Goal: Communication & Community: Answer question/provide support

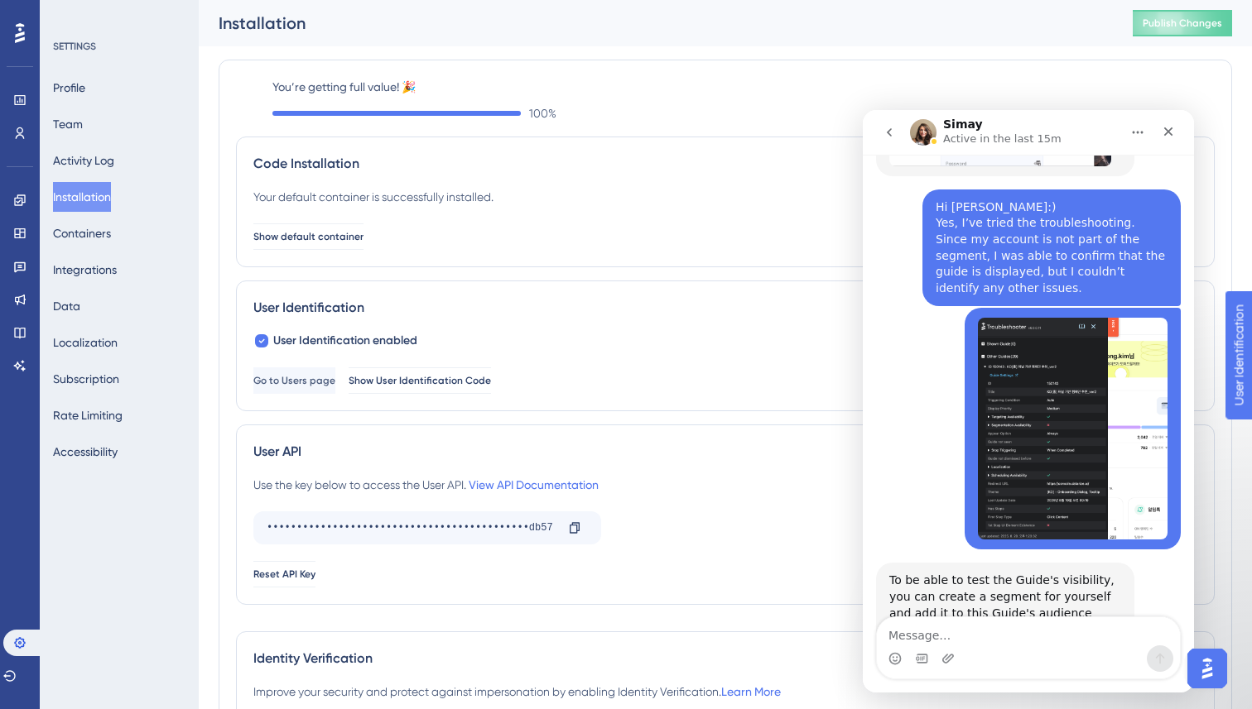
click at [214, 109] on div "Performance Users Engagement Widgets Feedback Product Updates Knowledge Base AI…" at bounding box center [725, 416] width 1053 height 833
click at [924, 633] on textarea "Message…" at bounding box center [1028, 632] width 303 height 28
click at [949, 638] on textarea "Message…" at bounding box center [1028, 632] width 303 height 28
paste textarea "Under the same conditions, even when I only change the segment, there are no is…"
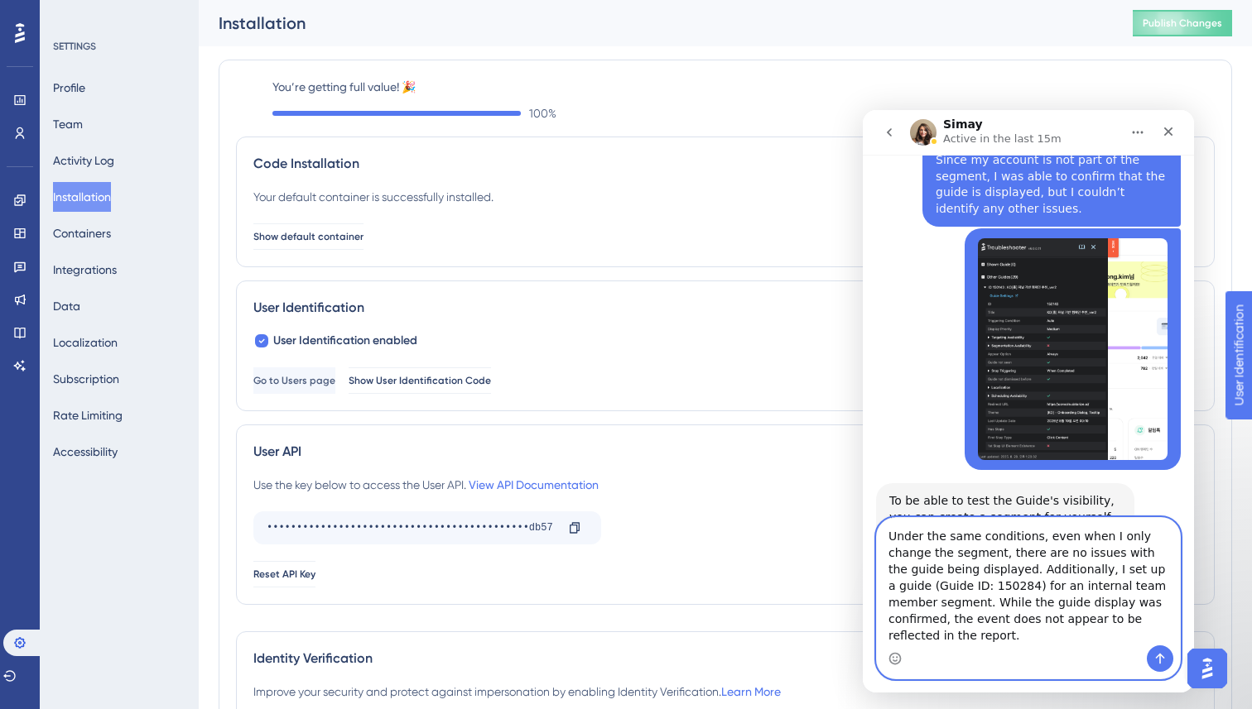
scroll to position [922, 0]
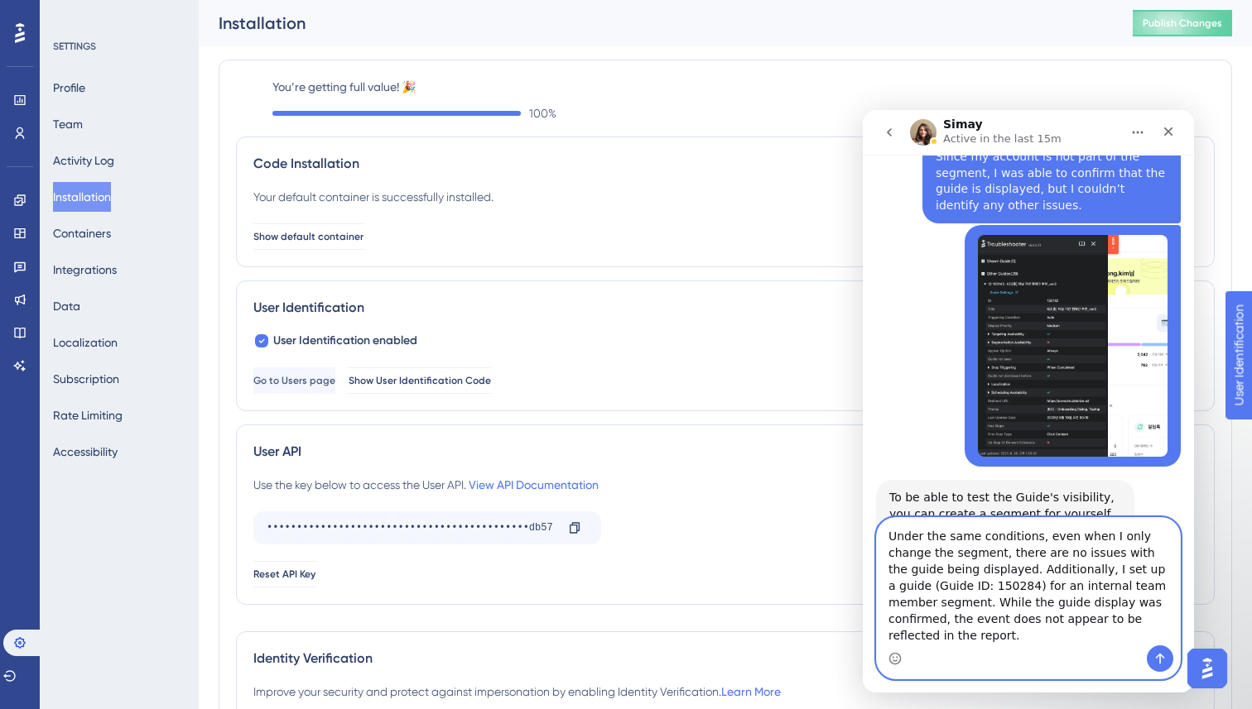
click at [980, 587] on textarea "Under the same conditions, even when I only change the segment, there are no is…" at bounding box center [1028, 581] width 303 height 127
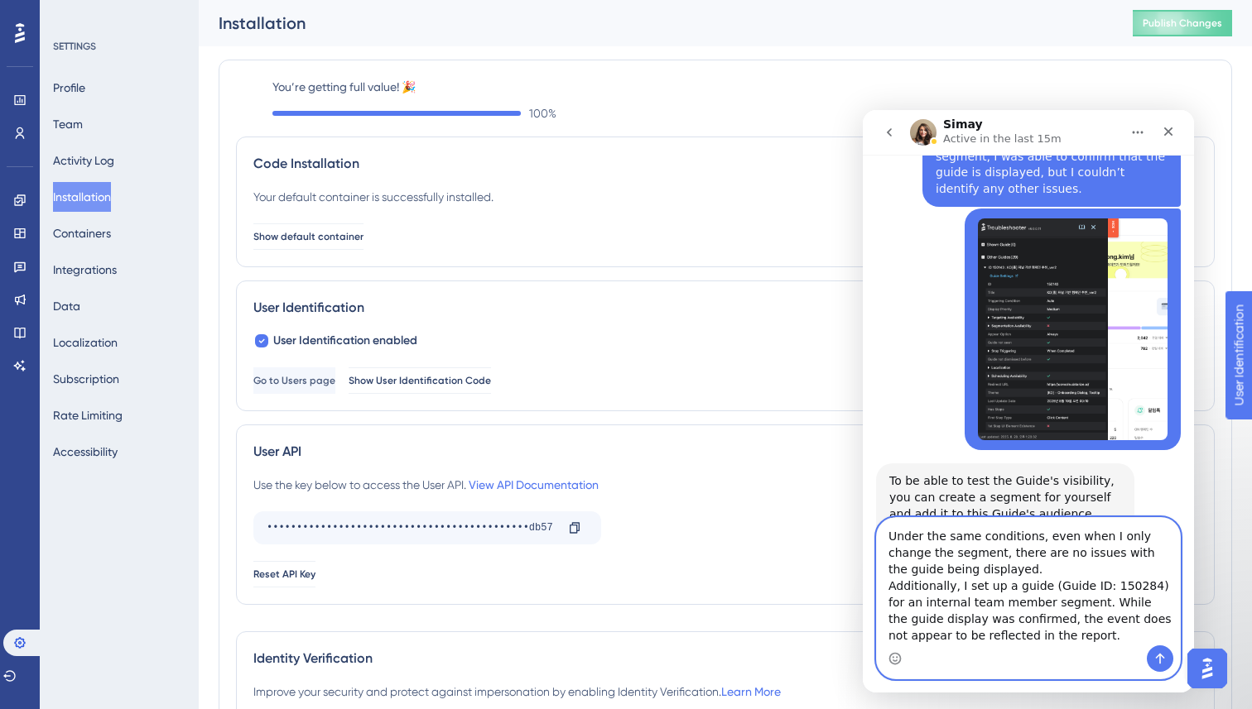
click at [1059, 636] on textarea "Under the same conditions, even when I only change the segment, there are no is…" at bounding box center [1028, 581] width 303 height 127
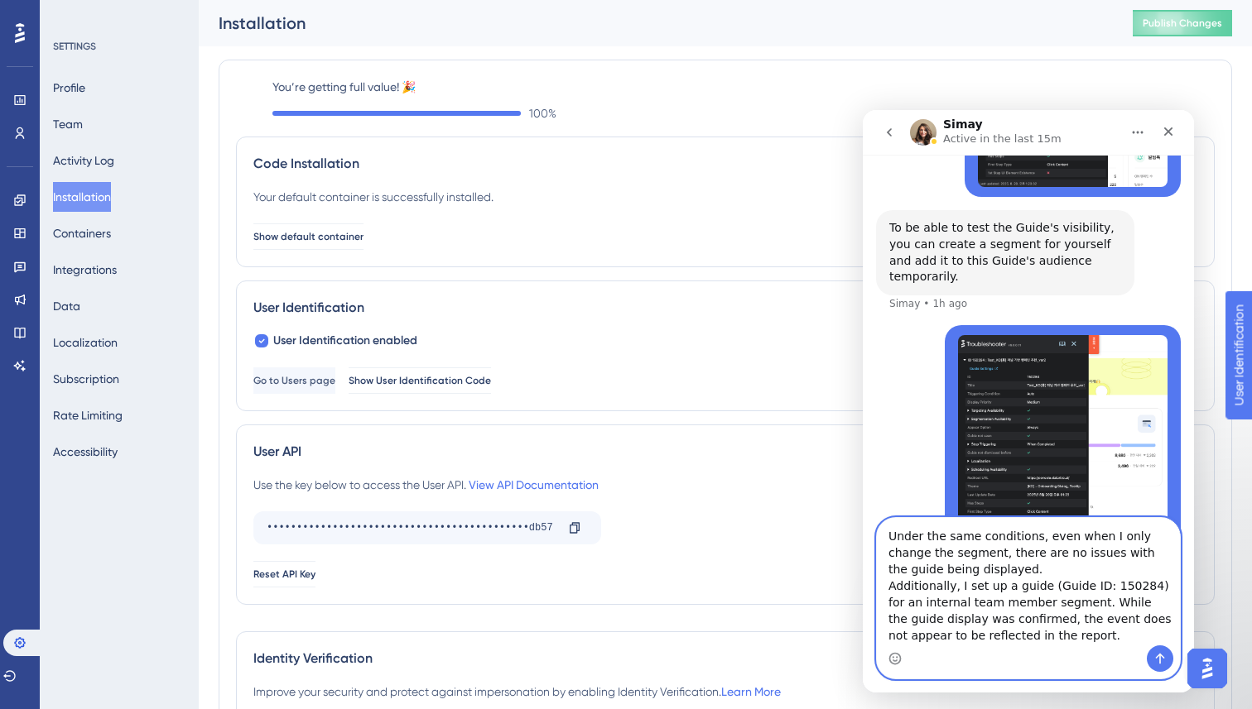
scroll to position [1194, 0]
click at [941, 605] on textarea "Under the same conditions, even when I only change the segment, there are no is…" at bounding box center [1028, 581] width 303 height 127
type textarea "Under the same conditions, even when I only change the segment, there are no is…"
click at [1038, 642] on textarea "Under the same conditions, even when I only change the segment, there are no is…" at bounding box center [1028, 581] width 303 height 127
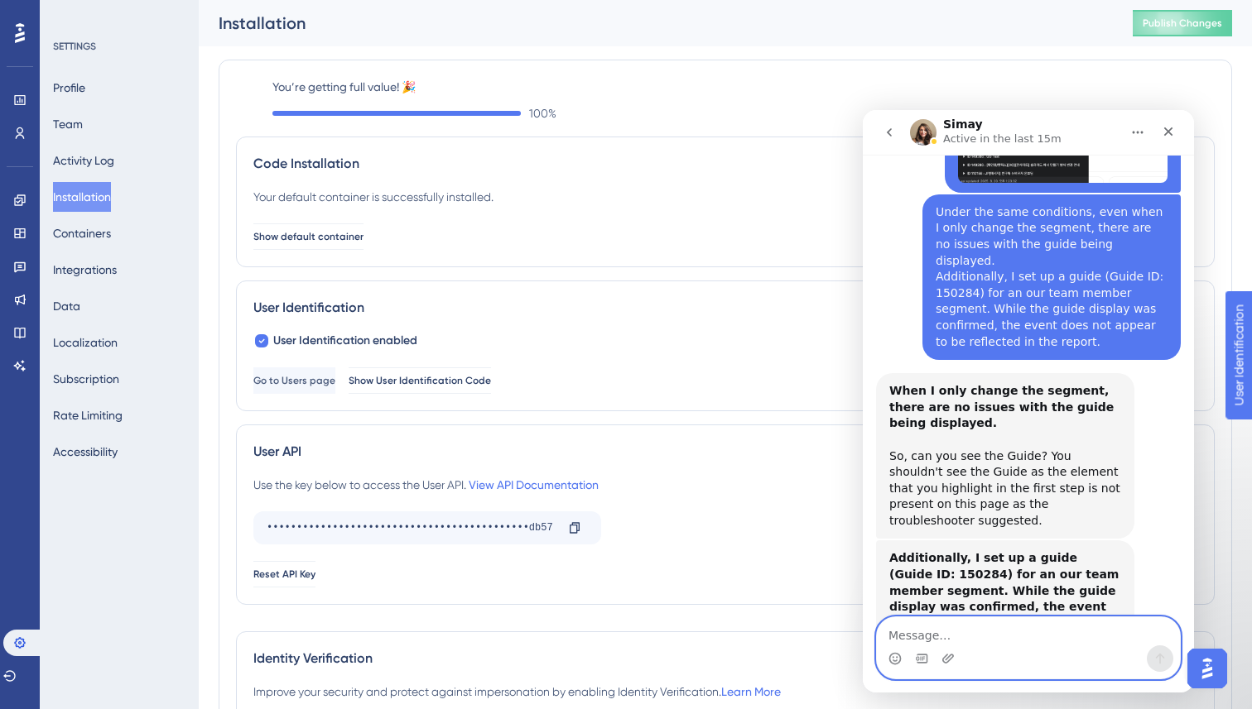
scroll to position [1552, 0]
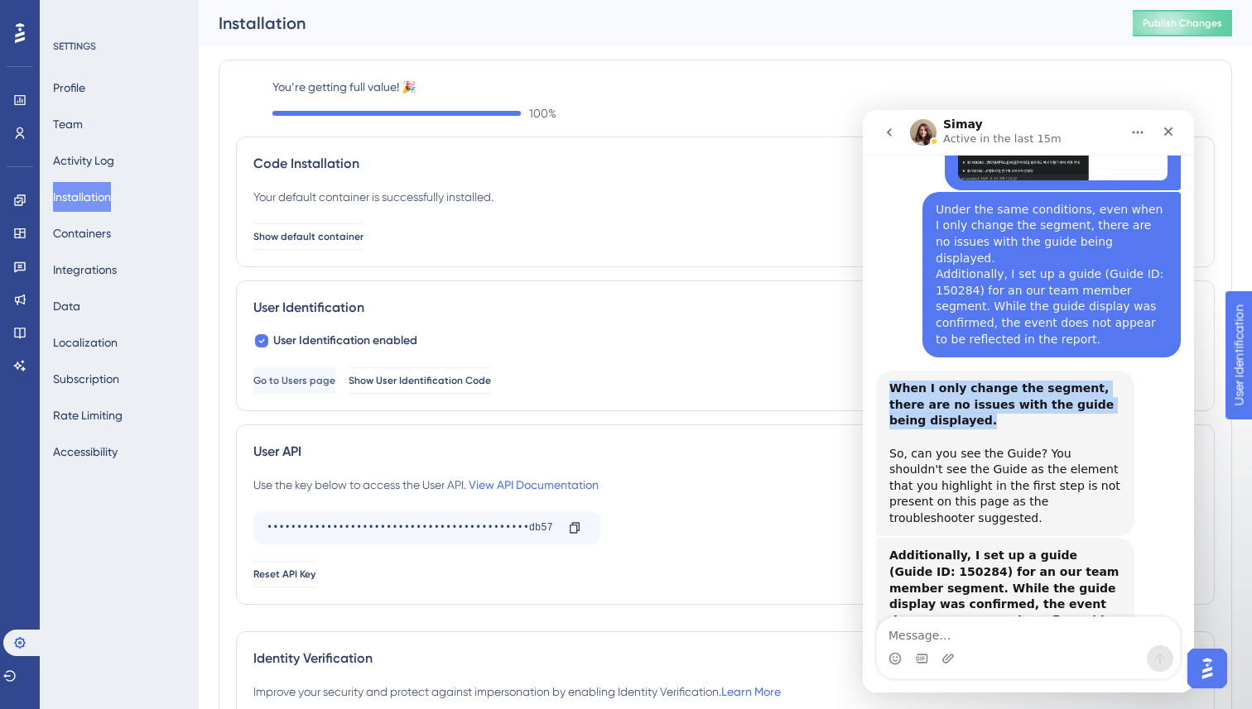
drag, startPoint x: 889, startPoint y: 307, endPoint x: 954, endPoint y: 355, distance: 81.1
click at [975, 381] on div "When I only change the segment, there are no issues with the guide being displa…" at bounding box center [1005, 454] width 232 height 146
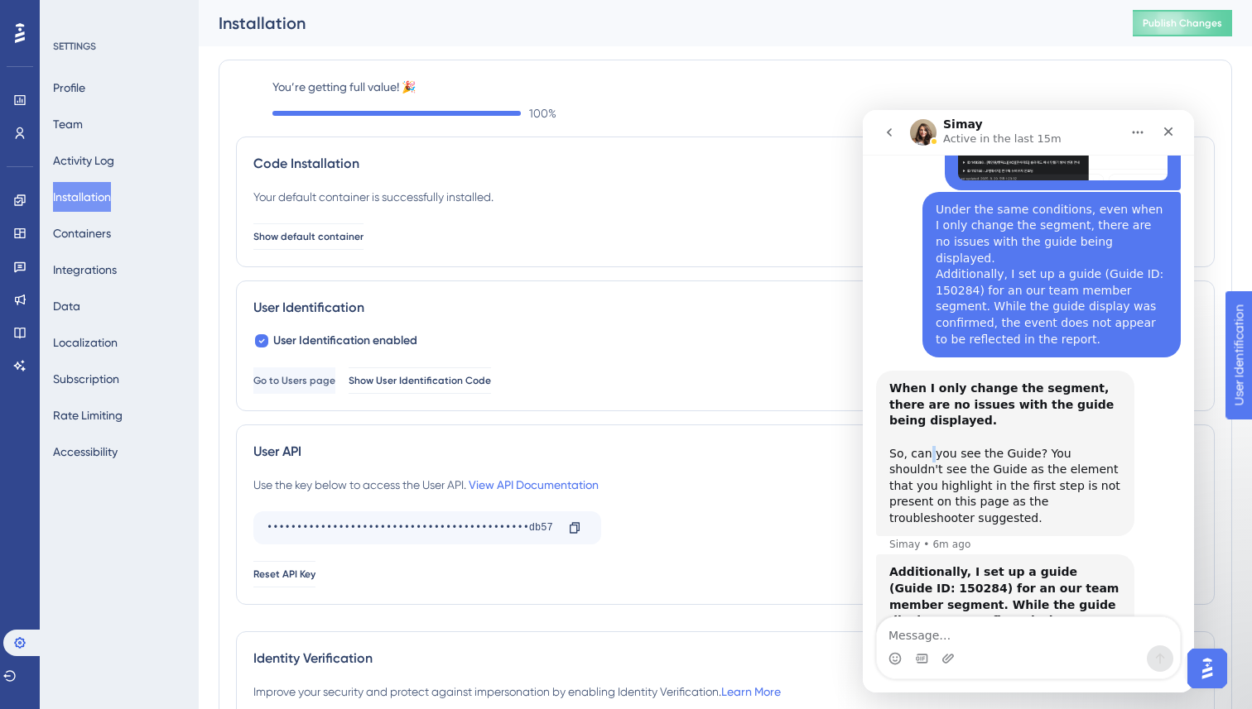
click at [929, 381] on div "When I only change the segment, there are no issues with the guide being displa…" at bounding box center [1005, 454] width 232 height 146
click at [889, 381] on div "When I only change the segment, there are no issues with the guide being displa…" at bounding box center [1005, 454] width 232 height 146
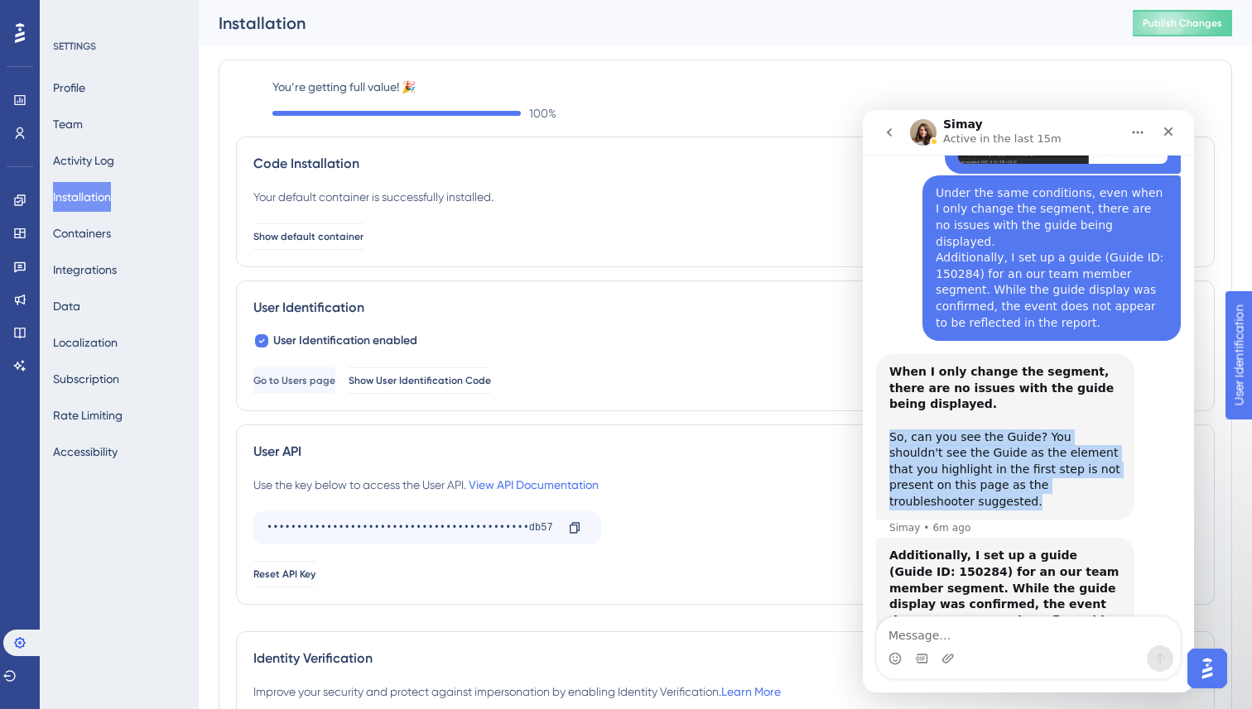
drag, startPoint x: 889, startPoint y: 372, endPoint x: 1122, endPoint y: 406, distance: 235.1
click at [1123, 407] on div "When I only change the segment, there are no issues with the guide being displa…" at bounding box center [1005, 437] width 258 height 166
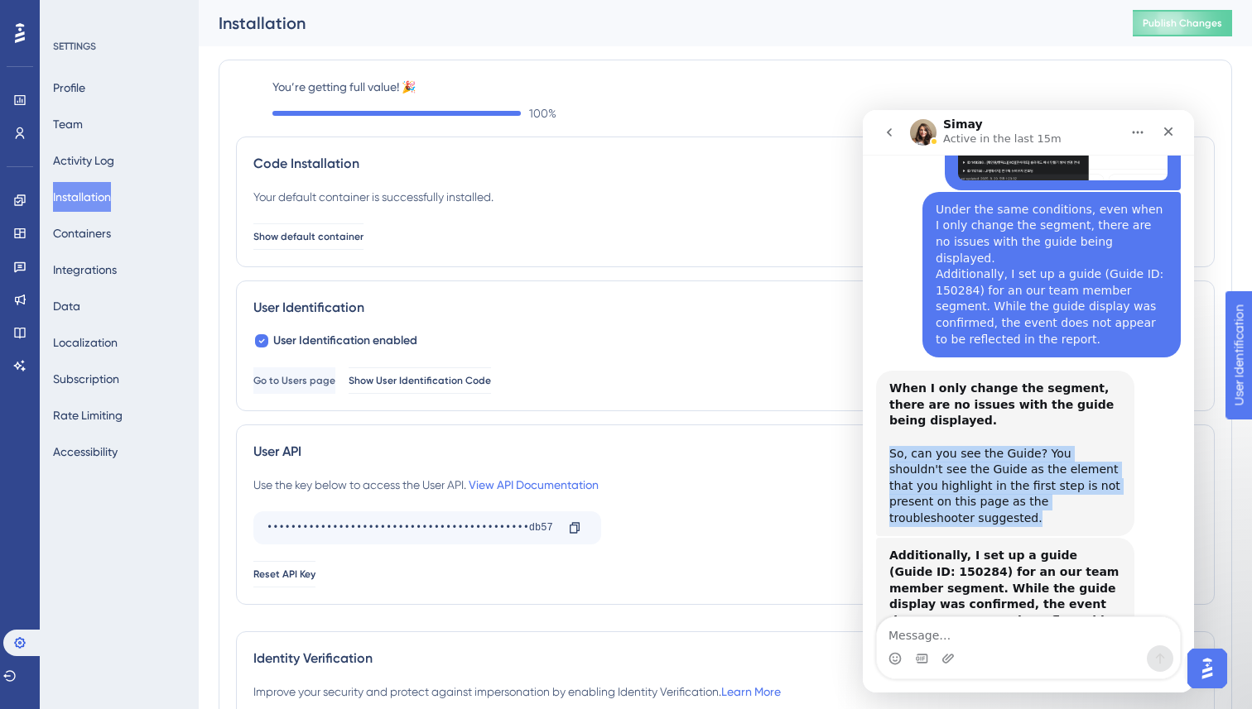
scroll to position [1552, 0]
drag, startPoint x: 953, startPoint y: 382, endPoint x: 896, endPoint y: 345, distance: 67.5
click at [953, 382] on div "When I only change the segment, there are no issues with the guide being displa…" at bounding box center [1005, 454] width 232 height 146
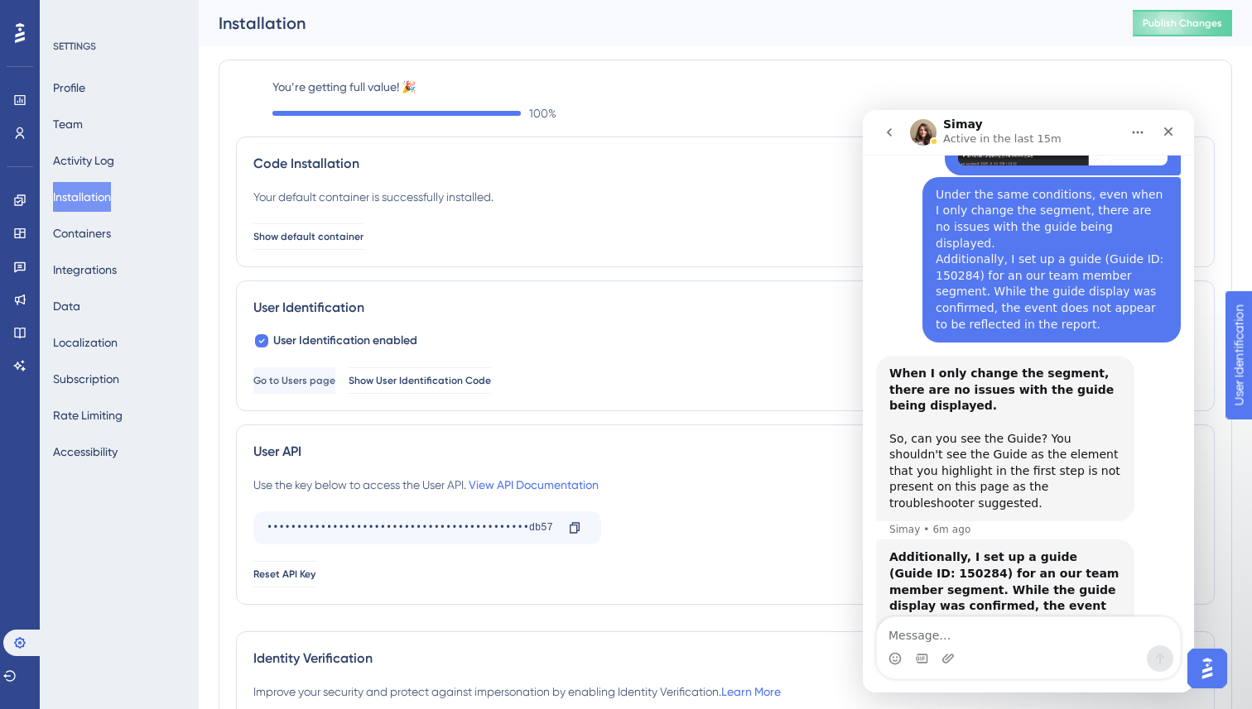
scroll to position [1569, 0]
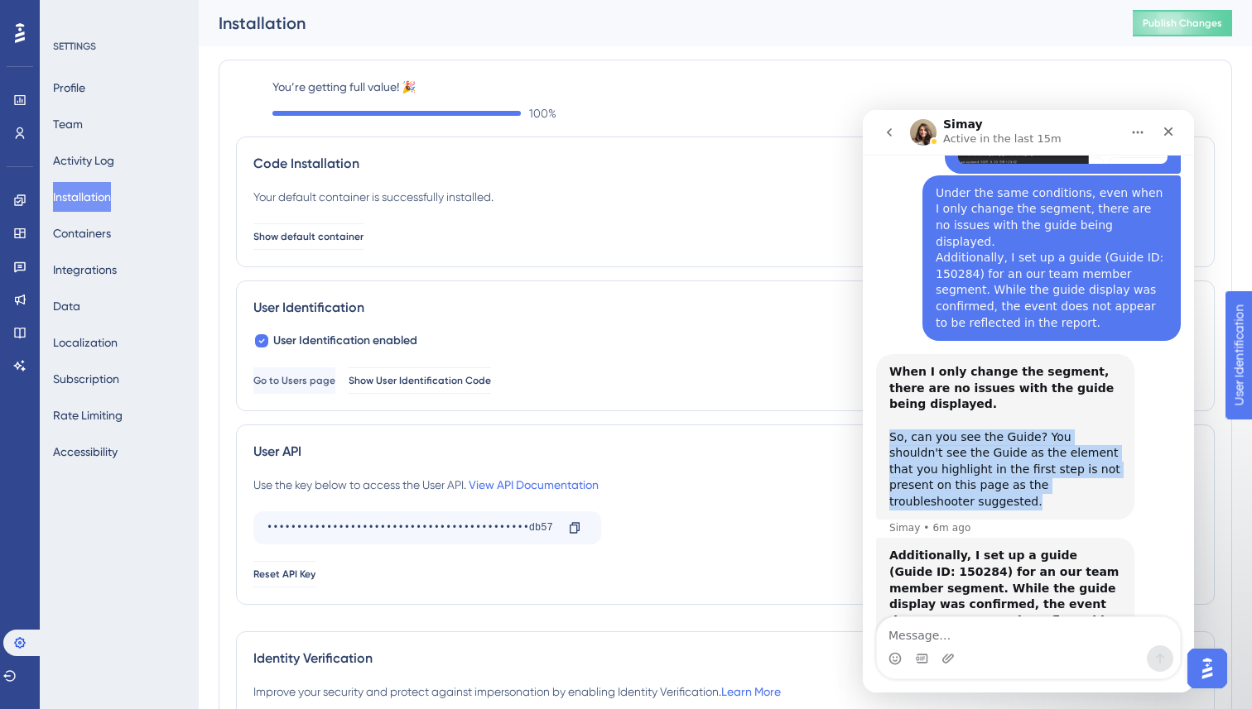
drag, startPoint x: 889, startPoint y: 357, endPoint x: 1126, endPoint y: 406, distance: 241.9
click at [1126, 406] on div "When I only change the segment, there are no issues with the guide being displa…" at bounding box center [1005, 437] width 258 height 166
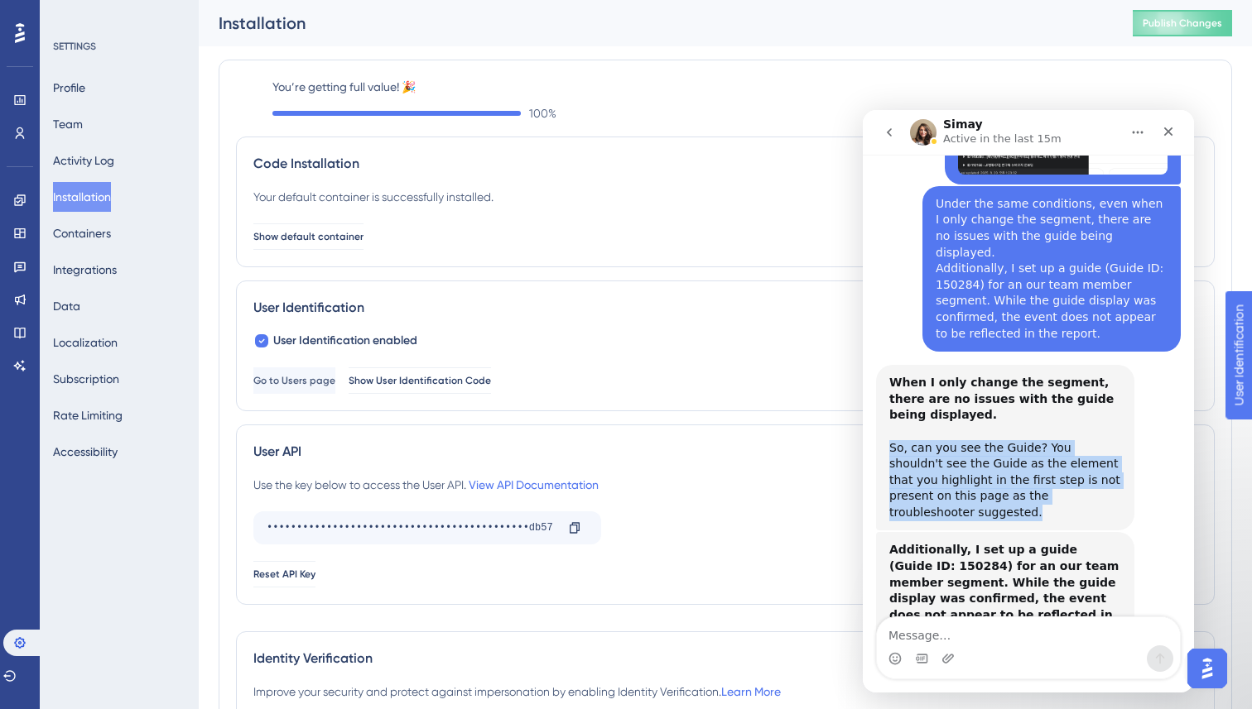
scroll to position [1552, 0]
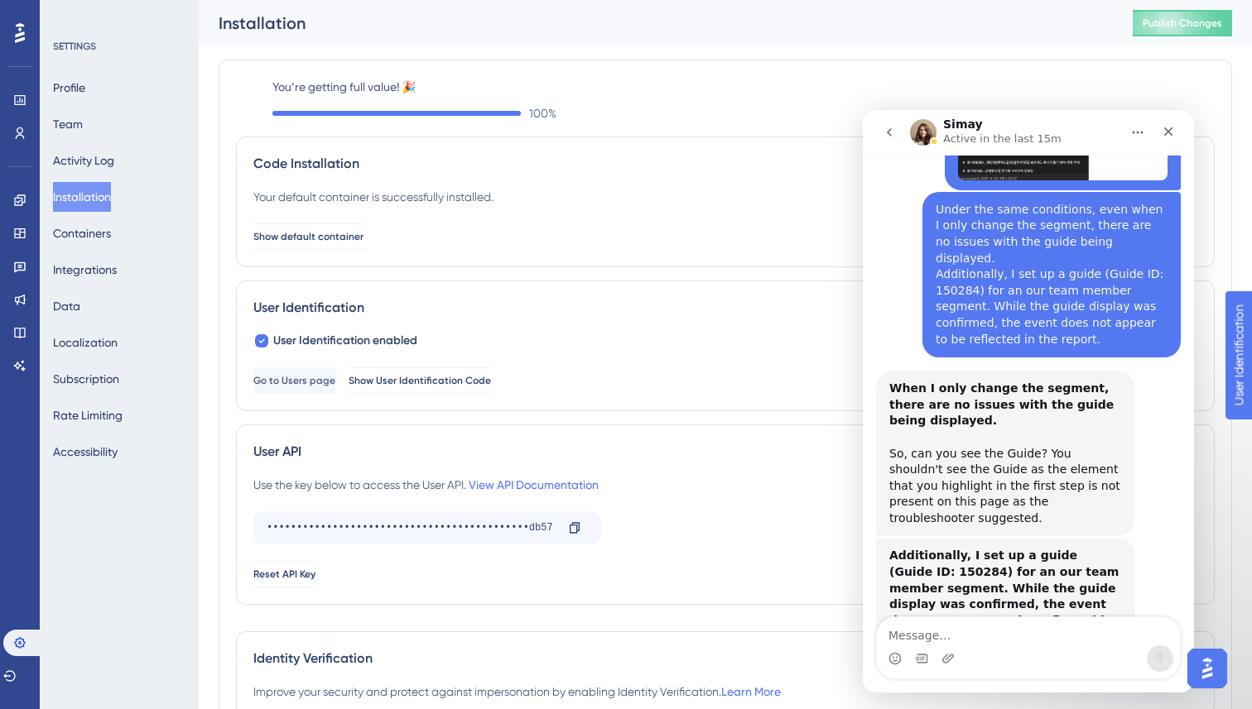
click at [909, 382] on b "When I only change the segment, there are no issues with the guide being displa…" at bounding box center [1001, 405] width 224 height 46
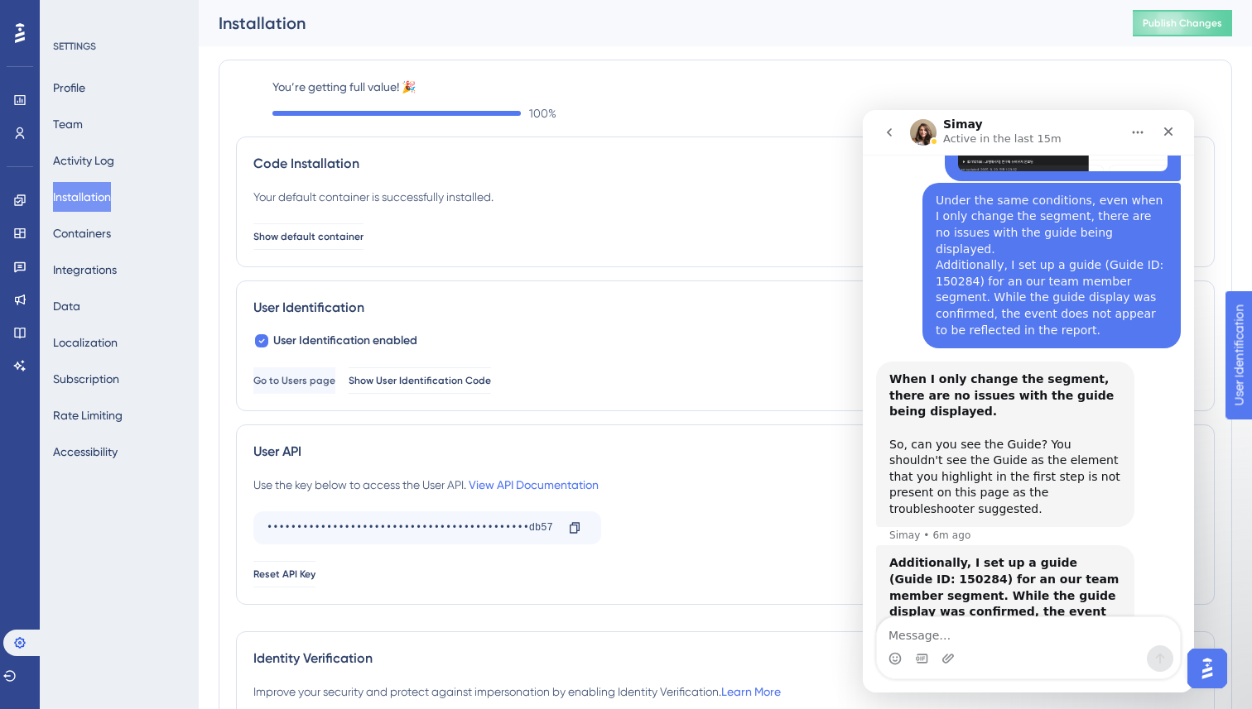
scroll to position [1569, 0]
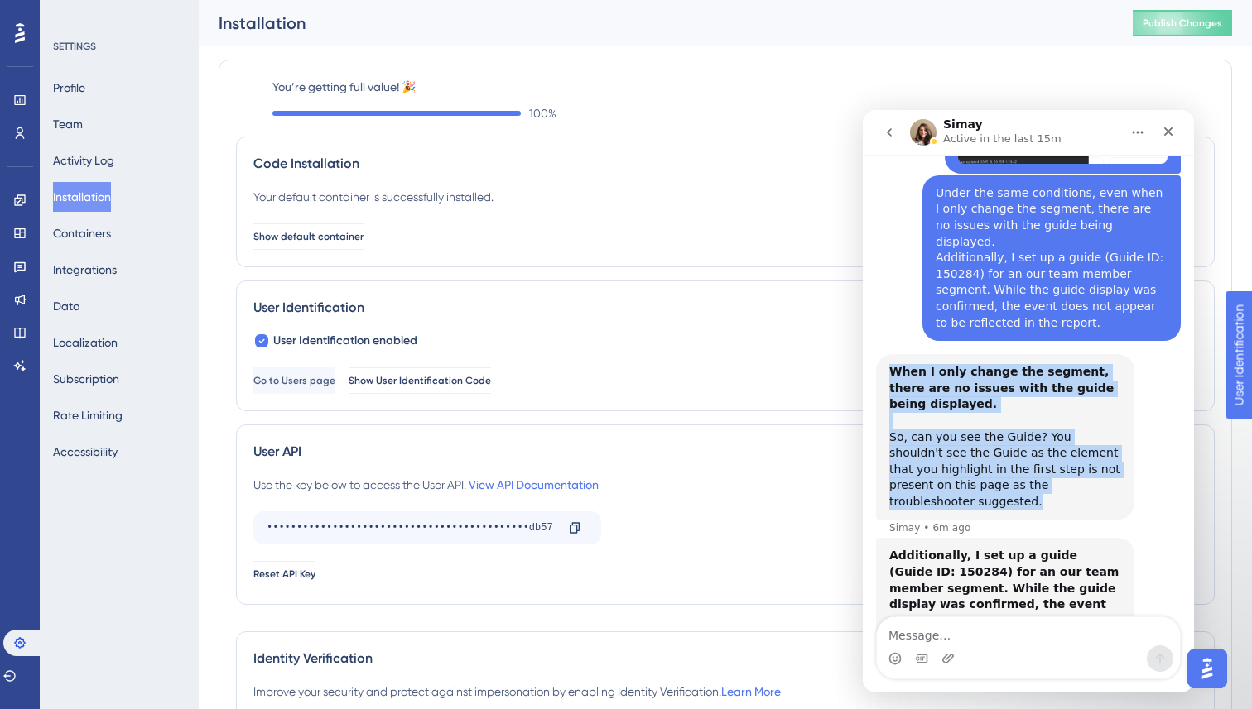
drag, startPoint x: 891, startPoint y: 294, endPoint x: 1123, endPoint y: 410, distance: 259.9
click at [1123, 410] on div "When I only change the segment, there are no issues with the guide being displa…" at bounding box center [1005, 437] width 258 height 166
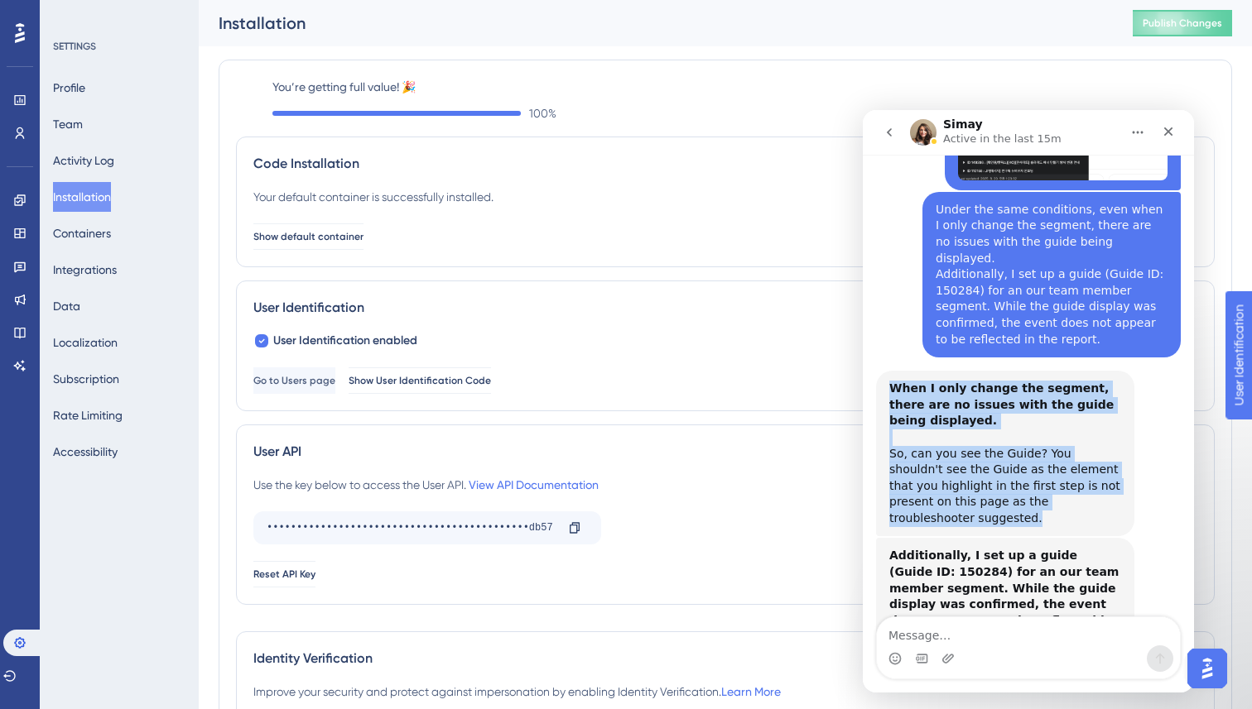
copy div "When I only change the segment, there are no issues with the guide being displa…"
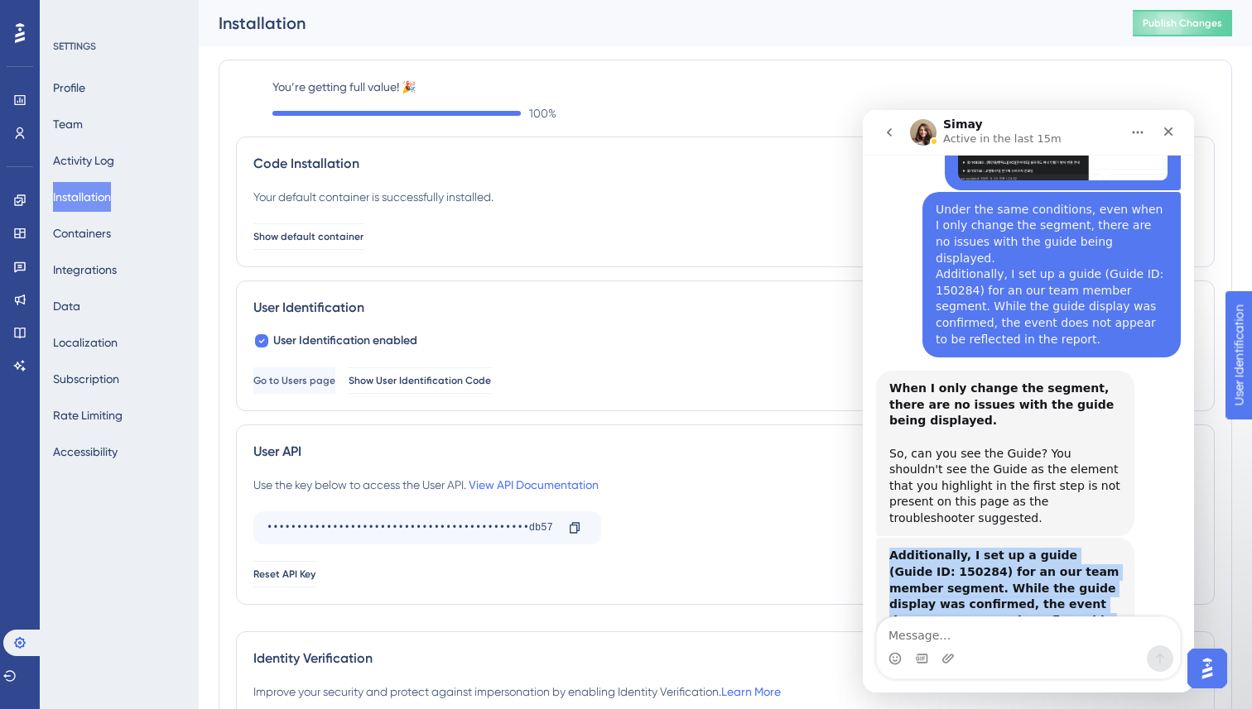
drag, startPoint x: 890, startPoint y: 456, endPoint x: 1026, endPoint y: 569, distance: 177.0
click at [1026, 569] on div "Additionally, I set up a guide (Guide ID: 150284) for an our team member segmen…" at bounding box center [1005, 617] width 232 height 138
copy div "Additionally, I set up a guide (Guide ID: 150284) for an our team member segmen…"
click at [985, 548] on div "Additionally, I set up a guide (Guide ID: 150284) for an our team member segmen…" at bounding box center [1005, 597] width 232 height 98
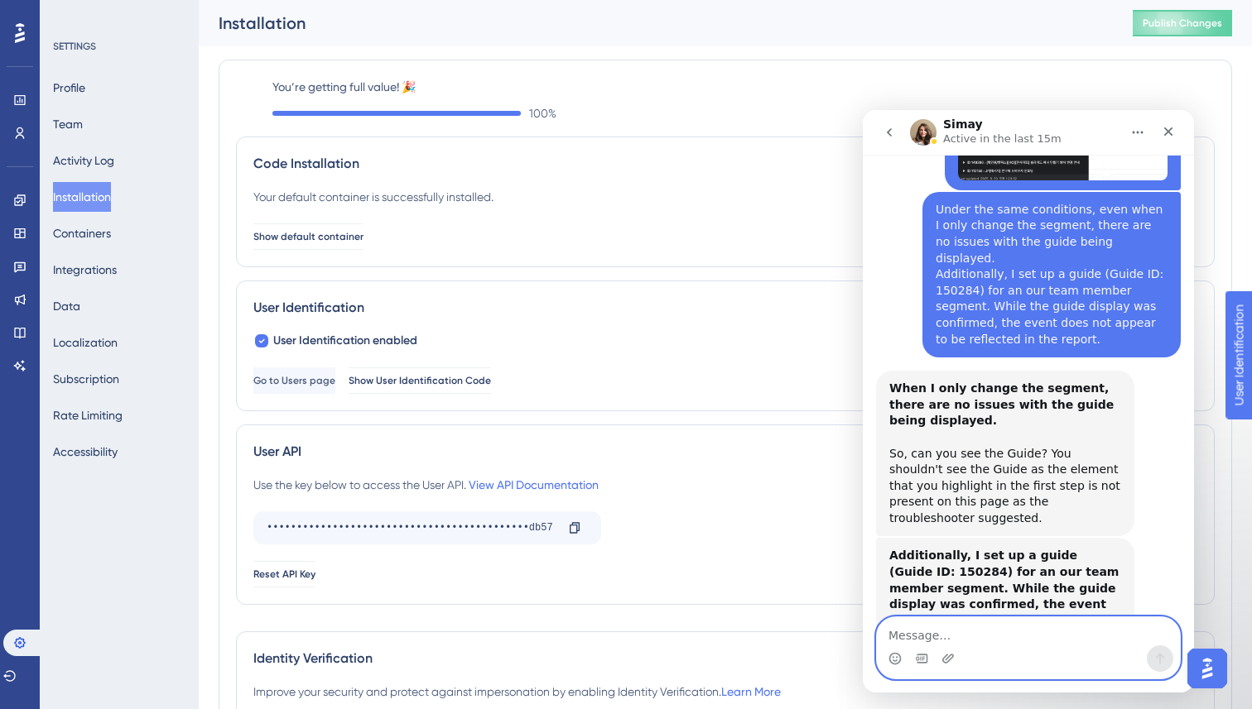
click at [934, 637] on textarea "Message…" at bounding box center [1028, 632] width 303 height 28
click at [916, 633] on textarea "Message…" at bounding box center [1028, 632] width 303 height 28
paste textarea "Sorry, I misspoke earlier. Since the user_ids had already seen and completed th…"
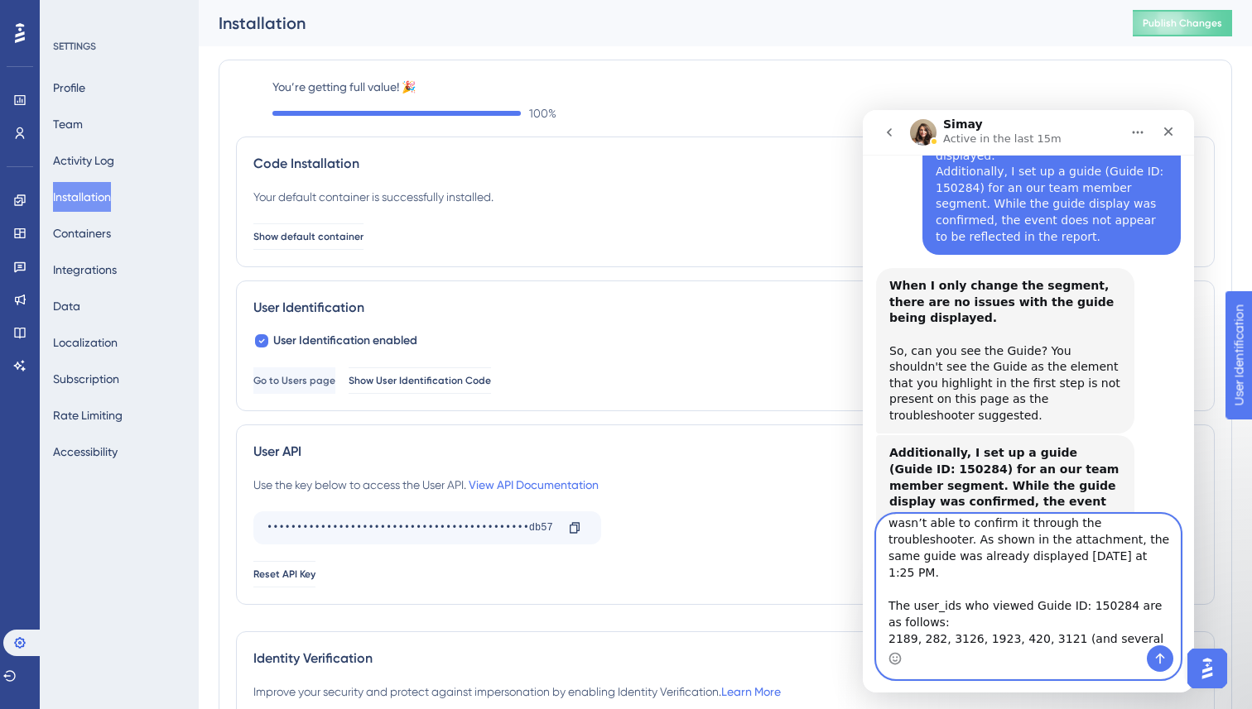
scroll to position [0, 0]
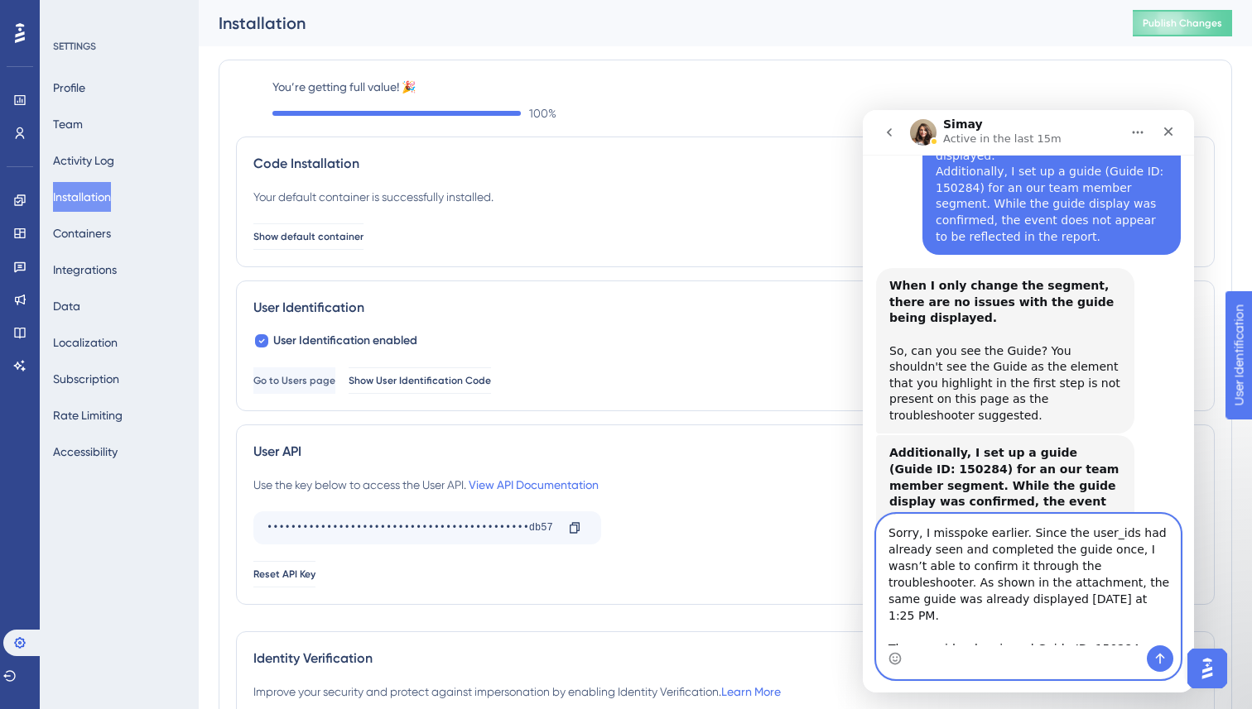
drag, startPoint x: 979, startPoint y: 531, endPoint x: 929, endPoint y: 534, distance: 50.6
click at [929, 534] on textarea "Sorry, I misspoke earlier. Since the user_ids had already seen and completed th…" at bounding box center [1028, 580] width 303 height 131
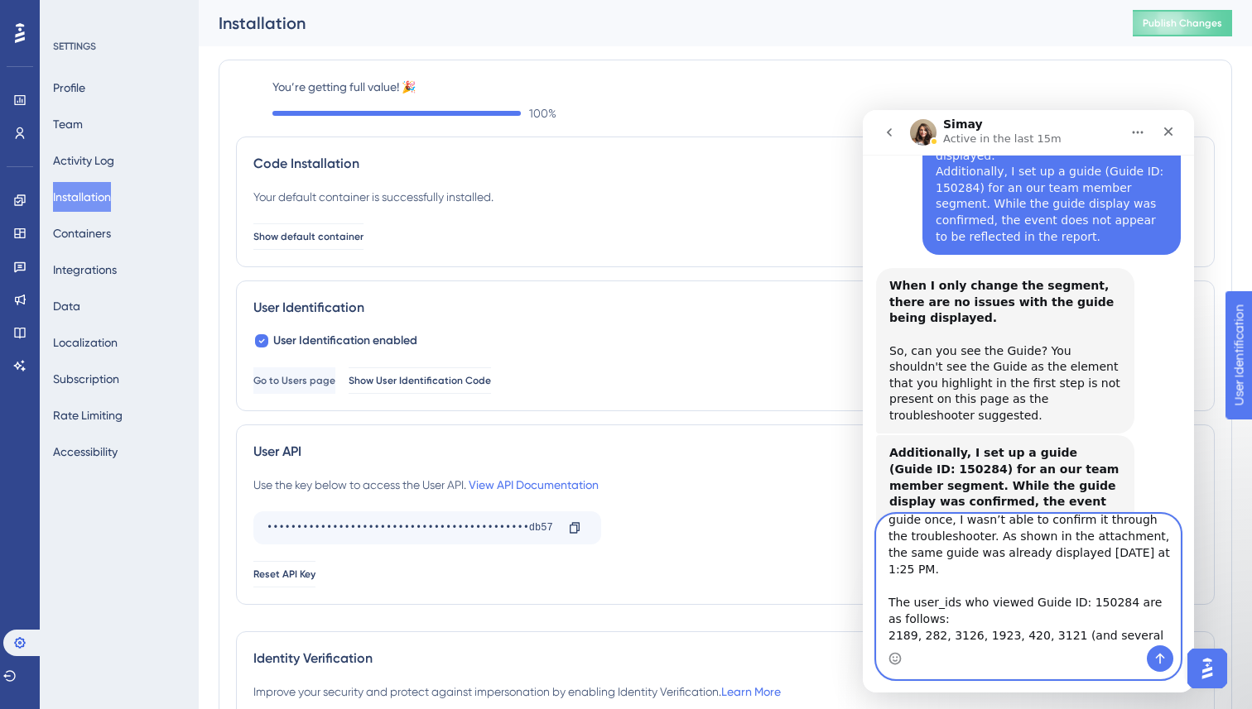
click at [887, 582] on textarea "Sorry, I made a mistake earlier. Since the user_ids had already seen and comple…" at bounding box center [1028, 580] width 303 height 131
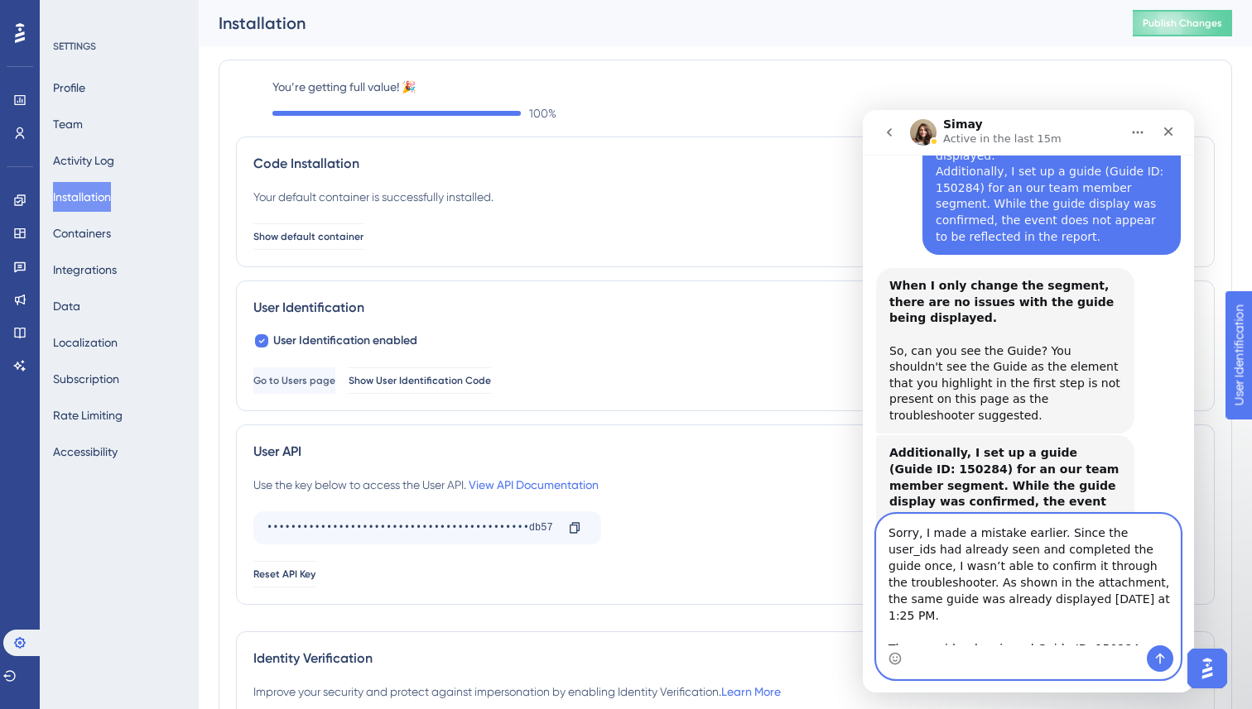
click at [891, 529] on textarea "Sorry, I made a mistake earlier. Since the user_ids had already seen and comple…" at bounding box center [1028, 580] width 303 height 131
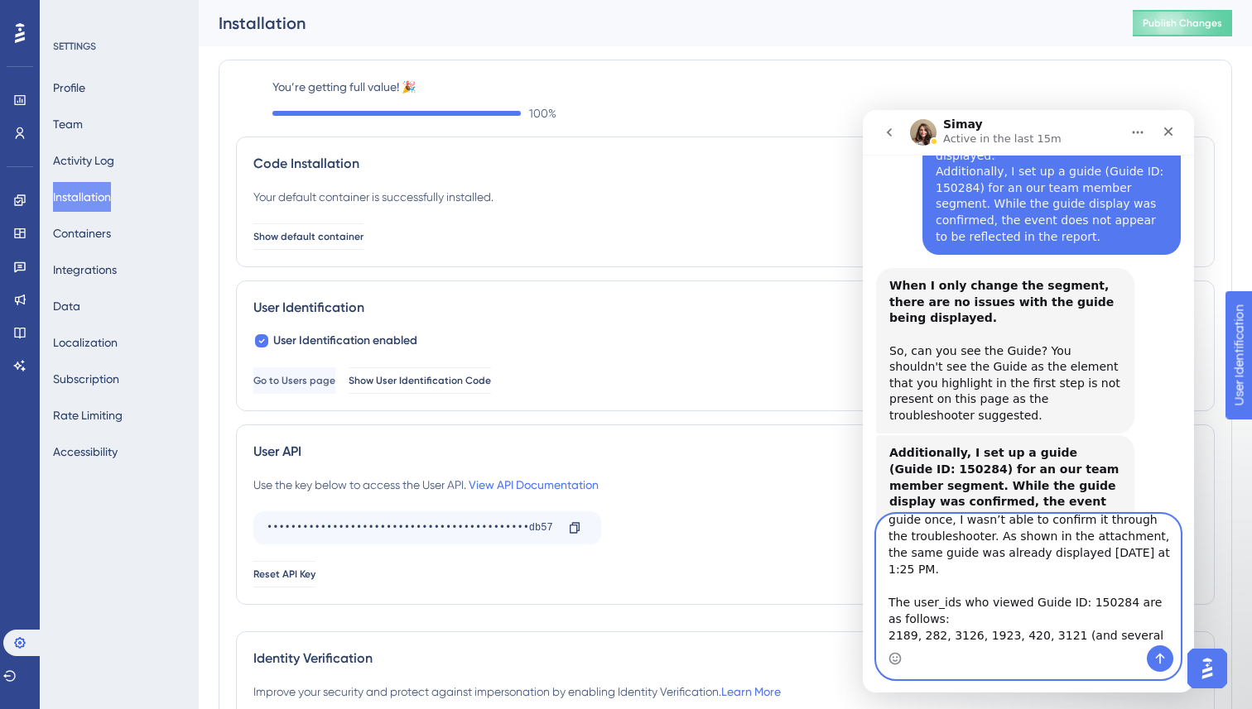
click at [889, 584] on textarea "1. Sorry, I made a mistake earlier. Since the user_ids had already seen and com…" at bounding box center [1028, 580] width 303 height 131
type textarea "1. Sorry, I made a mistake earlier. Since the user_ids had already seen and com…"
click at [933, 569] on textarea "1. Sorry, I made a mistake earlier. Since the user_ids had already seen and com…" at bounding box center [1028, 580] width 303 height 131
click at [1108, 549] on textarea "1. Sorry, I made a mistake earlier. Since the user_ids had already seen and com…" at bounding box center [1028, 580] width 303 height 131
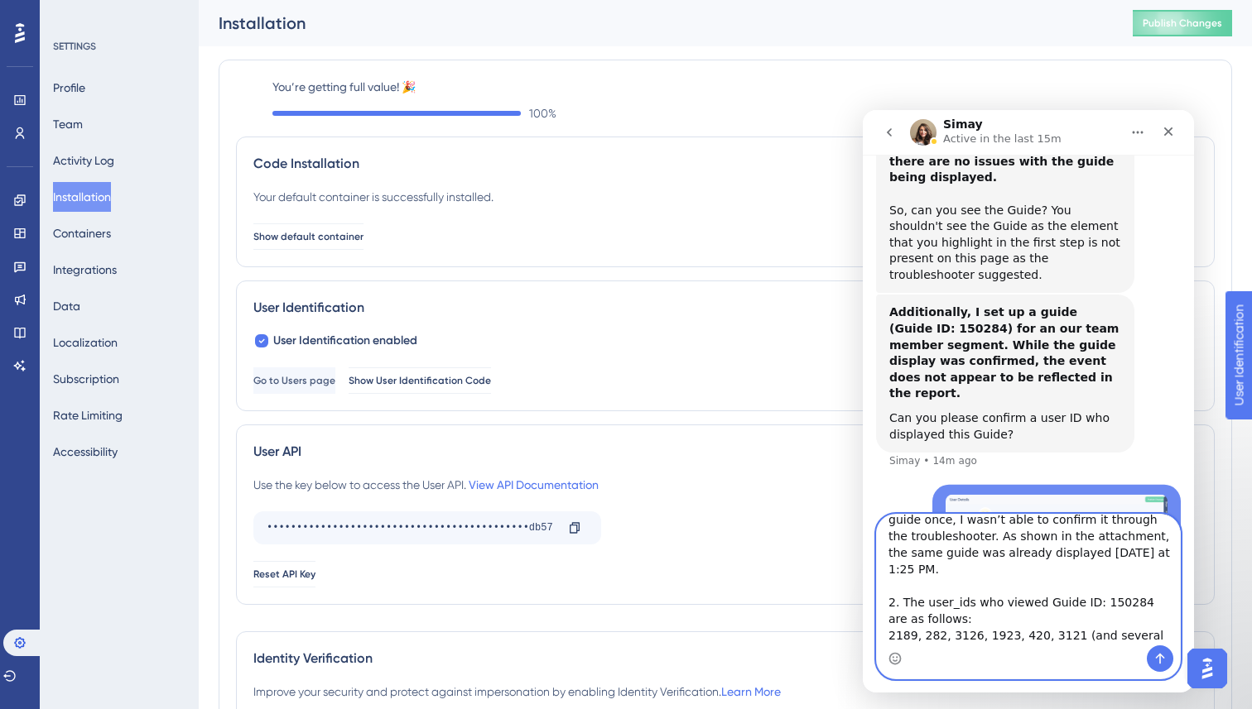
scroll to position [1805, 0]
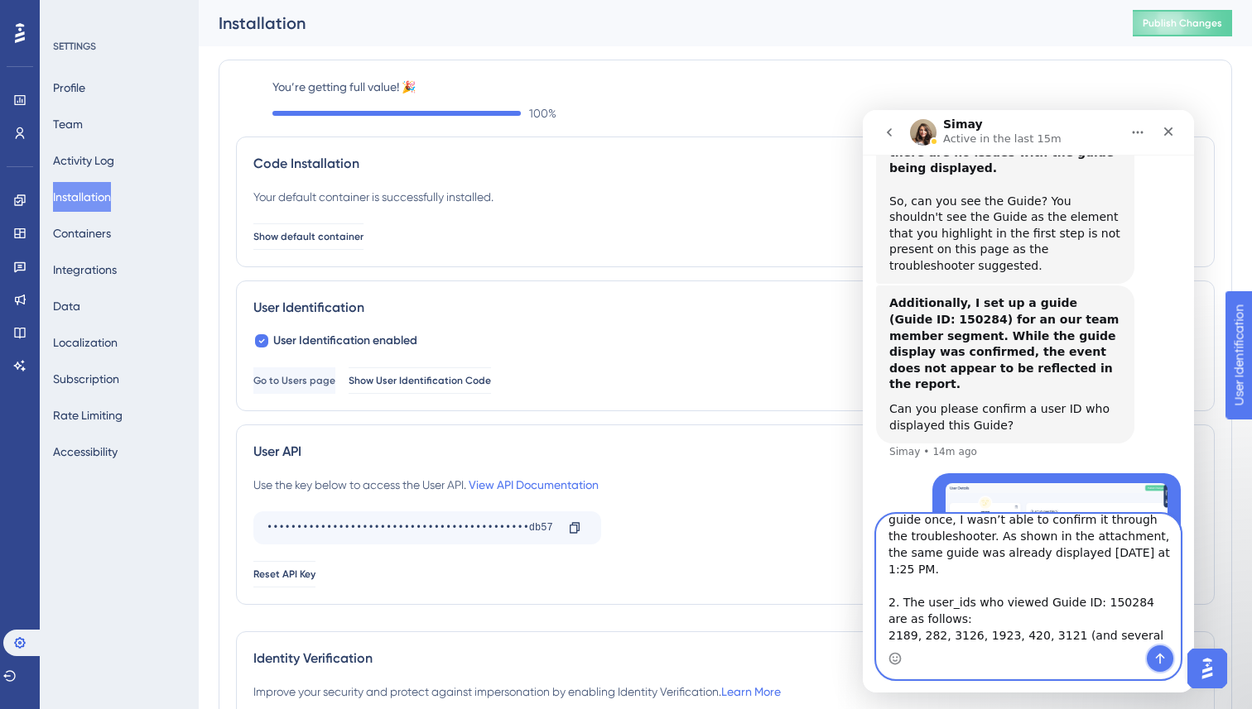
click at [1155, 667] on button "Send a message…" at bounding box center [1159, 659] width 26 height 26
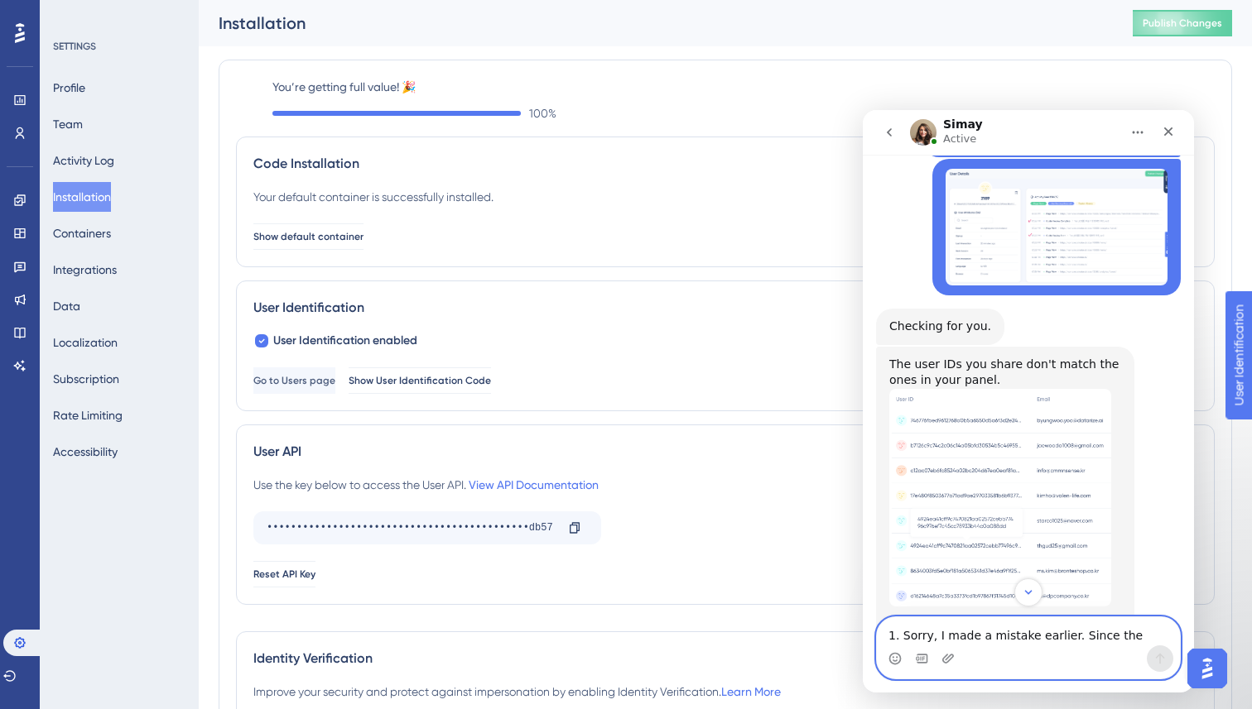
scroll to position [2314, 0]
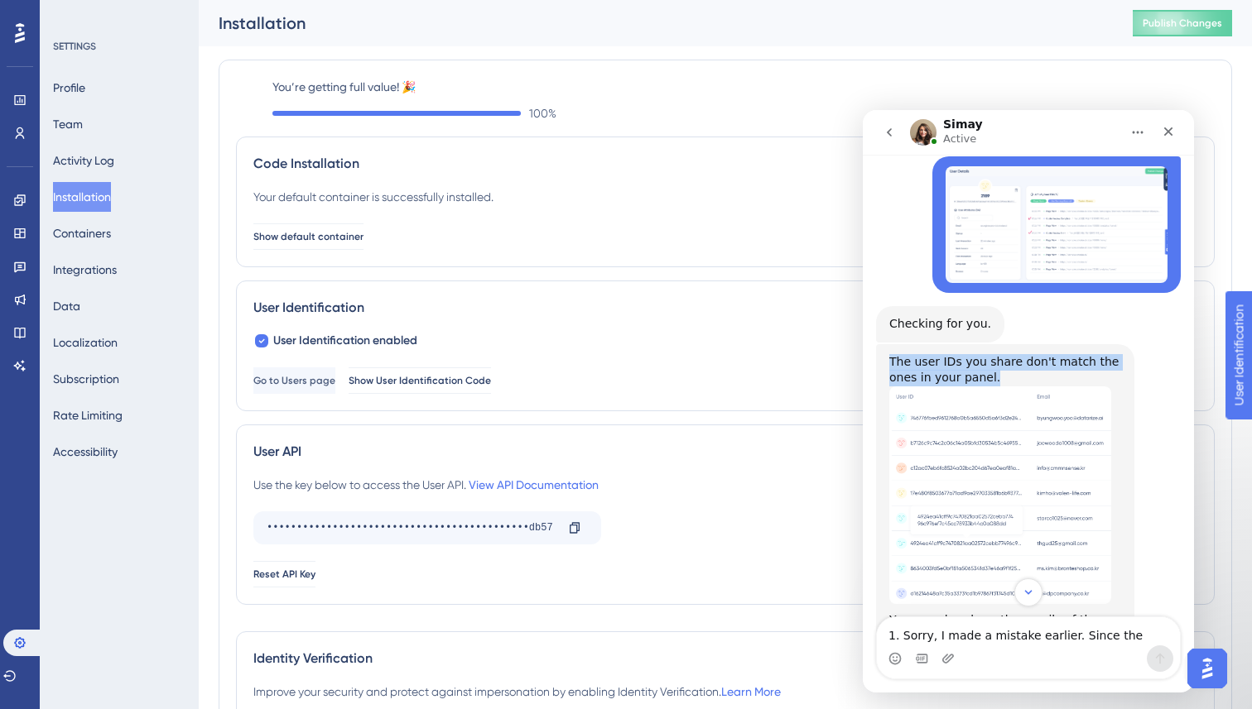
drag, startPoint x: 888, startPoint y: 233, endPoint x: 1015, endPoint y: 246, distance: 127.3
click at [1015, 354] on div "The user IDs you share don't match the ones in your panel." at bounding box center [1005, 370] width 232 height 32
copy div "The user IDs you share don't match the ones in your panel."
drag, startPoint x: 887, startPoint y: 495, endPoint x: 1086, endPoint y: 515, distance: 200.5
click at [1086, 515] on div "The user IDs you share don't match the ones in your panel. You can also share t…" at bounding box center [1005, 499] width 258 height 311
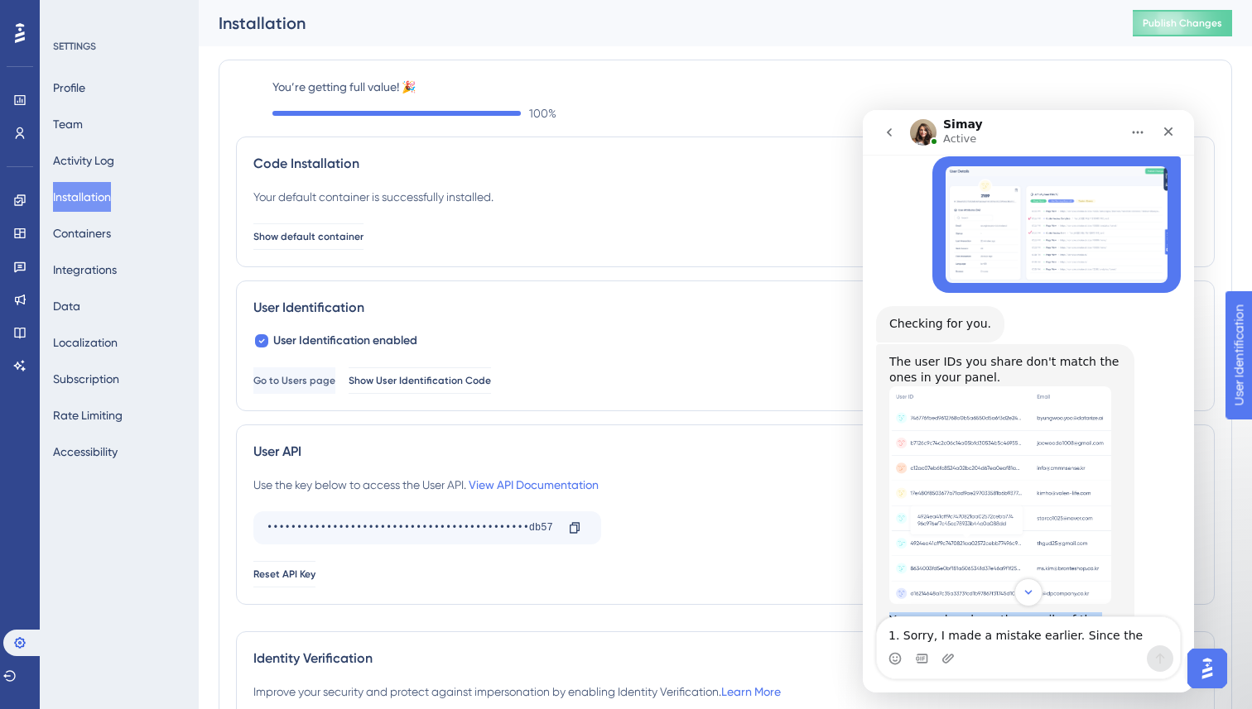
copy div "You can also share the emails of the users who has seen this Guide 150284"
click at [1139, 344] on div "The user IDs you share don't match the ones in your panel. You can also share t…" at bounding box center [1028, 500] width 305 height 313
click at [968, 387] on img "Simay says…" at bounding box center [1000, 496] width 222 height 219
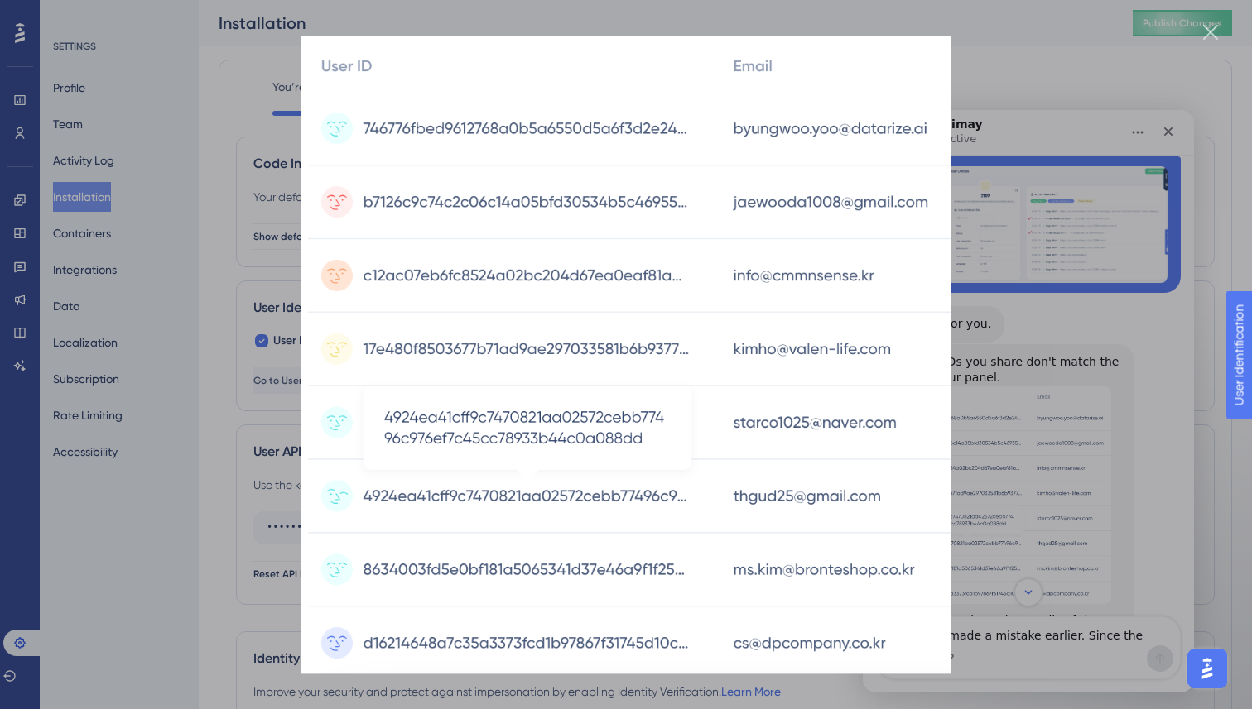
click at [1144, 306] on div "Intercom messenger" at bounding box center [626, 354] width 1252 height 709
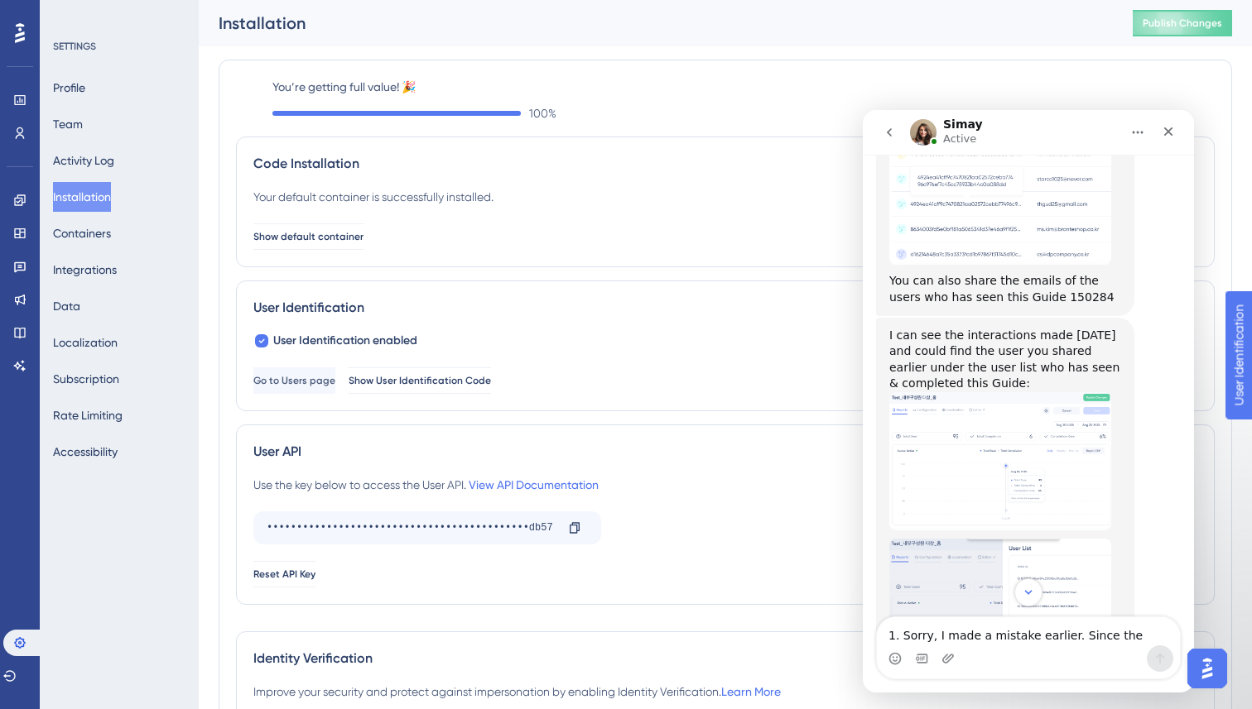
scroll to position [2651, 0]
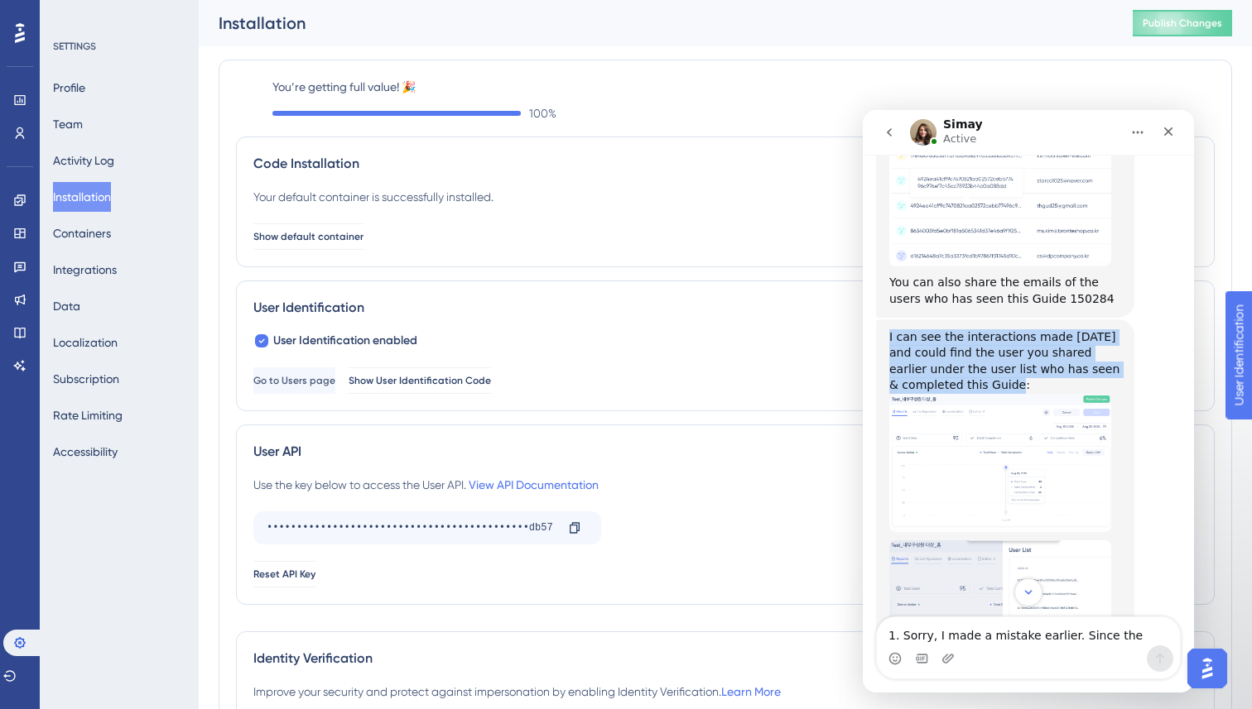
drag, startPoint x: 885, startPoint y: 206, endPoint x: 1038, endPoint y: 248, distance: 158.8
click at [1038, 320] on div "I can see the interactions made today and could find the user you shared earlie…" at bounding box center [1005, 613] width 258 height 587
copy div "I can see the interactions made [DATE] and could find the user you shared earli…"
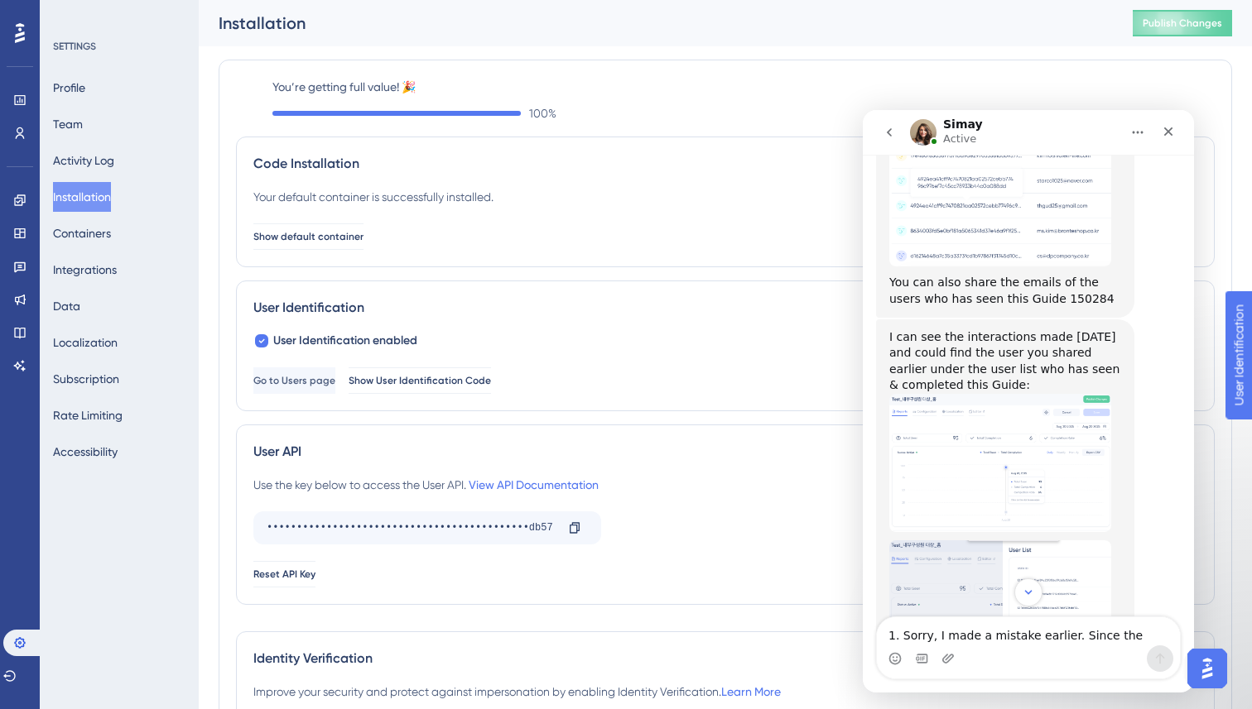
click at [1137, 332] on div "I can see the interactions made today and could find the user you shared earlie…" at bounding box center [1028, 631] width 305 height 623
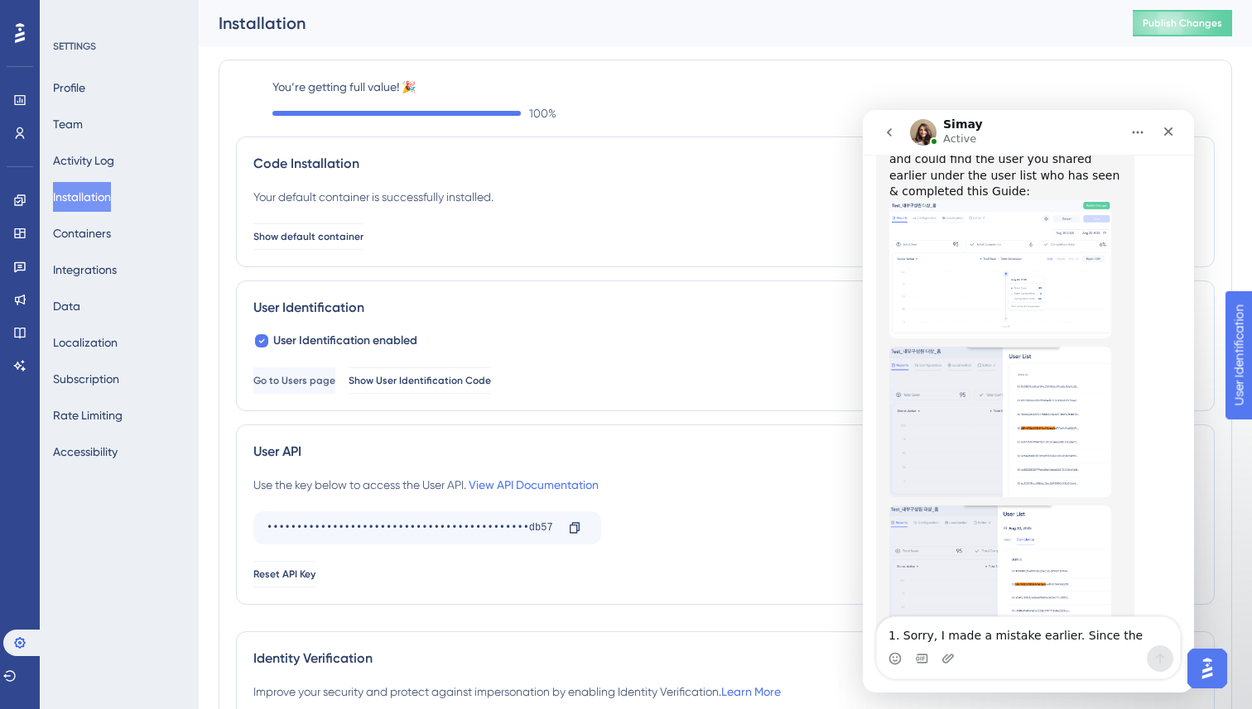
drag, startPoint x: 888, startPoint y: 551, endPoint x: 1004, endPoint y: 569, distance: 117.2
click at [1004, 569] on div "I can see the interactions made today and could find the user you shared earlie…" at bounding box center [1005, 419] width 258 height 587
copy div "So, let me know where the data is missing for this Guide."
click at [1155, 383] on div "I can see the interactions made today and could find the user you shared earlie…" at bounding box center [1028, 437] width 305 height 623
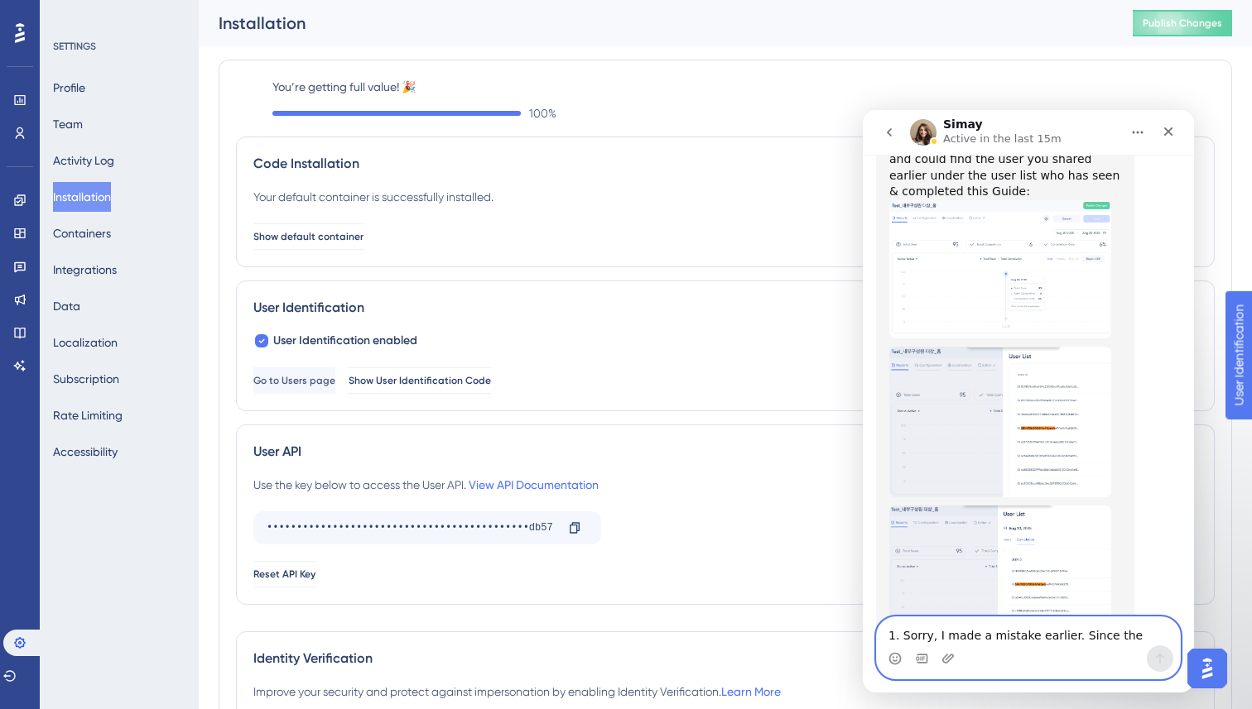
click at [944, 632] on textarea "1. Sorry, I made a mistake earlier. Since the user_ids had already seen and com…" at bounding box center [1028, 632] width 303 height 28
type textarea "ㅒ"
type textarea "d"
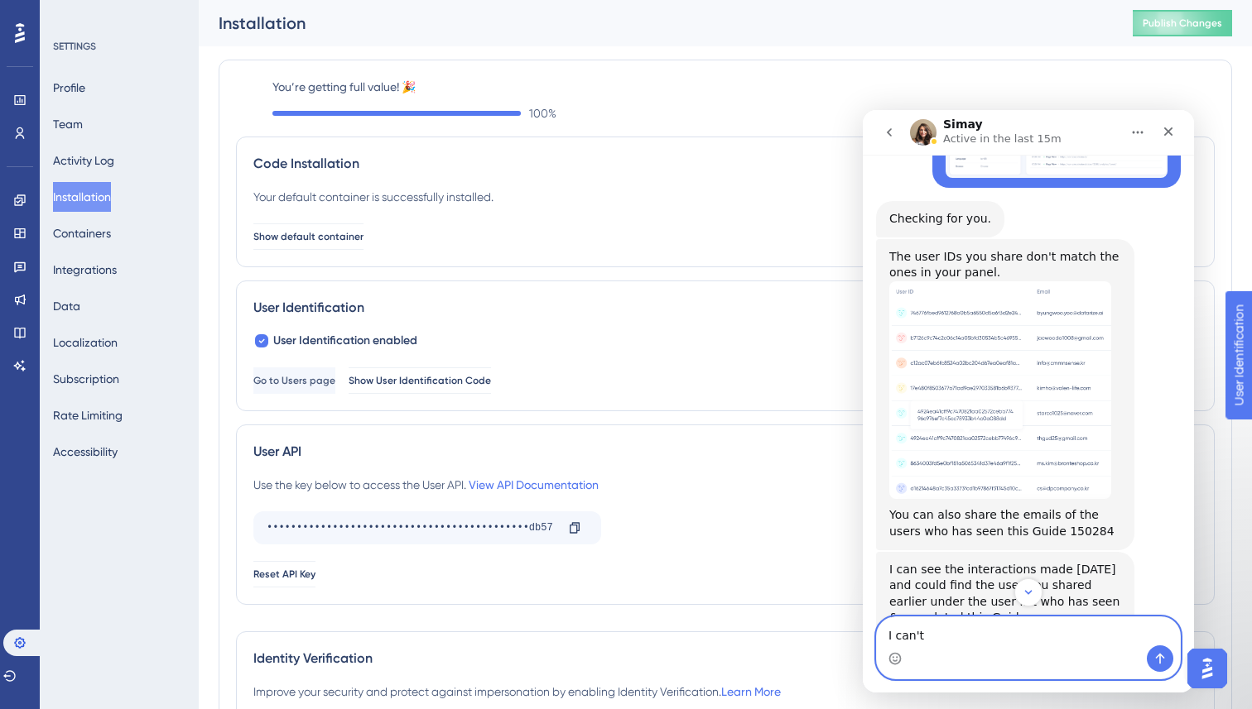
scroll to position [2592, 0]
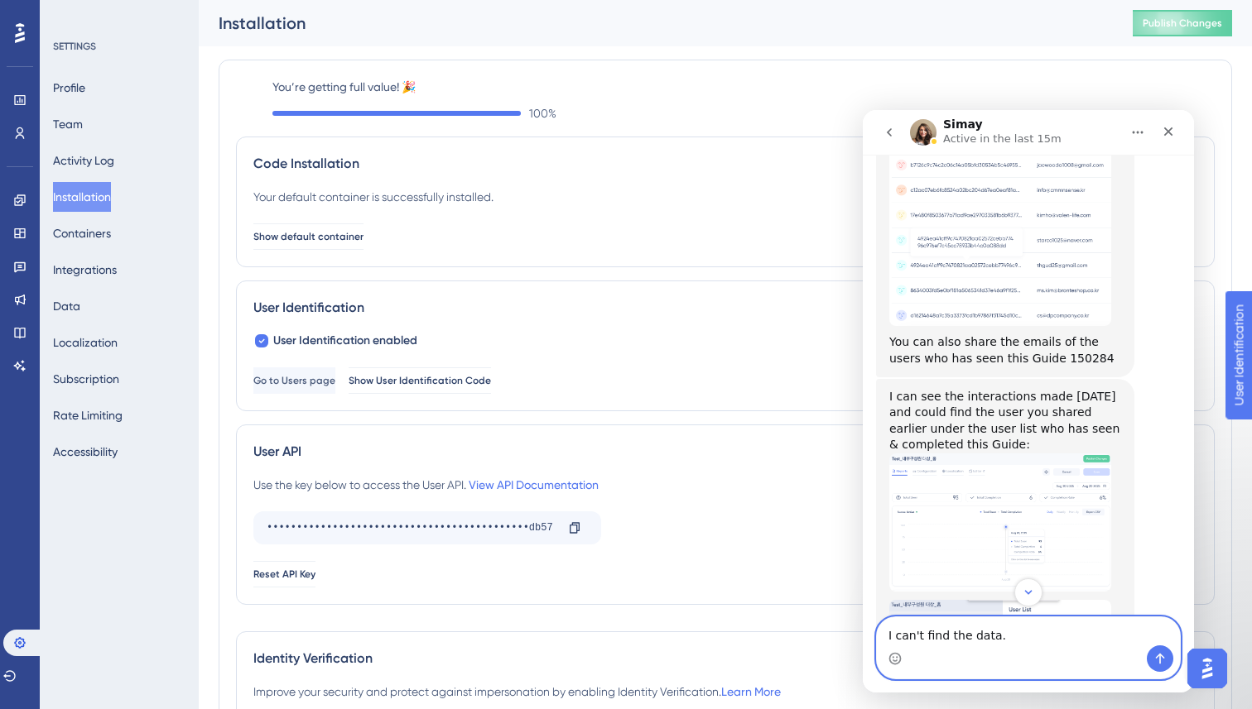
click at [1012, 642] on textarea "I can't find the data." at bounding box center [1028, 632] width 303 height 28
drag, startPoint x: 1033, startPoint y: 642, endPoint x: 877, endPoint y: 642, distance: 156.4
click at [877, 642] on textarea "I can't find the data." at bounding box center [1028, 632] width 303 height 28
paste textarea "Oh no. I can't check the data on my end"
type textarea "Oh no. I can't check the data on my end."
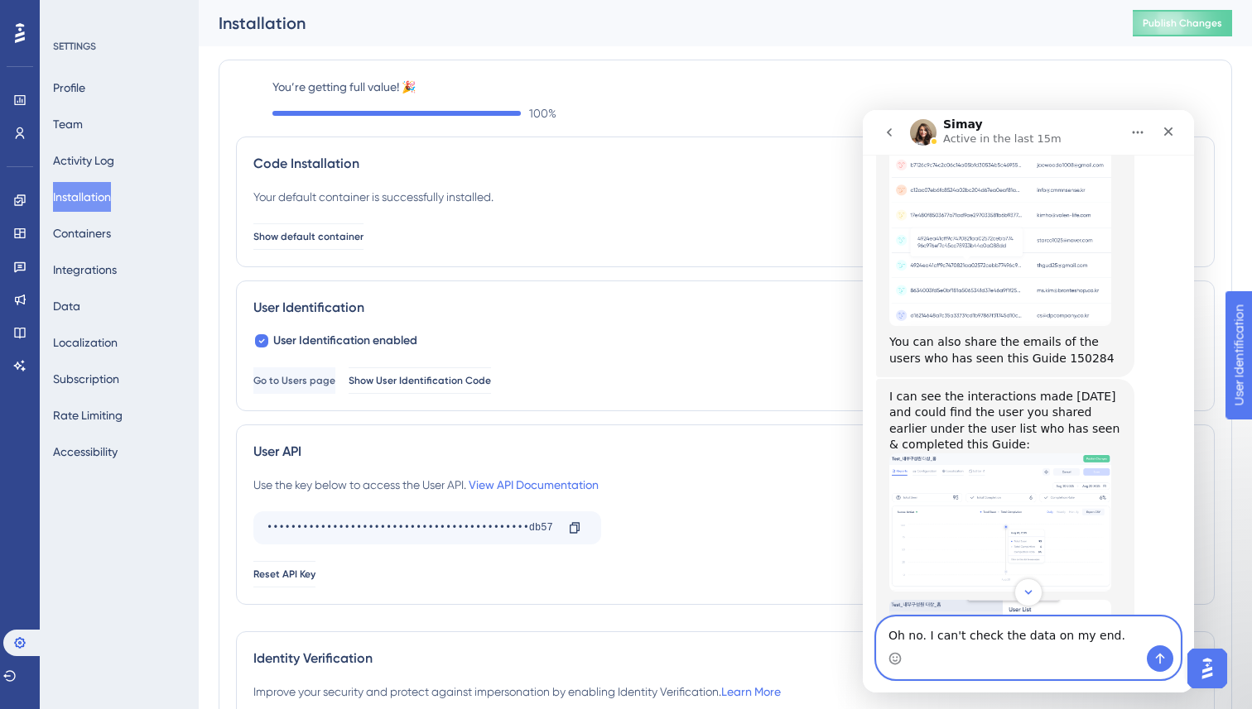
click at [1127, 637] on textarea "Oh no. I can't check the data on my end." at bounding box center [1028, 632] width 303 height 28
paste textarea "Message…"
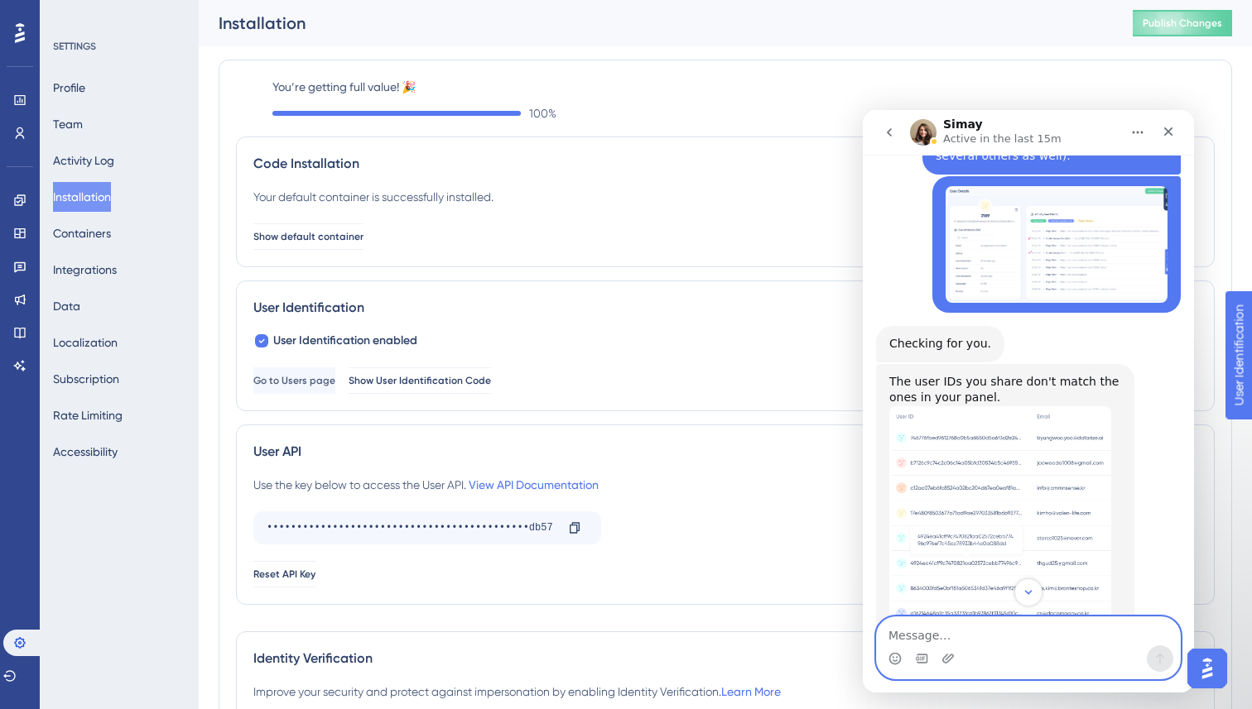
scroll to position [3050, 0]
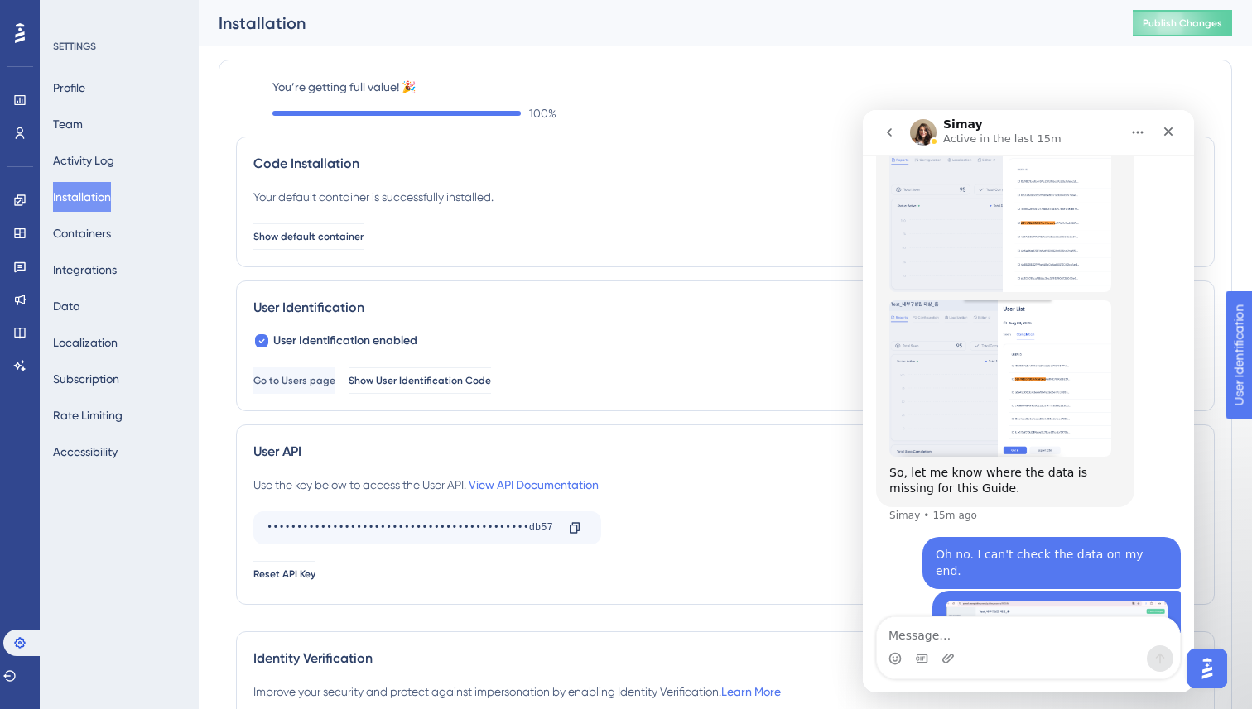
click at [1095, 313] on img "Simay says…" at bounding box center [1000, 378] width 222 height 156
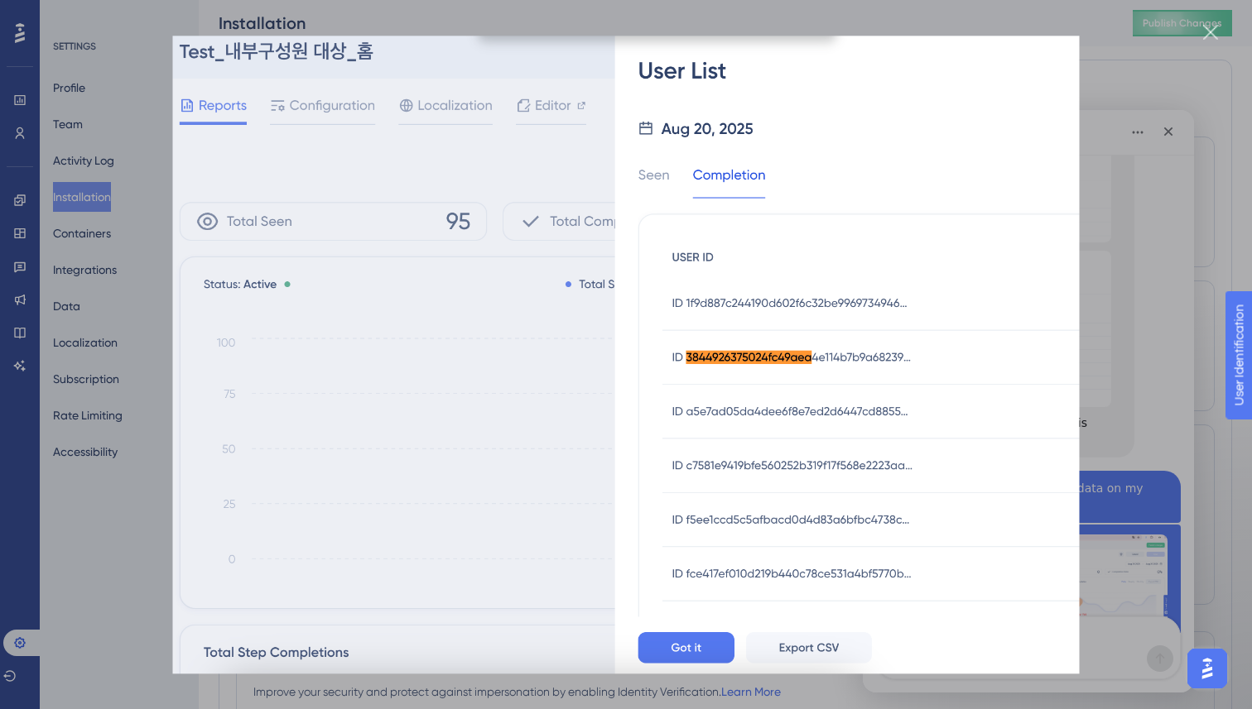
scroll to position [3099, 0]
click at [1116, 142] on div "Intercom messenger" at bounding box center [626, 354] width 1252 height 709
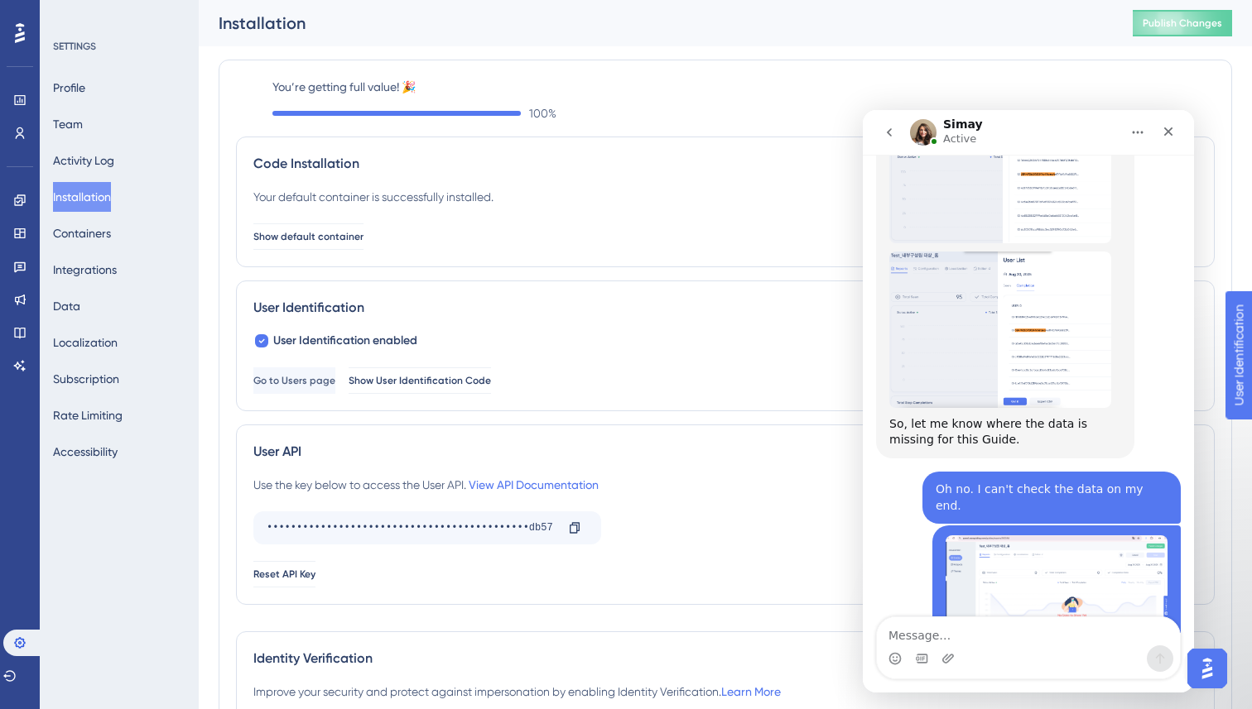
scroll to position [3066, 0]
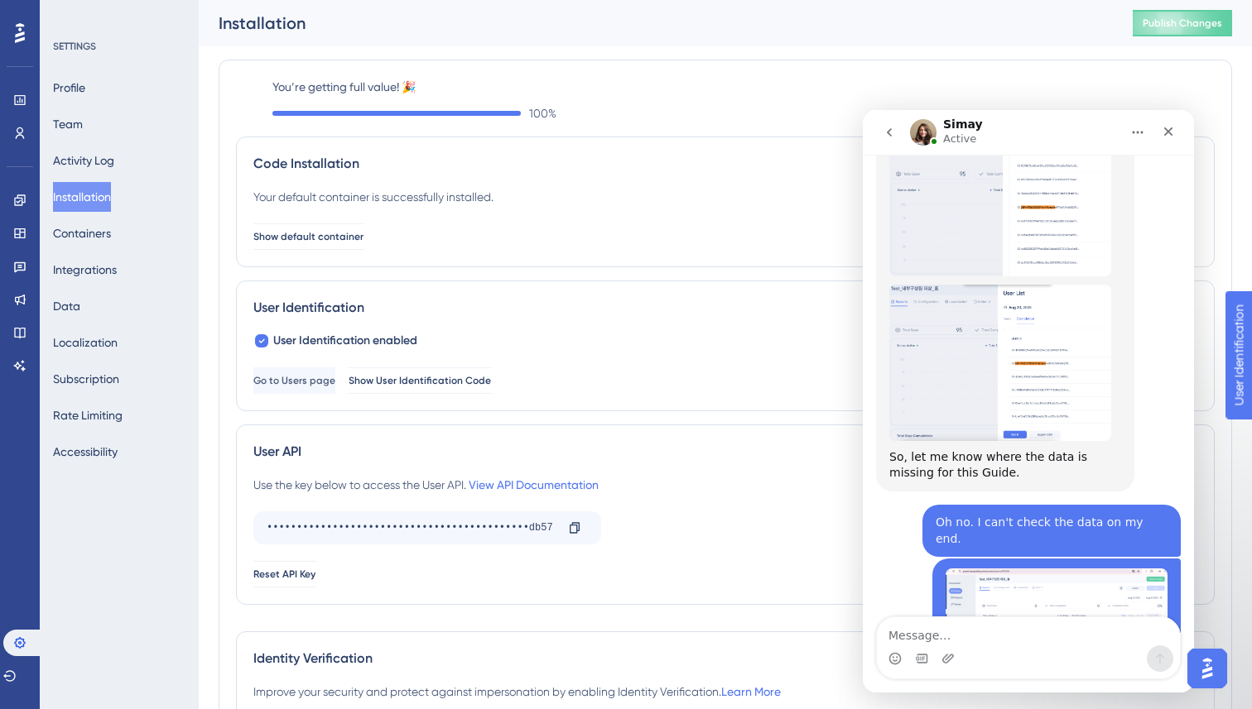
click at [670, 16] on div "Installation" at bounding box center [655, 23] width 872 height 23
click at [951, 646] on div "Intercom messenger" at bounding box center [947, 659] width 13 height 26
click at [951, 634] on textarea "Message…" at bounding box center [1028, 632] width 303 height 28
type textarea "ㅒ"
type textarea "O"
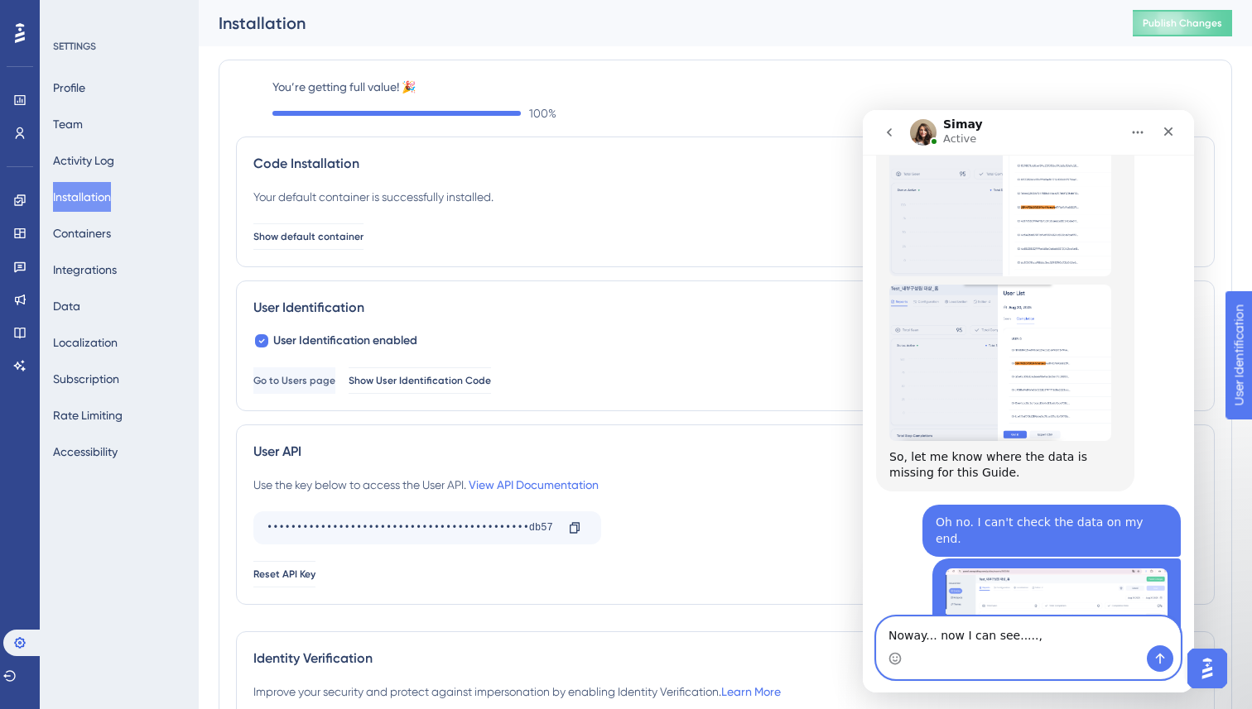
type textarea "Noway... now I can see....."
paste textarea "Message…"
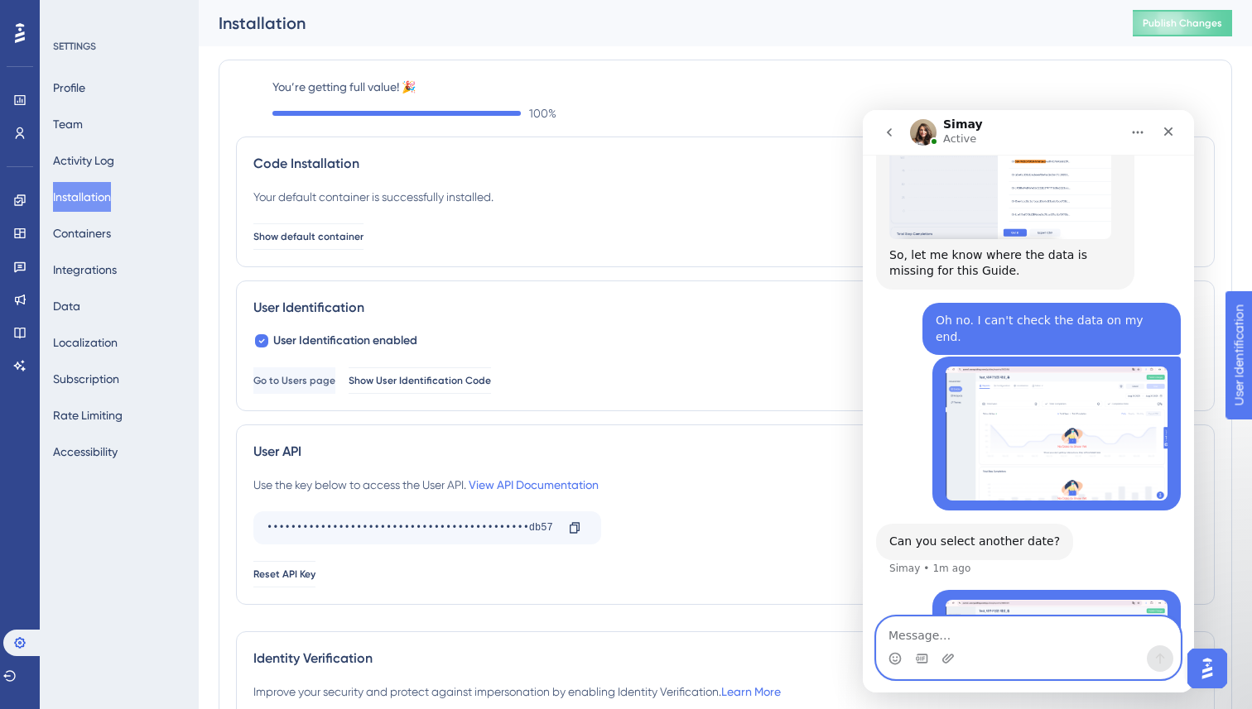
scroll to position [3306, 0]
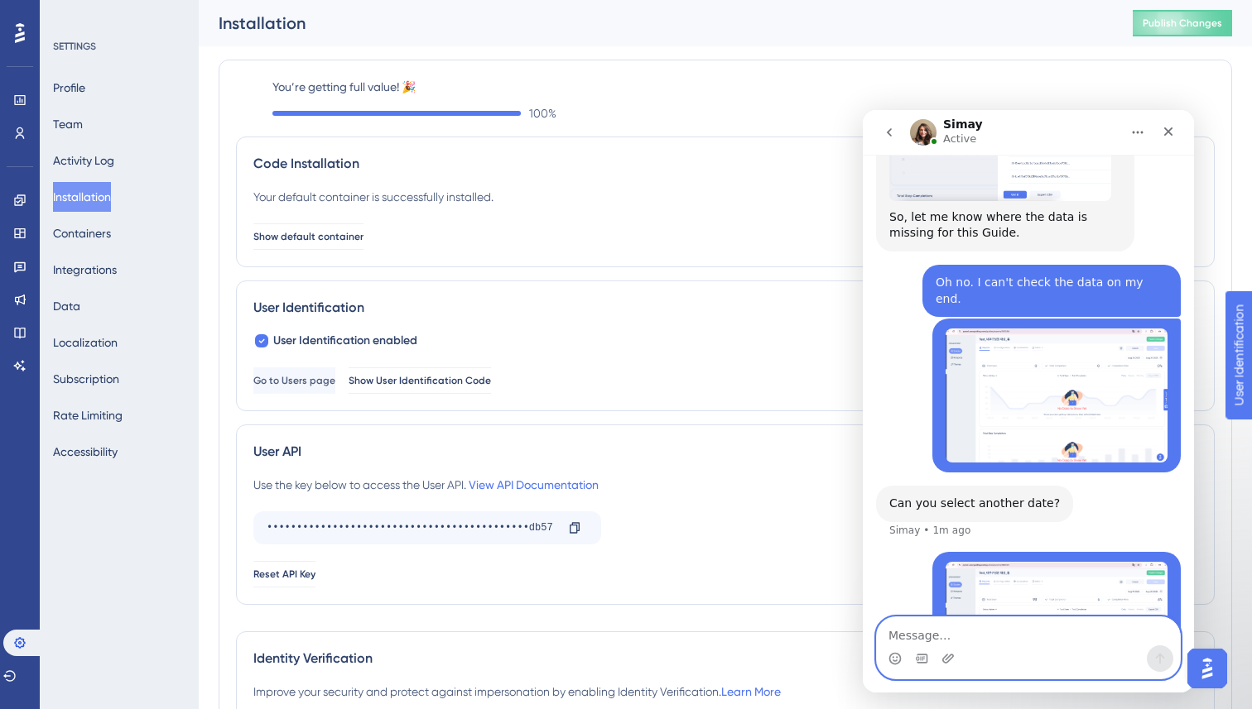
type textarea "d"
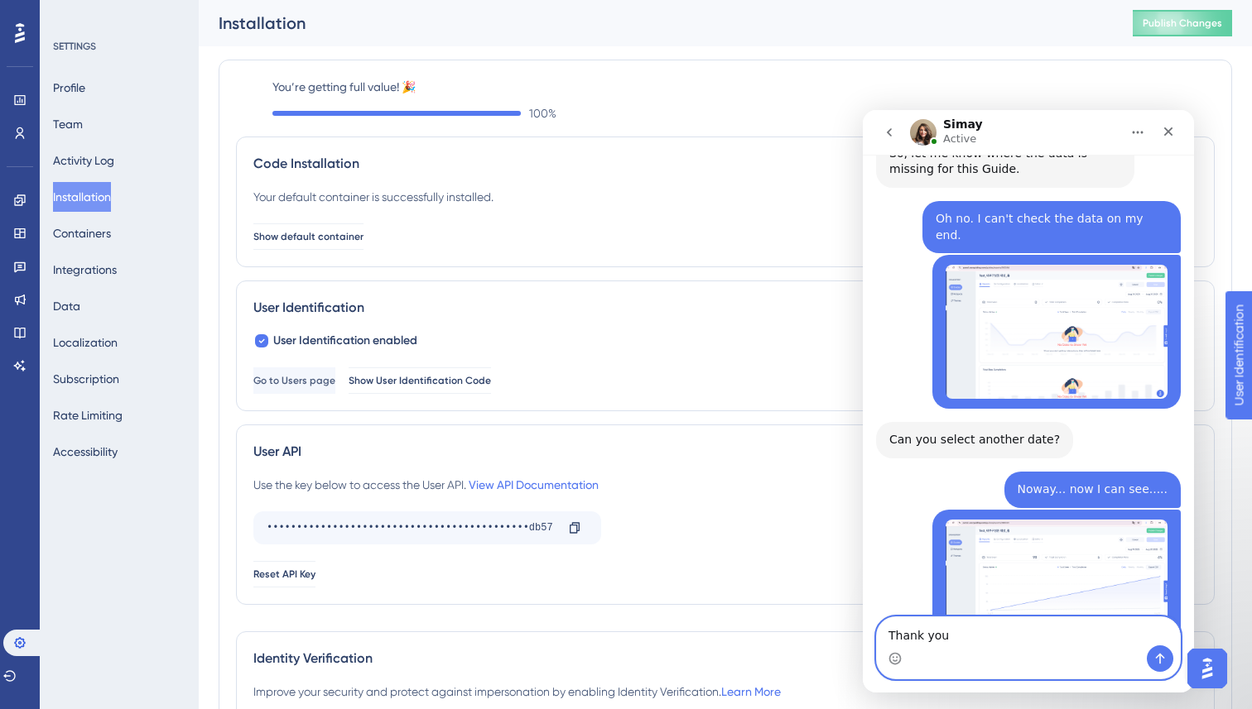
scroll to position [3356, 0]
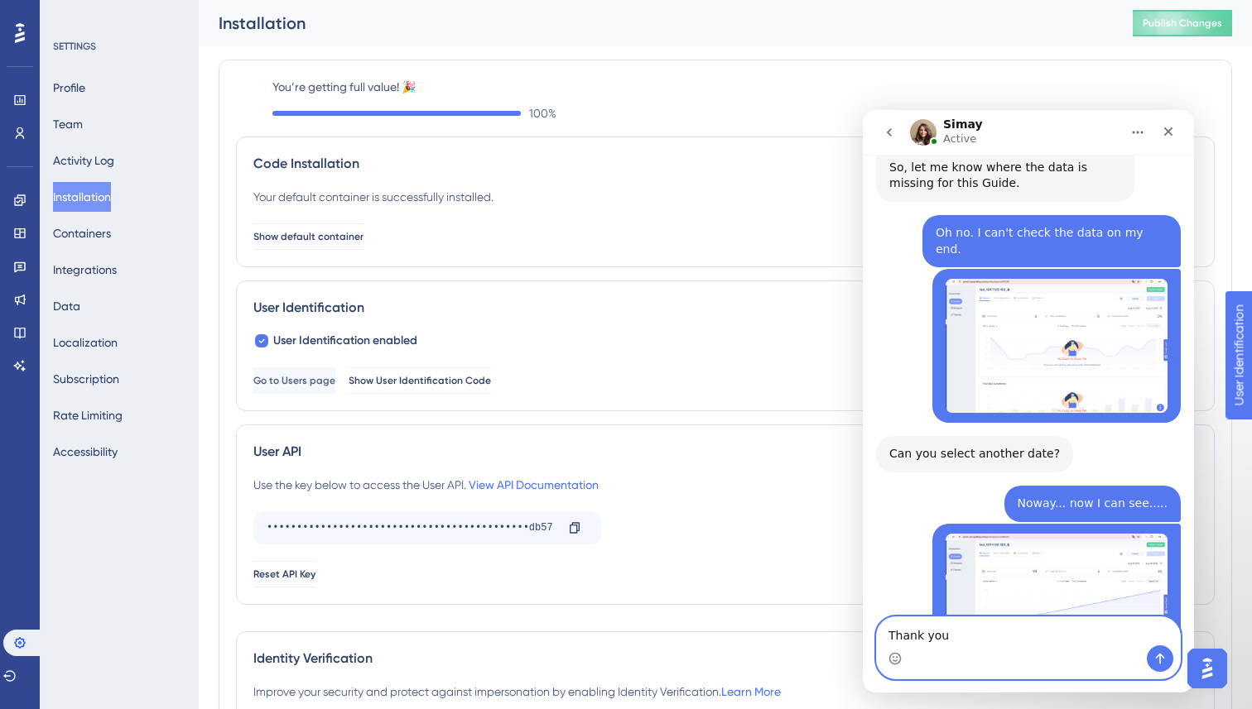
click at [972, 622] on textarea "Thank you" at bounding box center [1028, 632] width 303 height 28
click at [952, 623] on textarea "Thank you" at bounding box center [1028, 632] width 303 height 28
click at [714, 56] on div "You’re getting full value! 🎉 100 % Code Installation Your default container is …" at bounding box center [725, 426] width 1013 height 760
click at [982, 631] on textarea "Thank you" at bounding box center [1028, 632] width 303 height 28
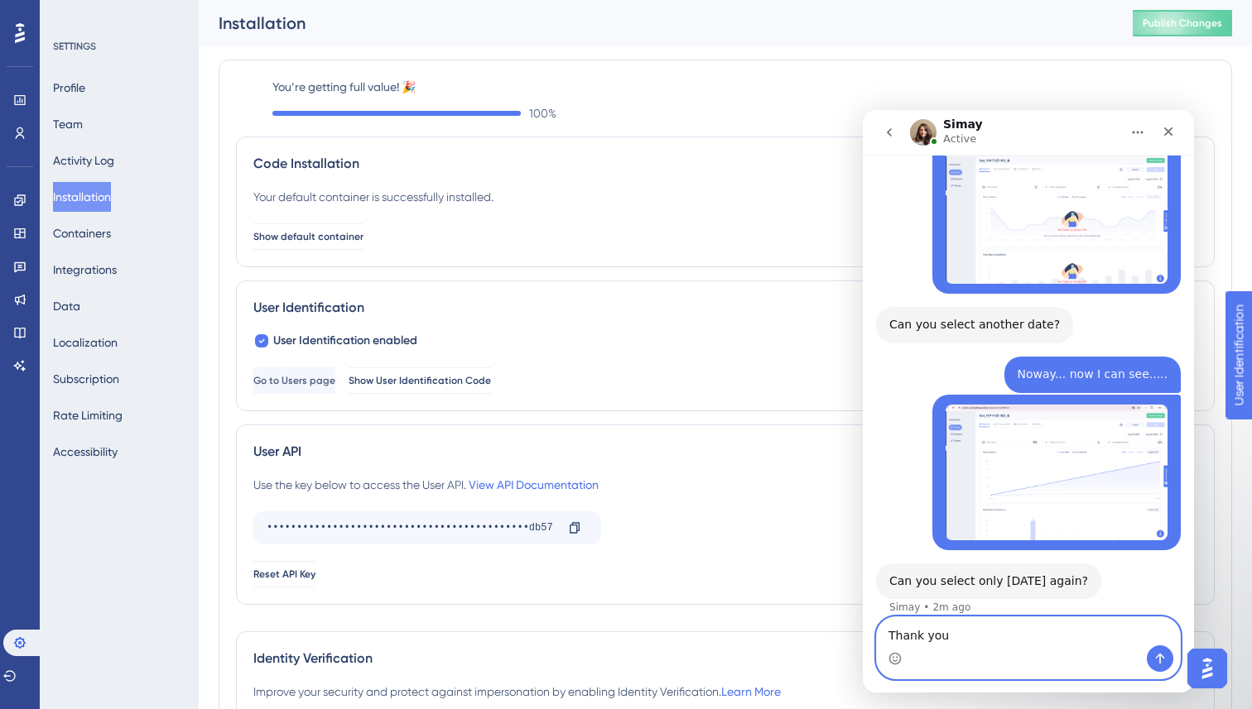
scroll to position [3509, 0]
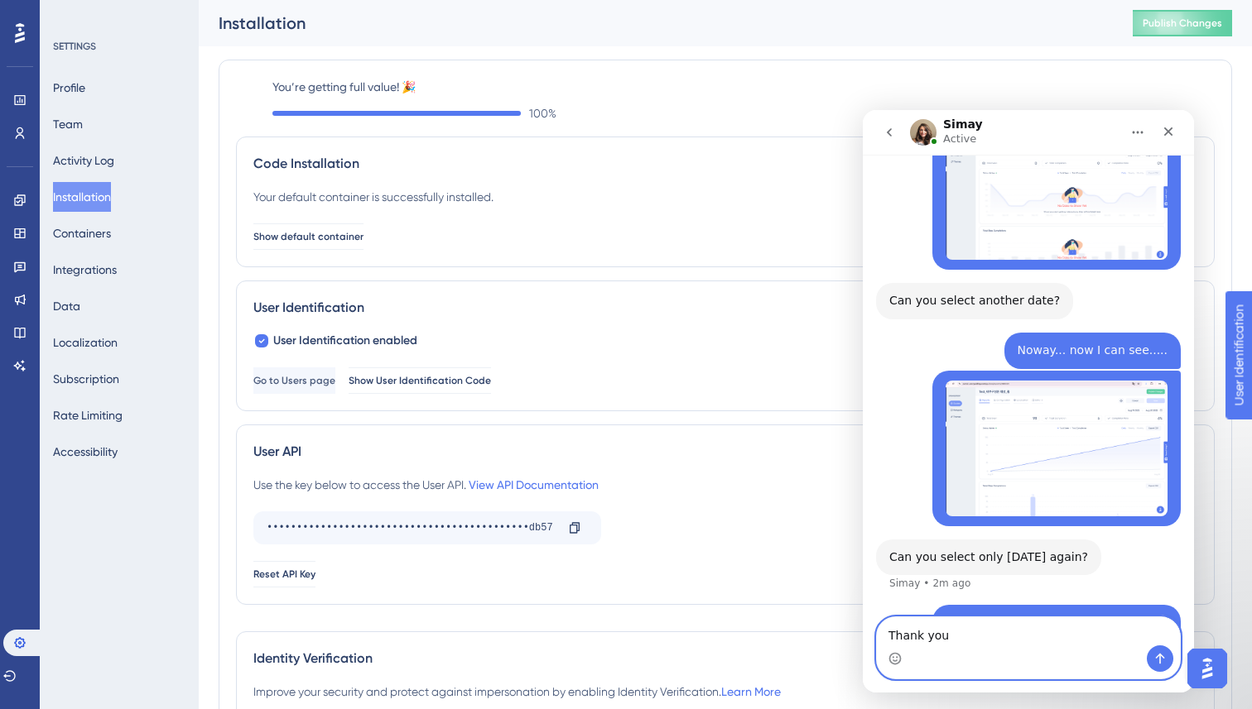
drag, startPoint x: 964, startPoint y: 637, endPoint x: 881, endPoint y: 634, distance: 82.8
click at [881, 634] on textarea "Thank you" at bounding box center [1028, 632] width 303 height 28
paste textarea ", but the number of seens in the first guide on 8/19, is still 3. This is the d…"
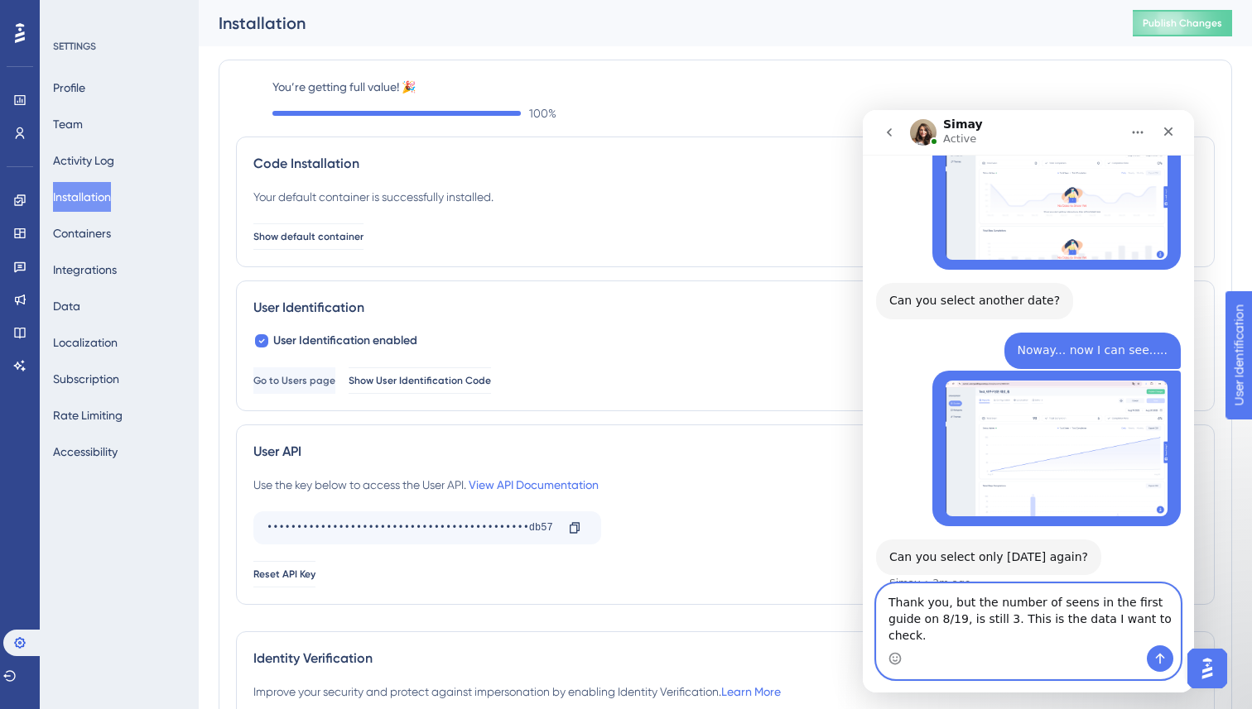
scroll to position [3525, 0]
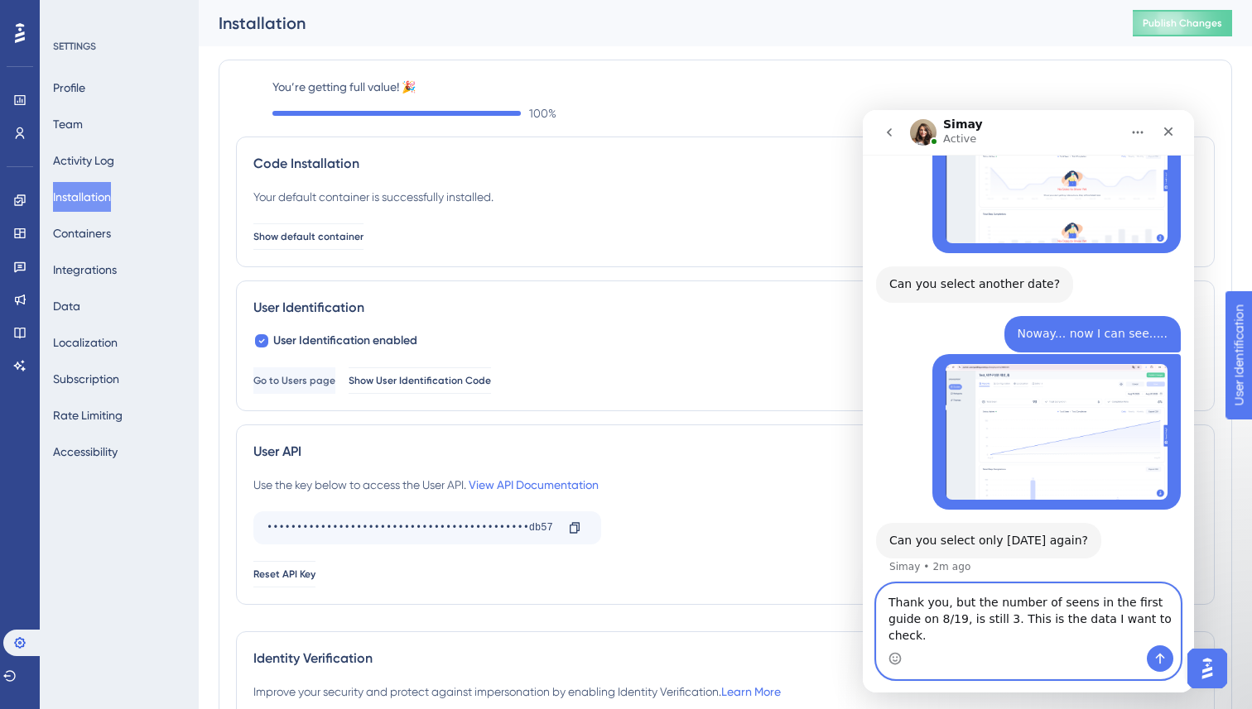
click at [951, 618] on textarea "Thank you, but the number of seens in the first guide on 8/19, is still 3. This…" at bounding box center [1028, 614] width 303 height 61
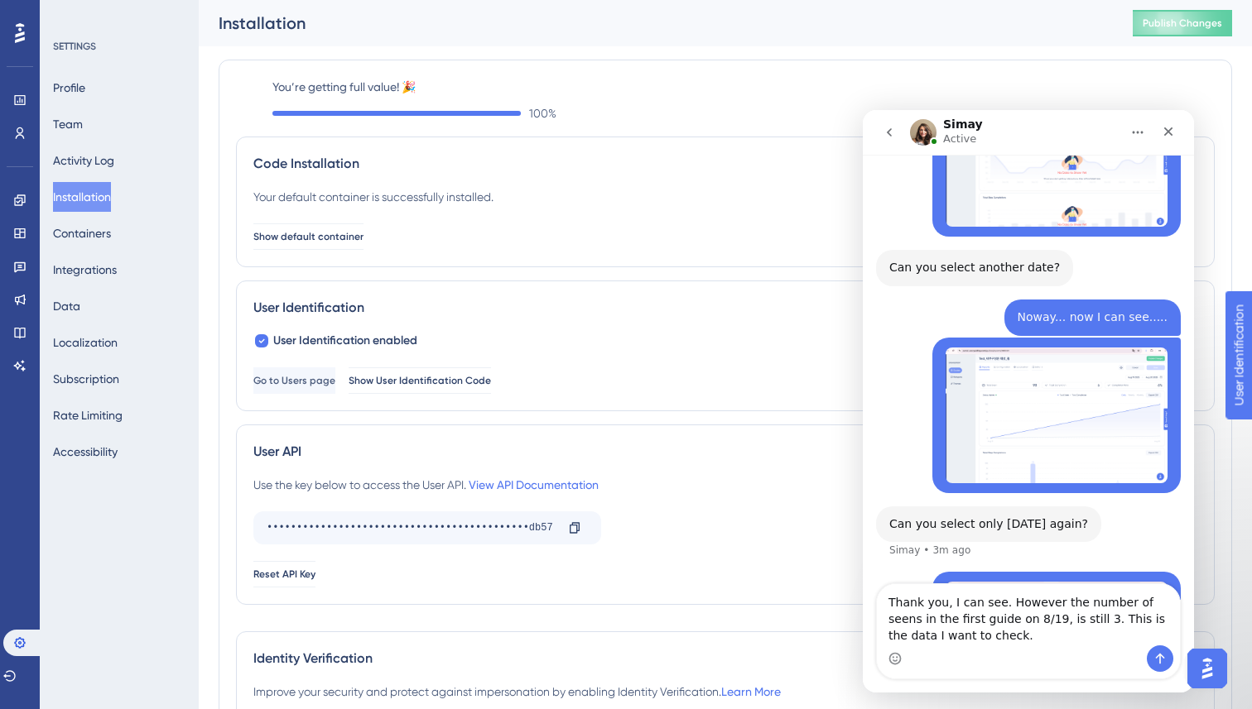
click at [643, 88] on label "You’re getting full value! 🎉" at bounding box center [743, 87] width 942 height 20
click at [694, 43] on div "Installation Publish Changes" at bounding box center [725, 23] width 1053 height 46
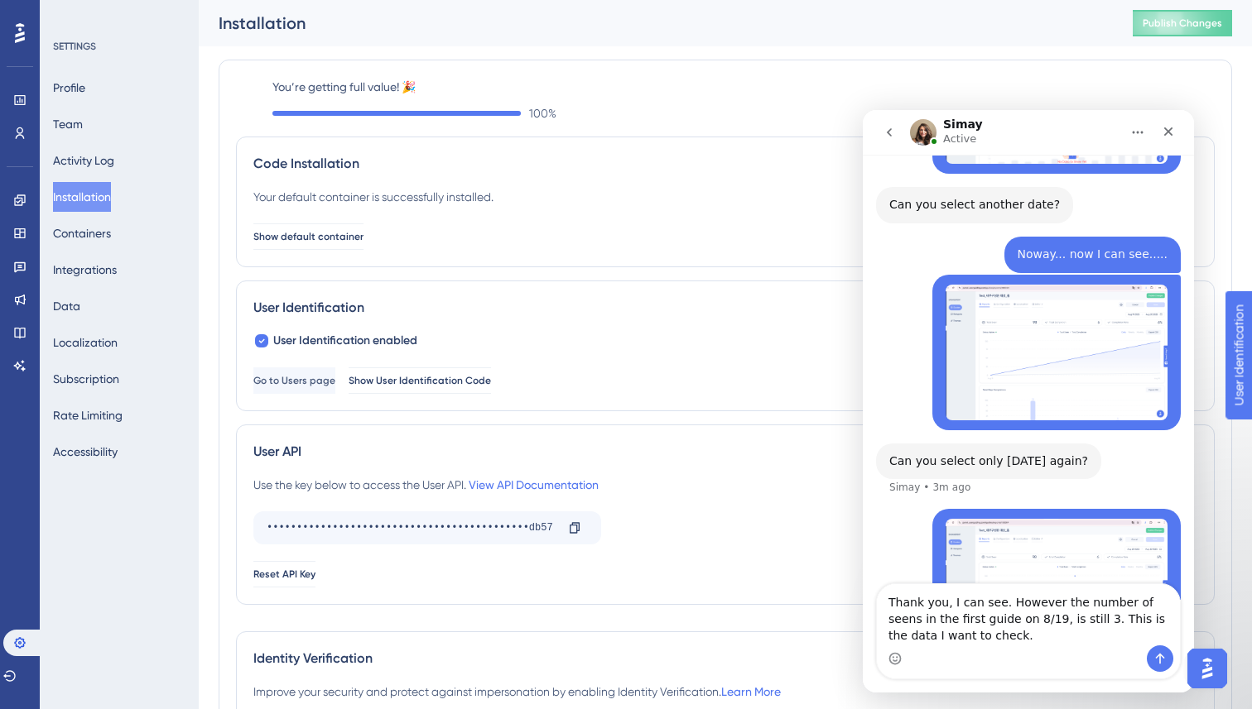
scroll to position [3606, 0]
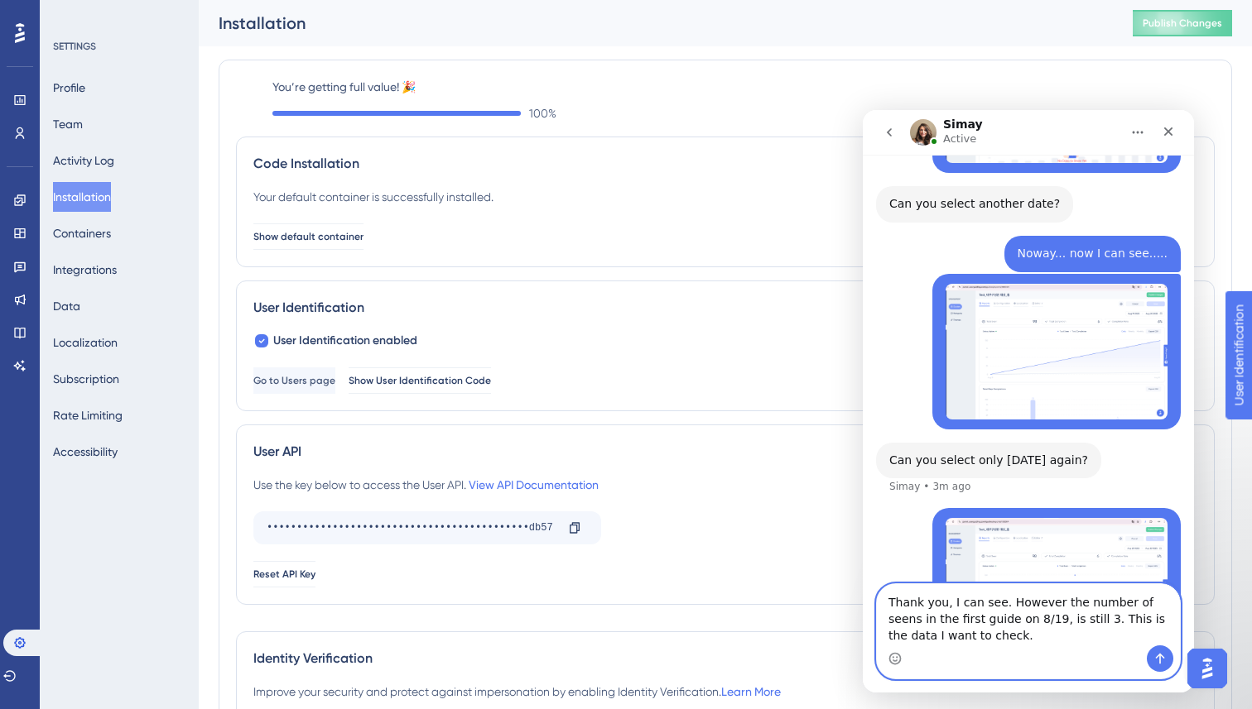
click at [978, 634] on textarea "Thank you, I can see. However the number of seens in the first guide on 8/19, i…" at bounding box center [1028, 614] width 303 height 61
click at [976, 620] on textarea "Thank you, I can see. However the number of seens in the first guide on 8/19, i…" at bounding box center [1028, 614] width 303 height 61
paste textarea "150143"
type textarea "Thank you, I can see. However the number of seens in the first guide(150143) on…"
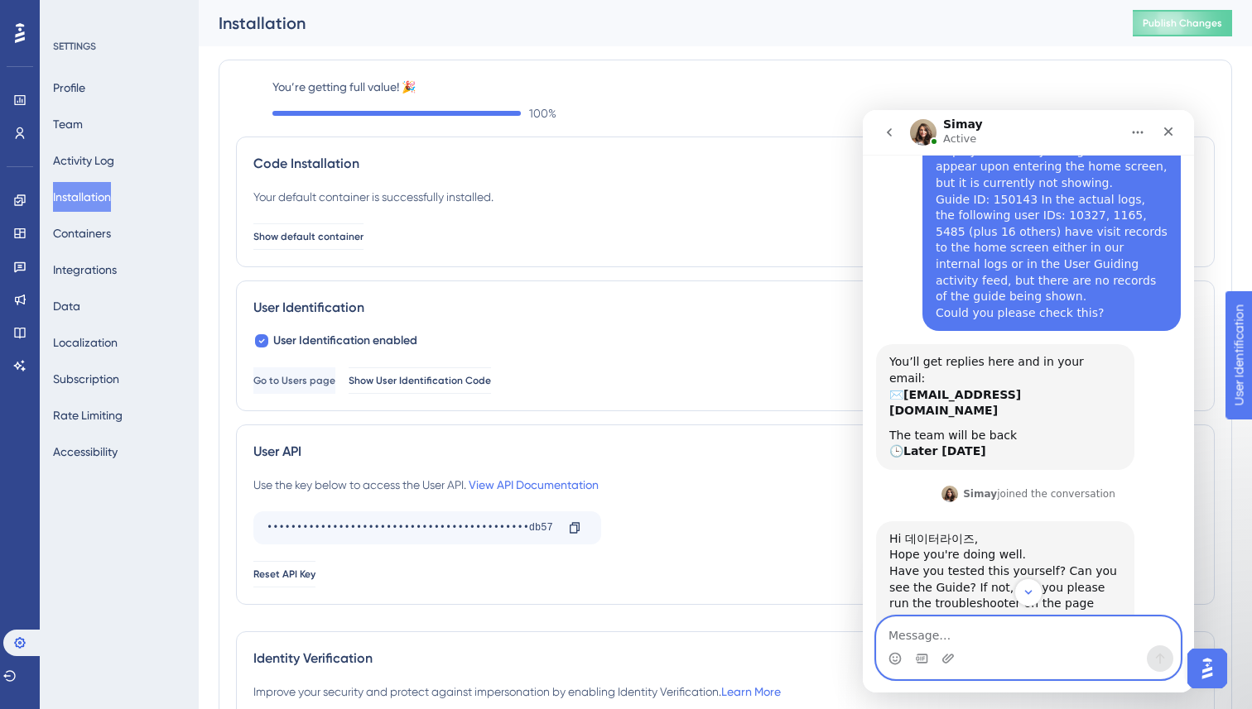
scroll to position [0, 0]
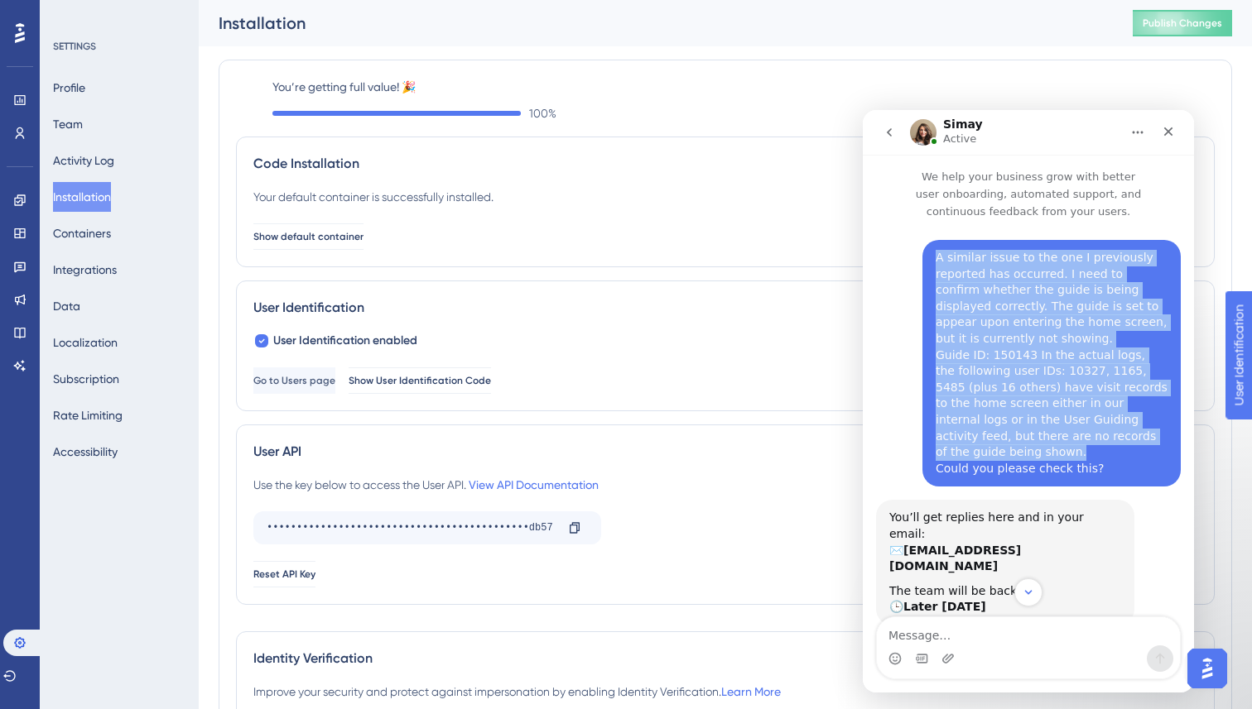
drag, startPoint x: 932, startPoint y: 353, endPoint x: 1159, endPoint y: 431, distance: 239.8
click at [1160, 432] on div "A similar issue to the one I previously reported has occurred. I need to confir…" at bounding box center [1051, 363] width 258 height 247
click at [1012, 424] on div "A similar issue to the one I previously reported has occurred. I need to confir…" at bounding box center [1051, 363] width 232 height 227
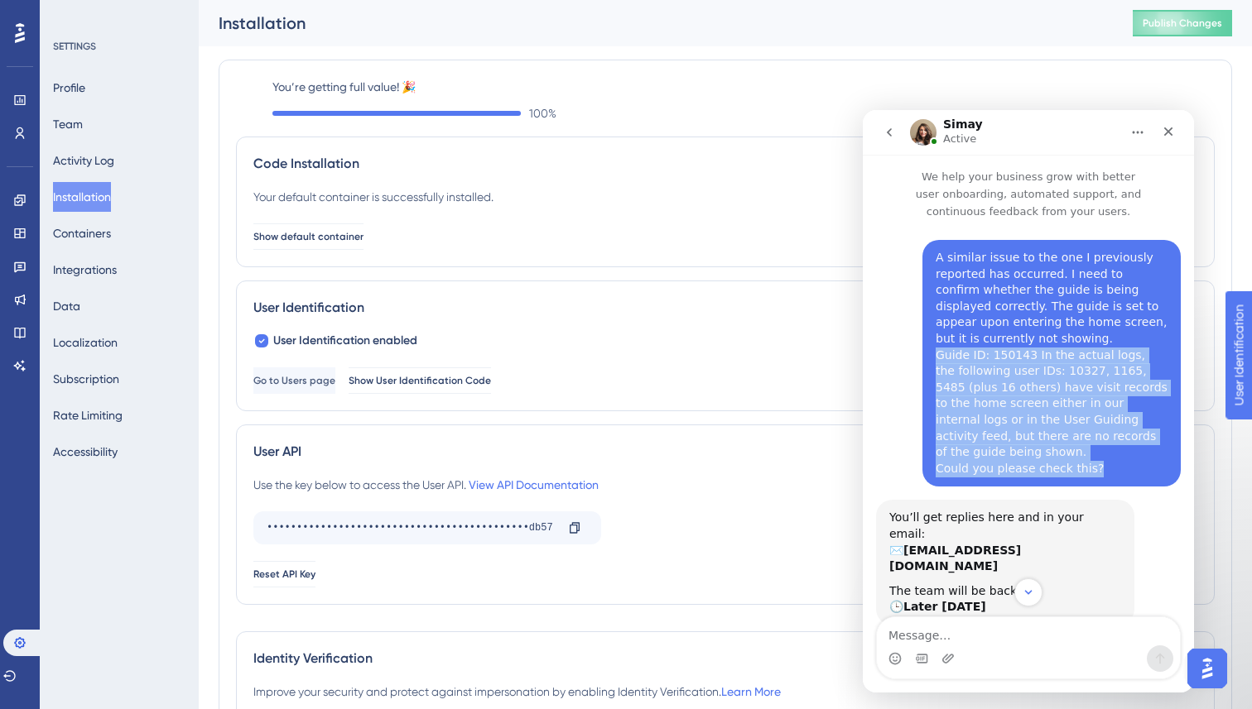
drag, startPoint x: 938, startPoint y: 354, endPoint x: 1132, endPoint y: 451, distance: 217.3
click at [1132, 451] on div "A similar issue to the one I previously reported has occurred. I need to confir…" at bounding box center [1051, 363] width 232 height 227
copy div "Guide ID: 150143 In the actual logs, the following user IDs: 10327, 1165, 5485 …"
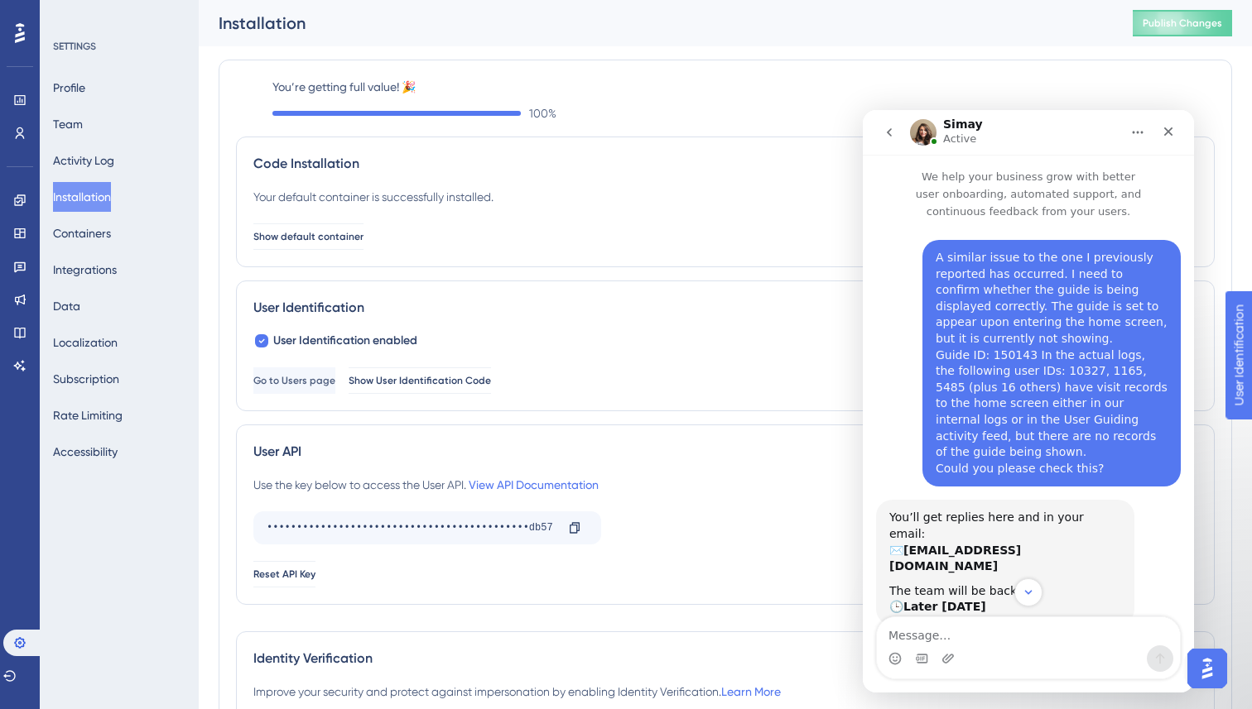
click at [1120, 453] on div "A similar issue to the one I previously reported has occurred. I need to confir…" at bounding box center [1051, 363] width 232 height 227
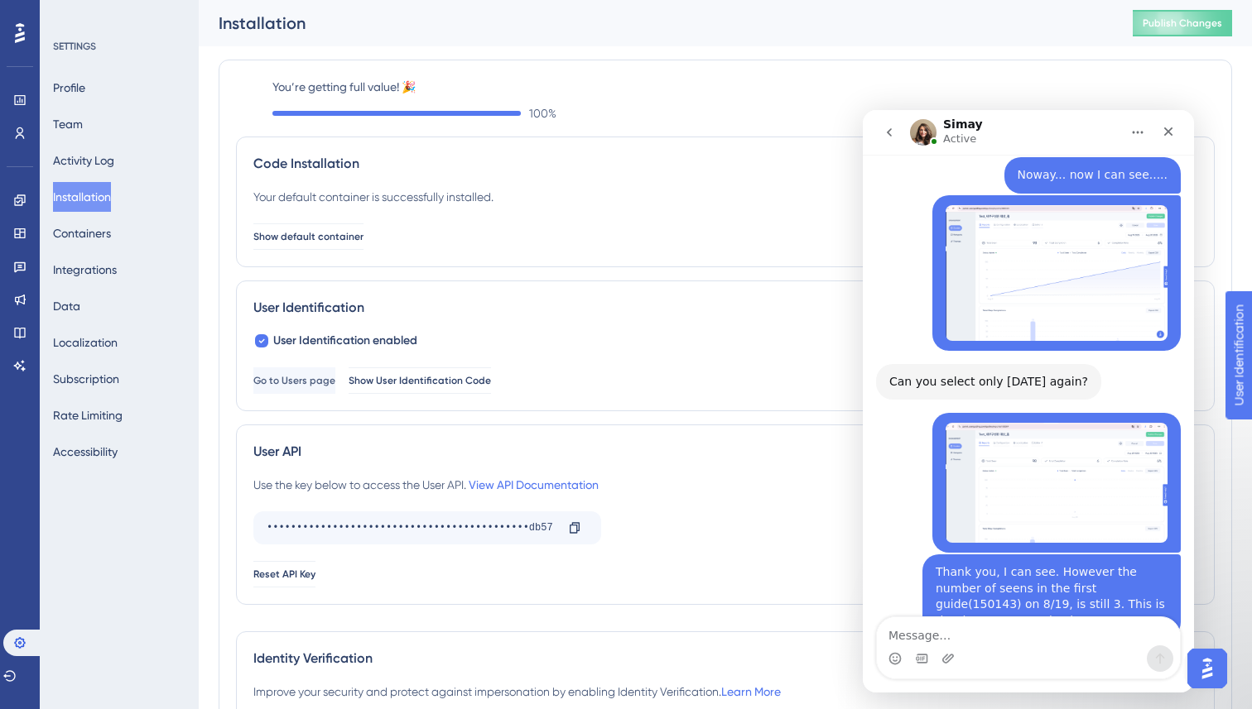
scroll to position [3682, 0]
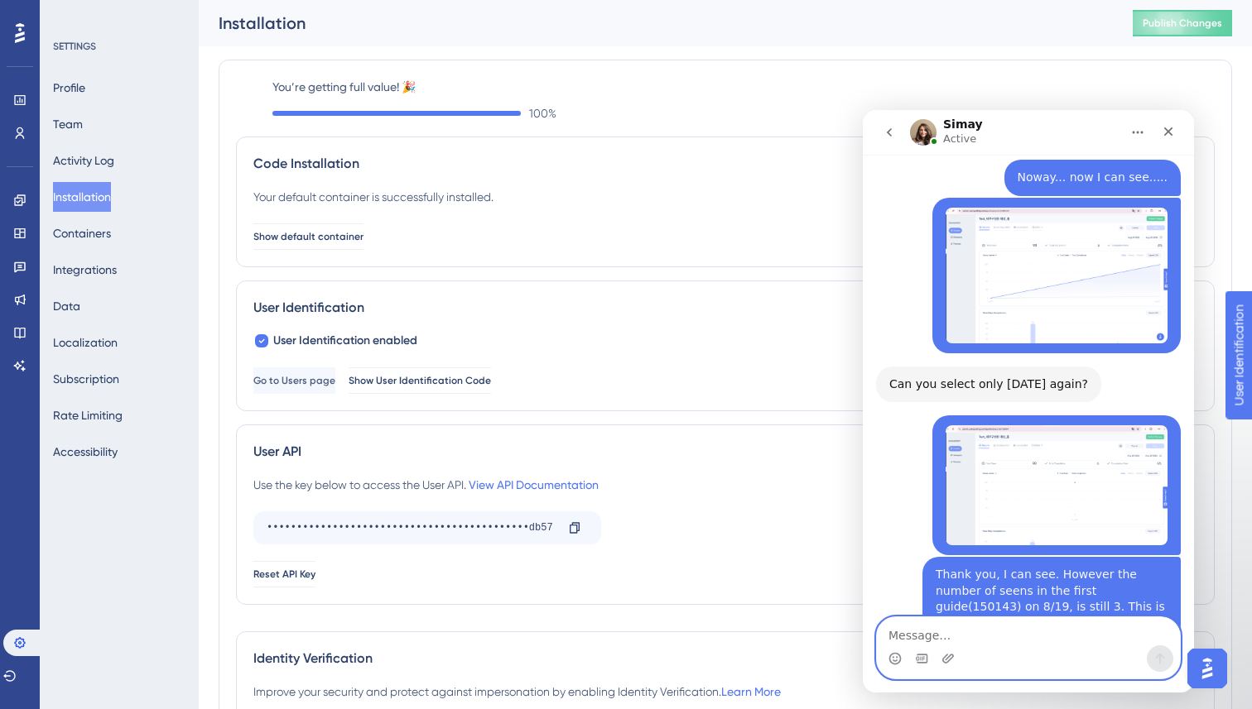
click at [917, 637] on textarea "Message…" at bounding box center [1028, 632] width 303 height 28
click at [817, 93] on label "You’re getting full value! 🎉" at bounding box center [743, 87] width 942 height 20
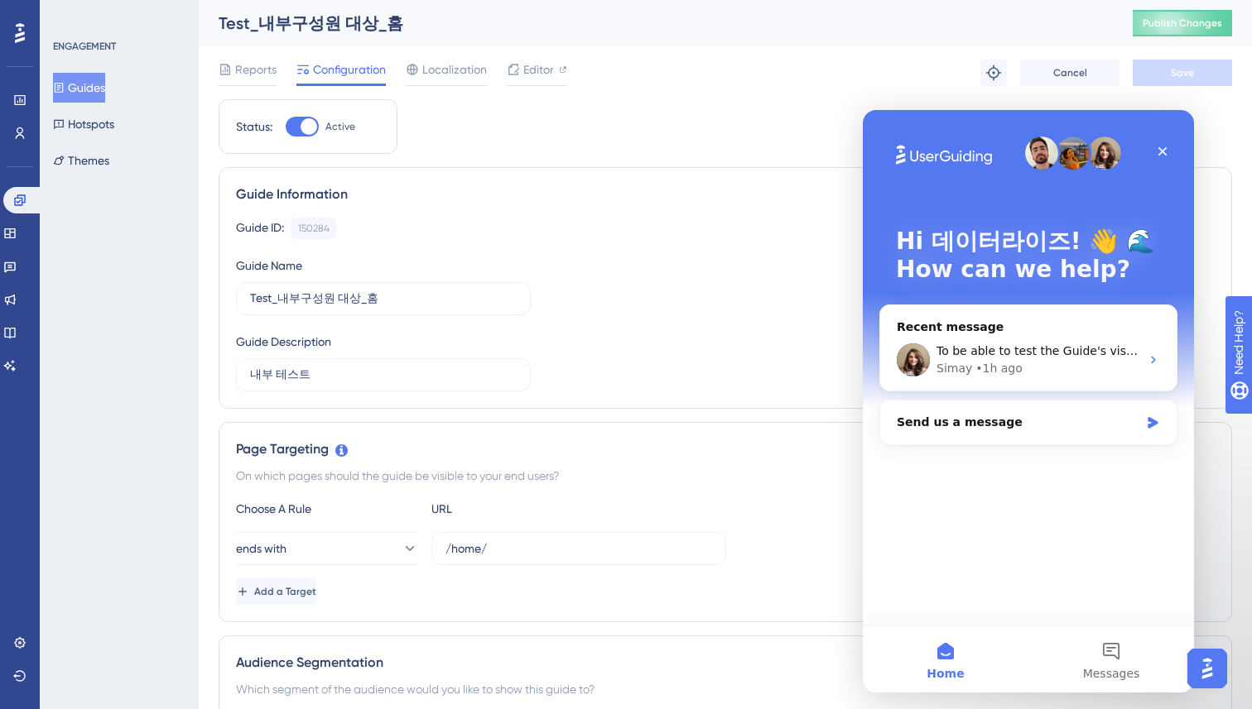
click at [83, 89] on button "Guides" at bounding box center [79, 88] width 52 height 30
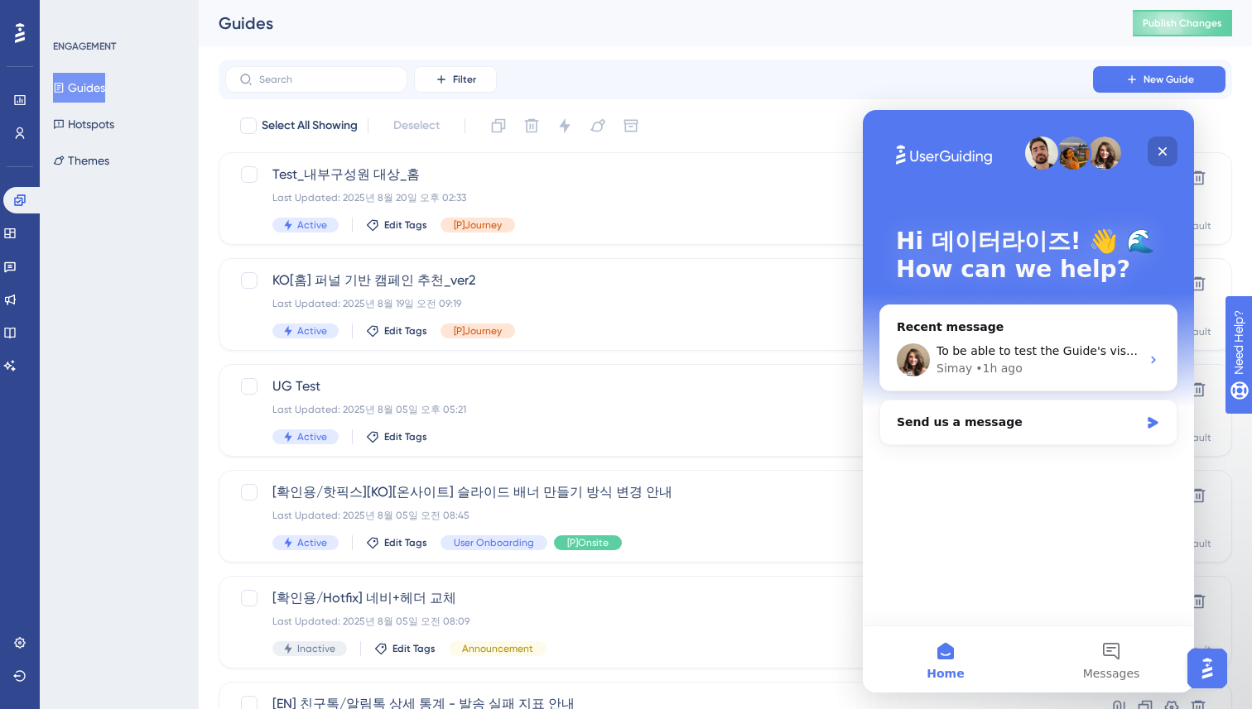
click at [1158, 152] on icon "Close" at bounding box center [1162, 151] width 13 height 13
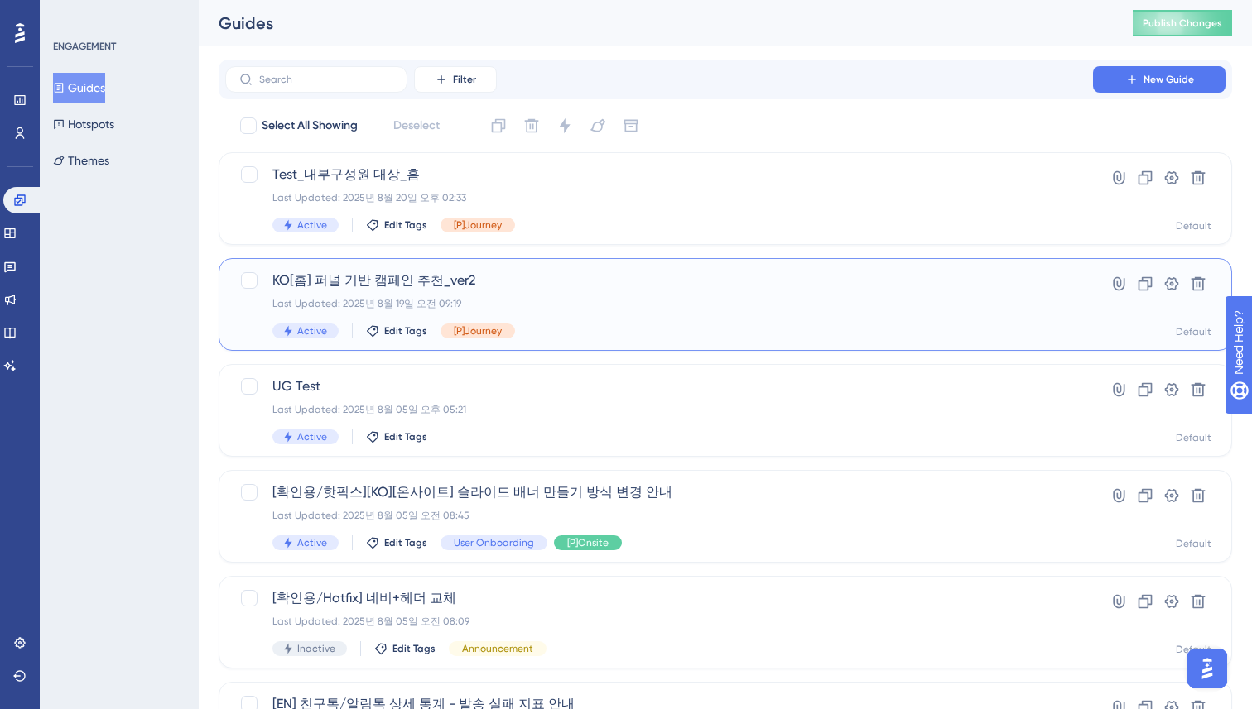
click at [527, 298] on div "Last Updated: 2025년 8월 19일 오전 09:19" at bounding box center [658, 303] width 773 height 13
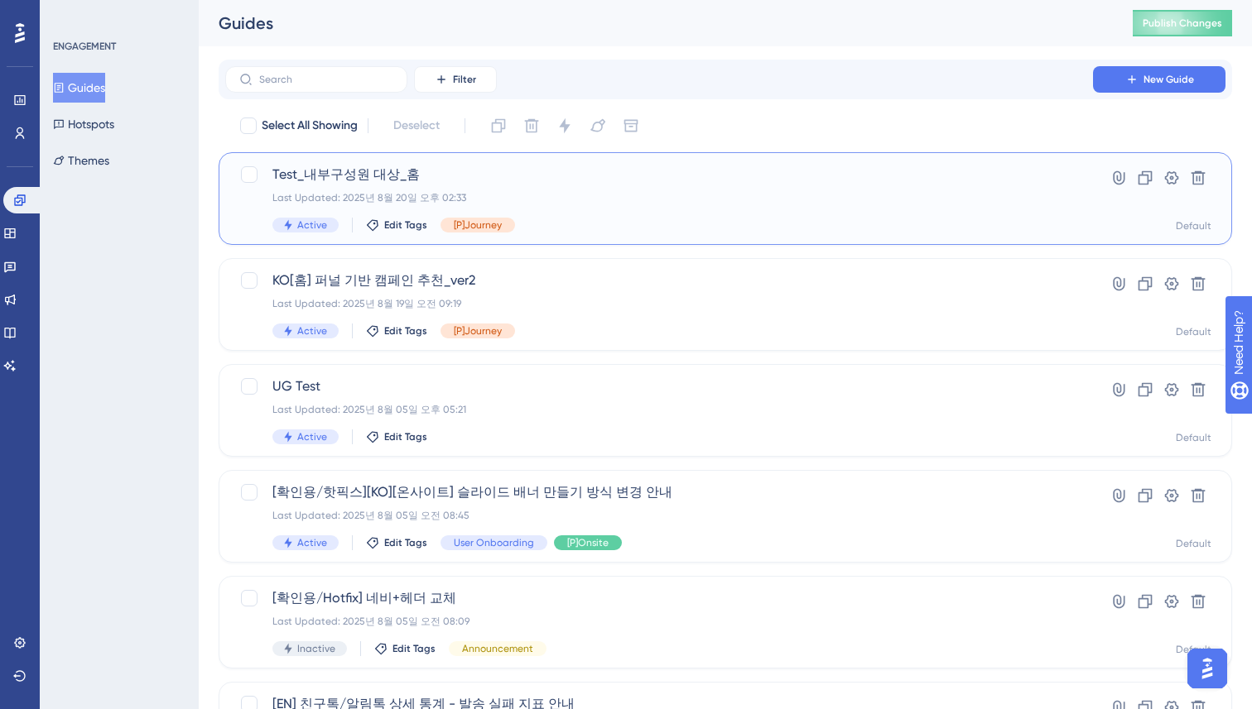
click at [660, 203] on div "Last Updated: 2025년 8월 20일 오후 02:33" at bounding box center [658, 197] width 773 height 13
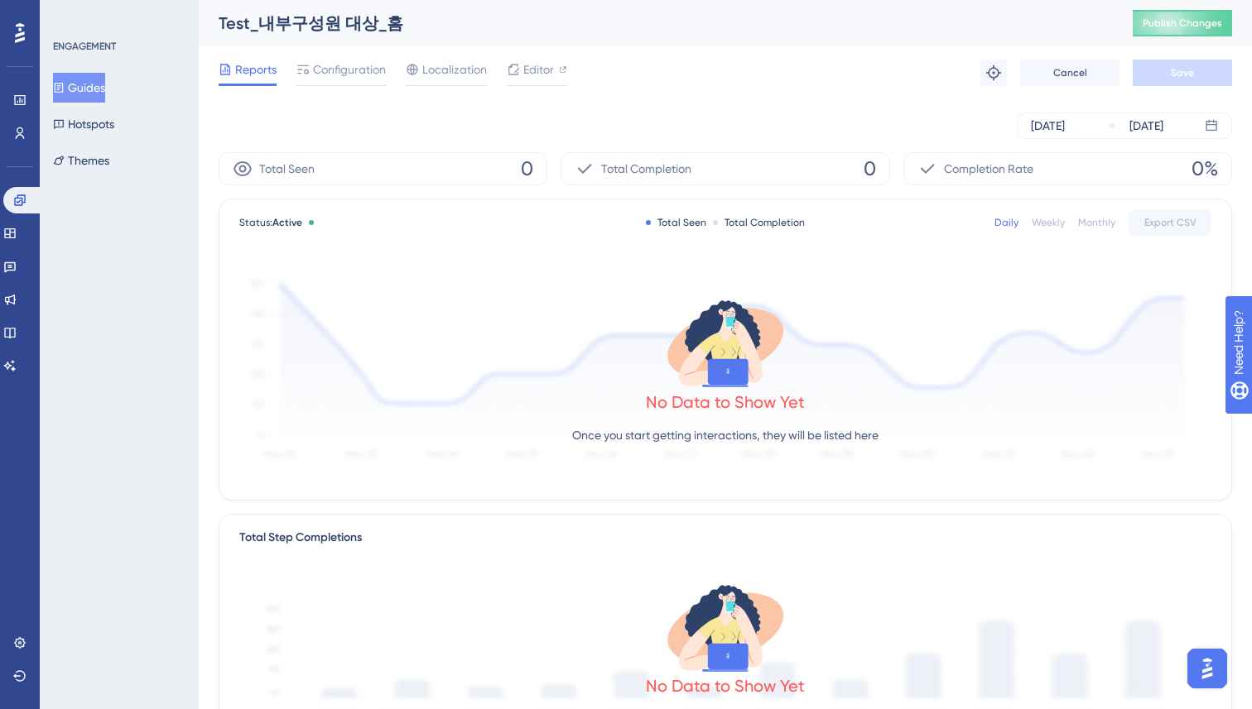
click at [896, 104] on div "[DATE] [DATE]" at bounding box center [725, 125] width 1013 height 53
click at [988, 73] on icon at bounding box center [993, 72] width 15 height 15
click at [993, 64] on button at bounding box center [993, 73] width 26 height 26
click at [223, 118] on div "[DATE] [DATE]" at bounding box center [725, 126] width 1013 height 26
click at [105, 89] on button "Guides" at bounding box center [79, 88] width 52 height 30
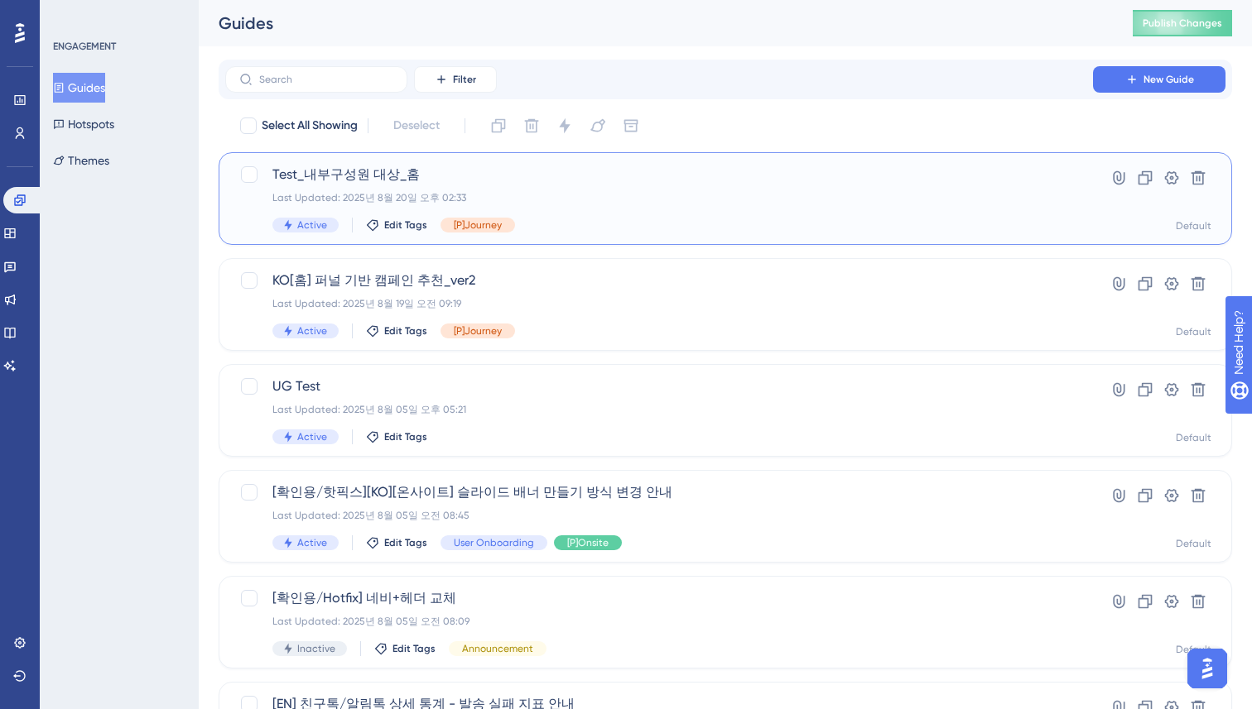
click at [511, 181] on span "Test_내부구성원 대상_홈" at bounding box center [658, 175] width 773 height 20
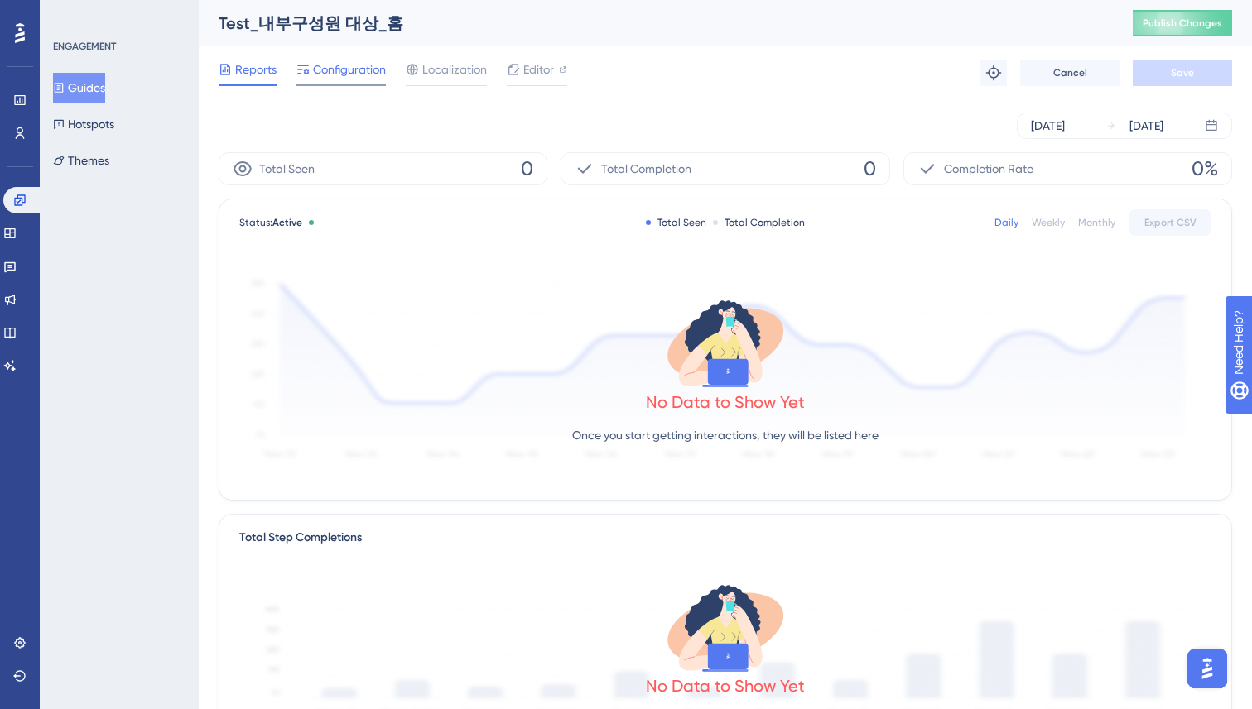
click at [338, 78] on span "Configuration" at bounding box center [349, 70] width 73 height 20
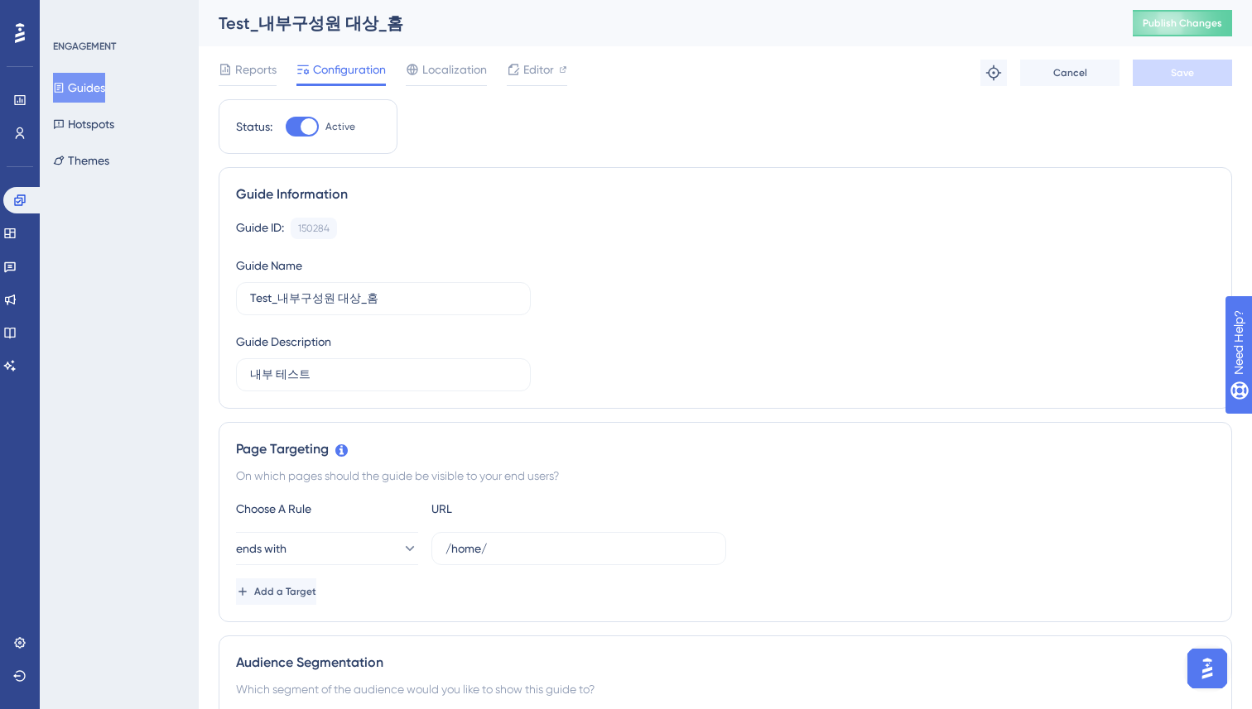
click at [234, 84] on div at bounding box center [248, 85] width 58 height 2
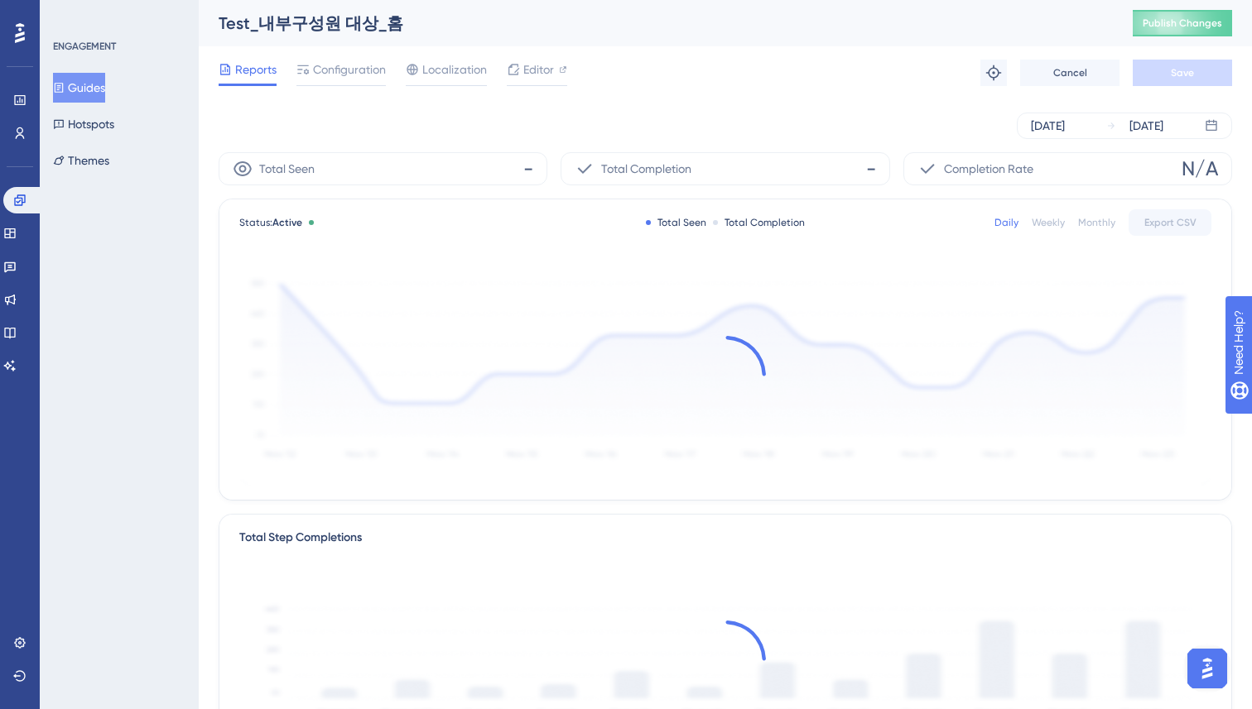
click at [221, 143] on div "[DATE] [DATE]" at bounding box center [725, 125] width 1013 height 53
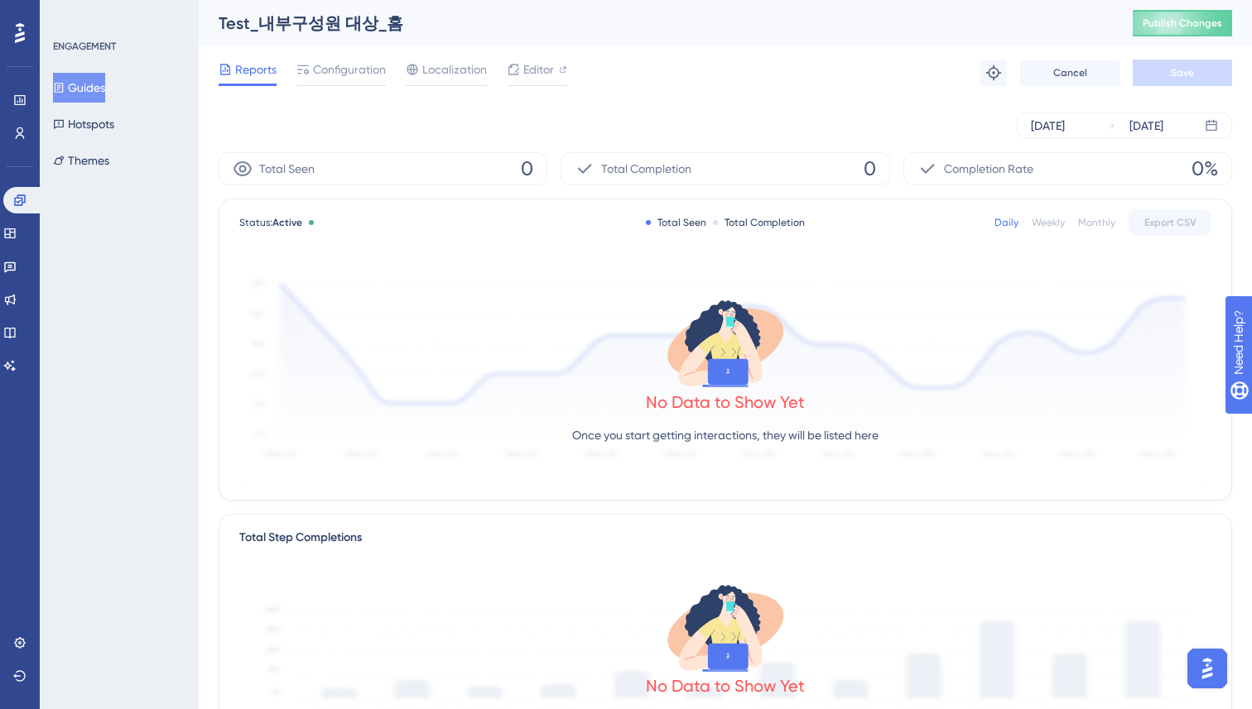
click at [204, 155] on div "Performance Users Engagement Widgets Feedback Product Updates Knowledge Base AI…" at bounding box center [725, 568] width 1053 height 1136
click at [214, 124] on div "Performance Users Engagement Widgets Feedback Product Updates Knowledge Base AI…" at bounding box center [725, 568] width 1053 height 1136
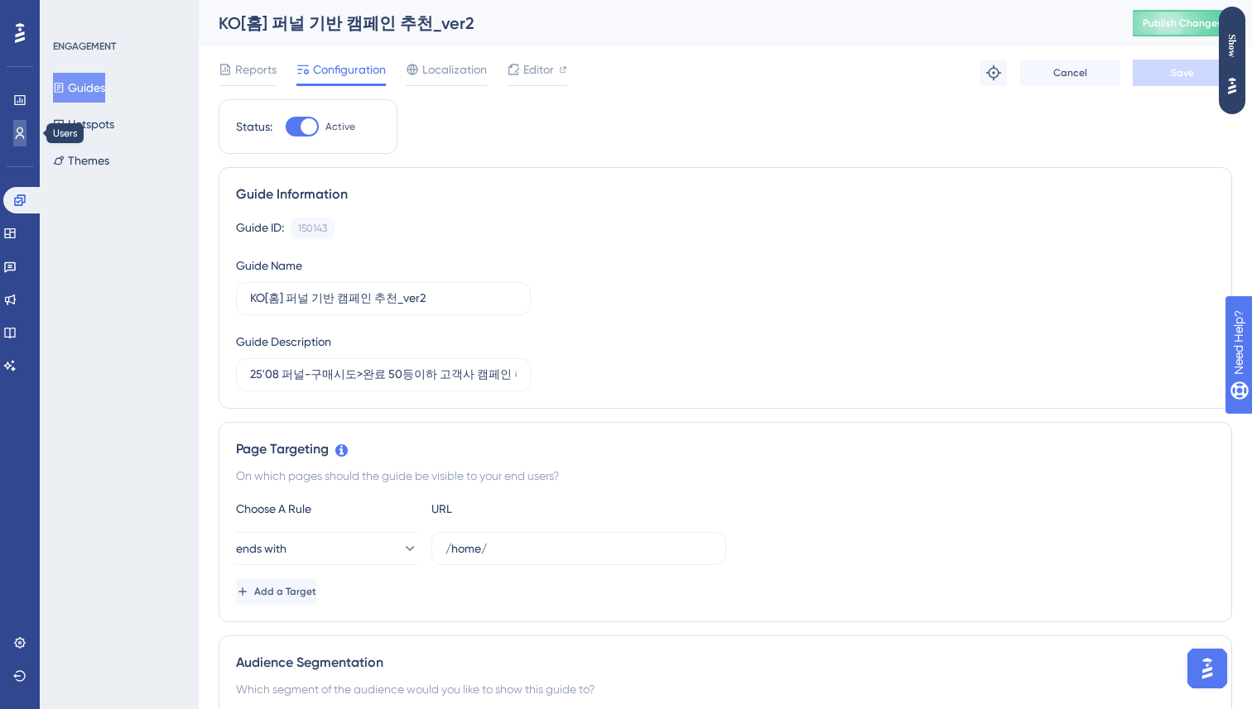
click at [26, 126] on link at bounding box center [19, 133] width 13 height 26
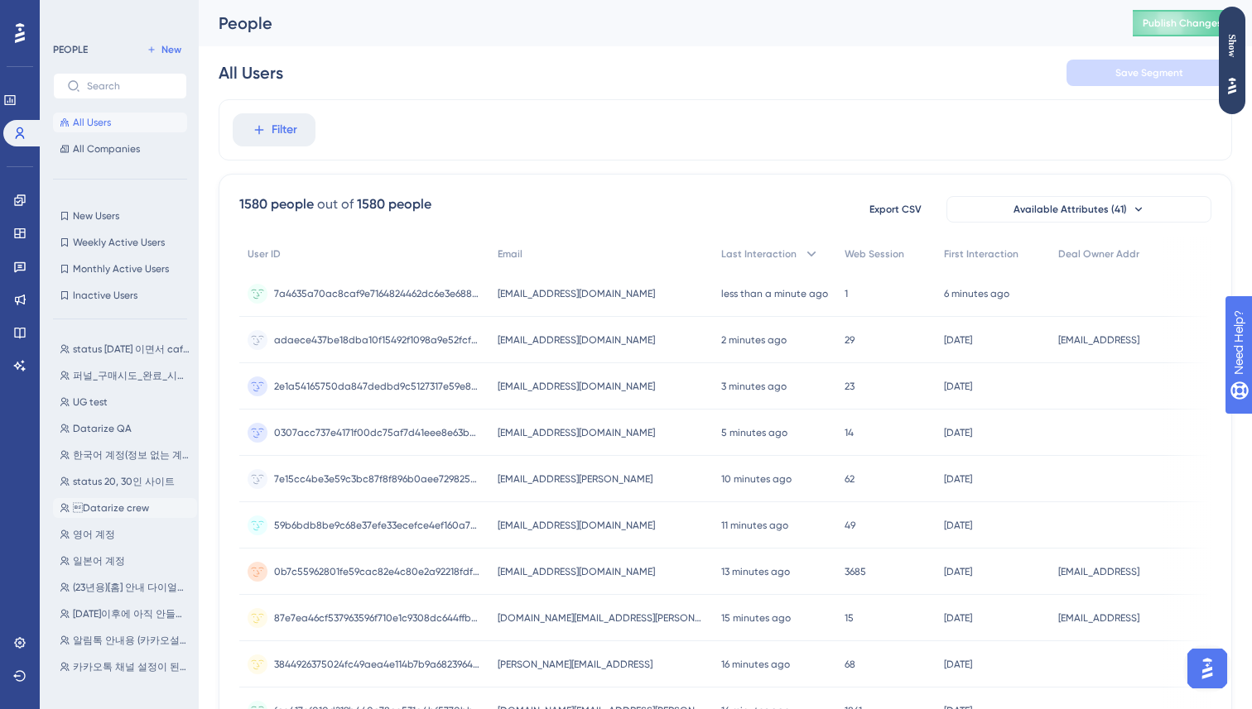
click at [103, 506] on span "Datarize crew" at bounding box center [111, 508] width 76 height 13
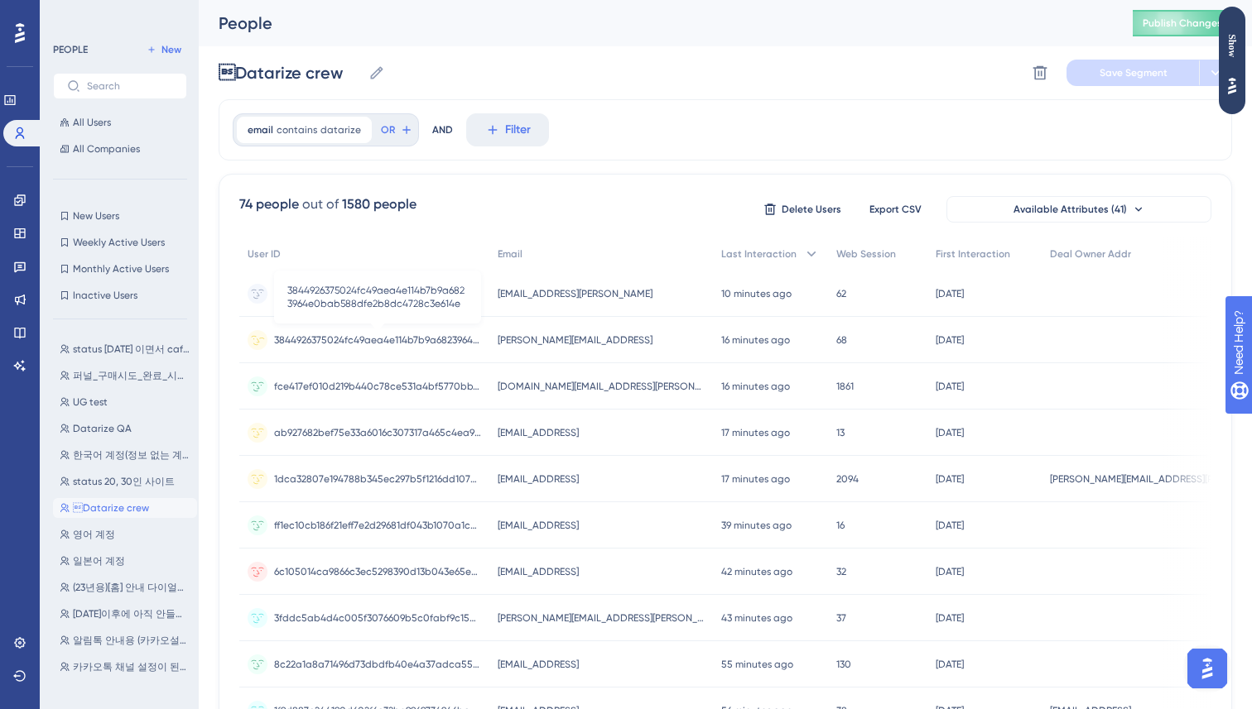
click at [347, 342] on span "3844926375024fc49aea4e114b7b9a6823964e0bab588dfe2b8dc4728c3e614e" at bounding box center [377, 340] width 207 height 13
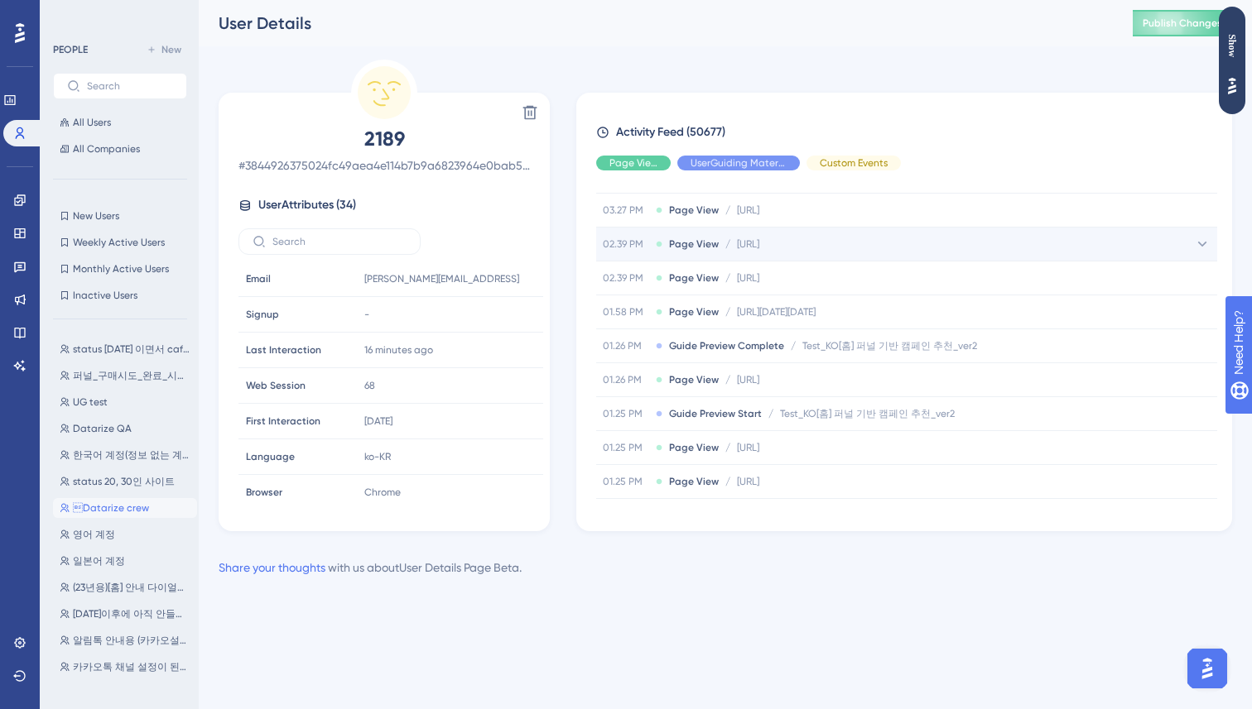
scroll to position [687, 0]
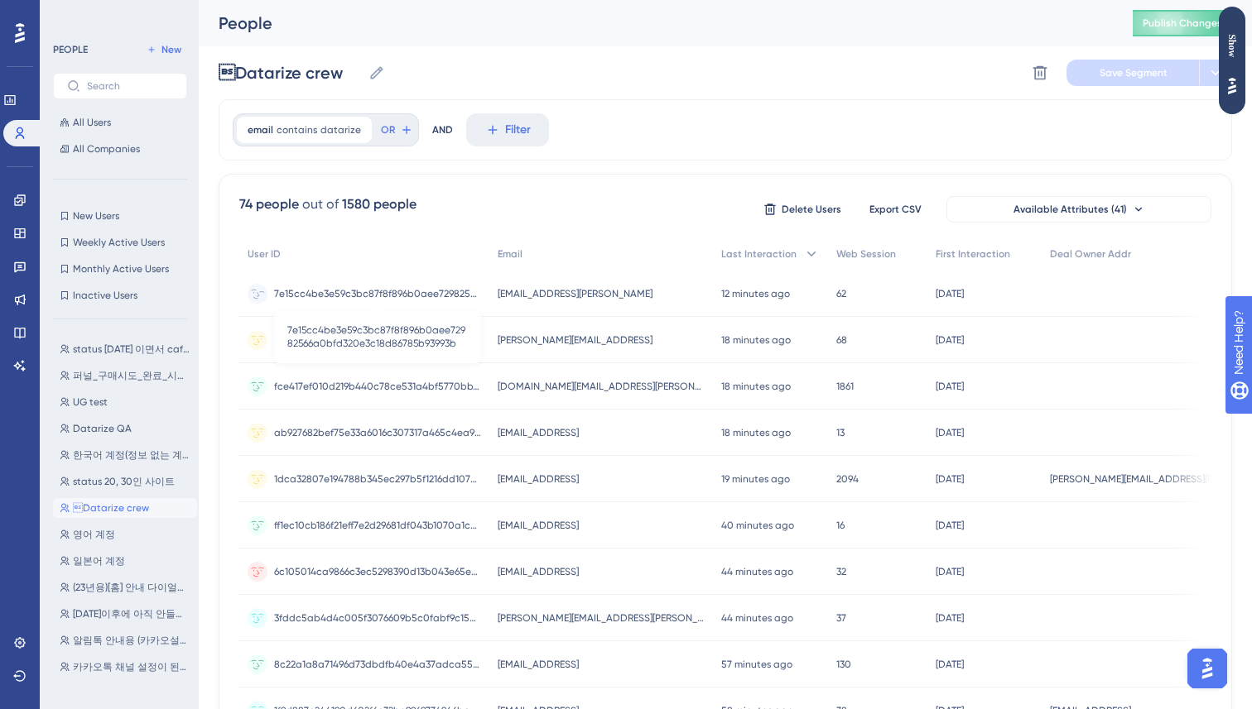
click at [411, 289] on span "7e15cc4be3e59c3bc87f8f896b0aee72982566a0bfd320e3c18d86785b93993b" at bounding box center [377, 293] width 207 height 13
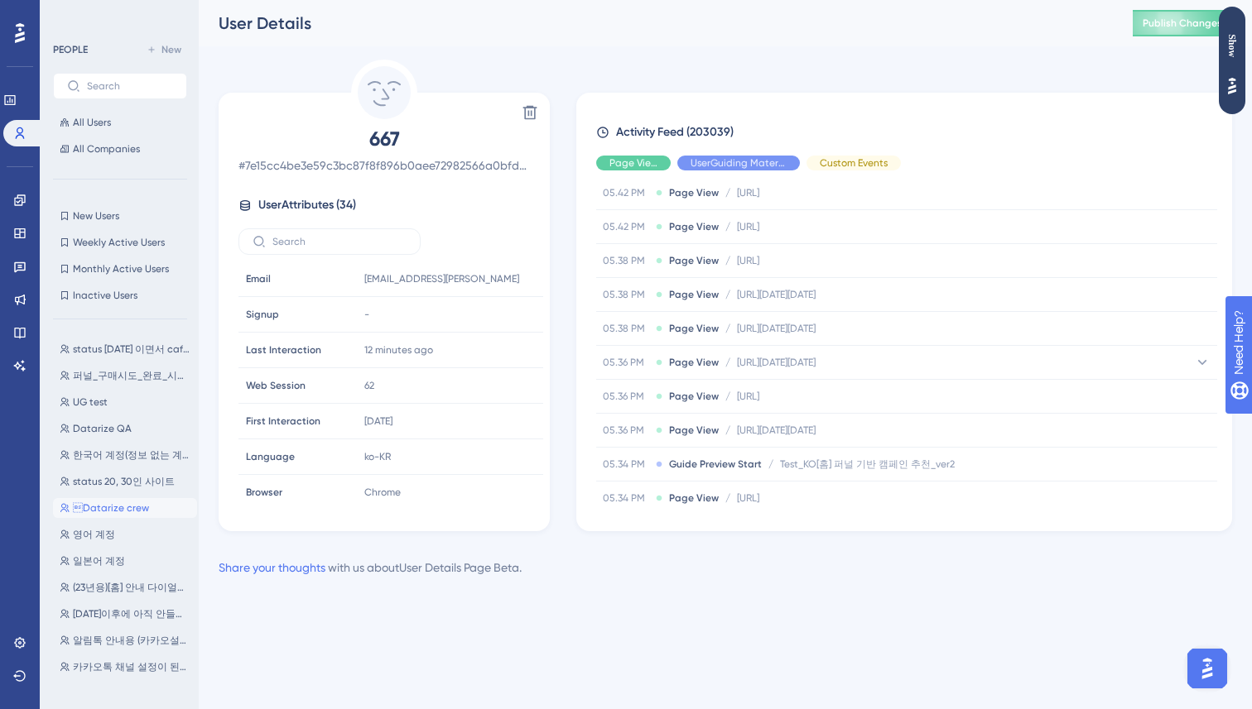
scroll to position [2463, 0]
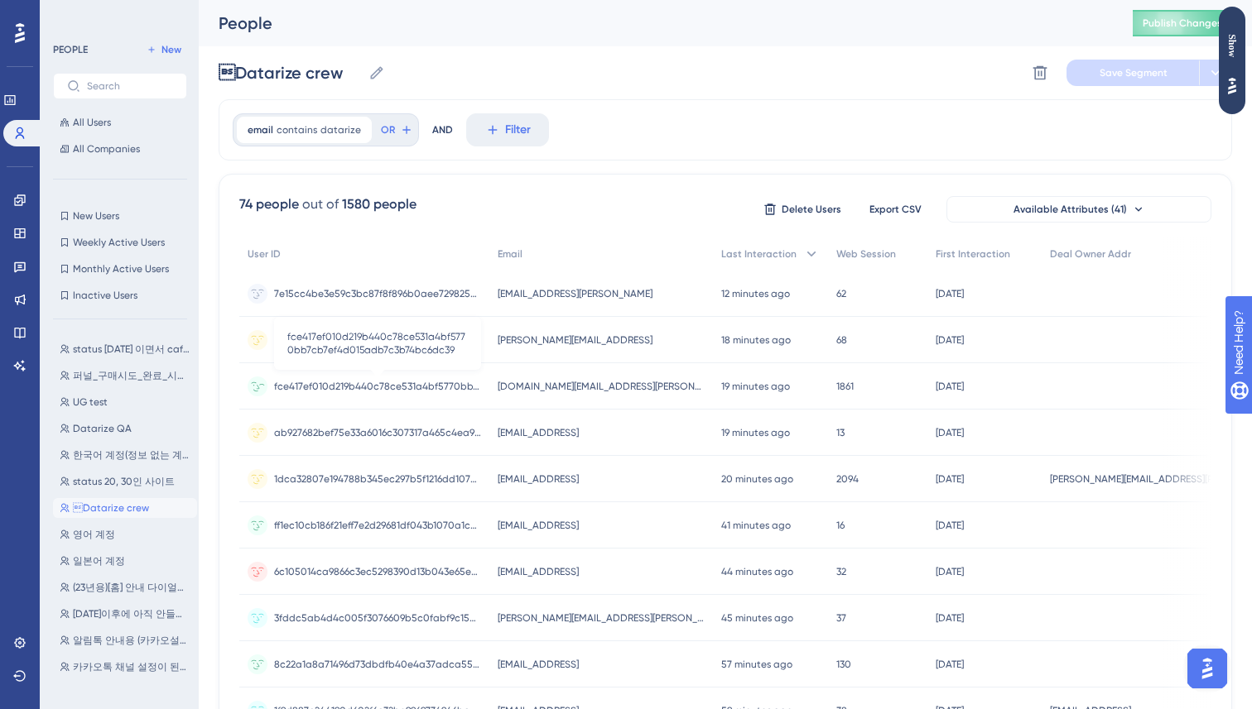
click at [440, 384] on span "fce417ef010d219b440c78ce531a4bf5770bb7cb7ef4d015adb7c3b74bc6dc39" at bounding box center [377, 386] width 207 height 13
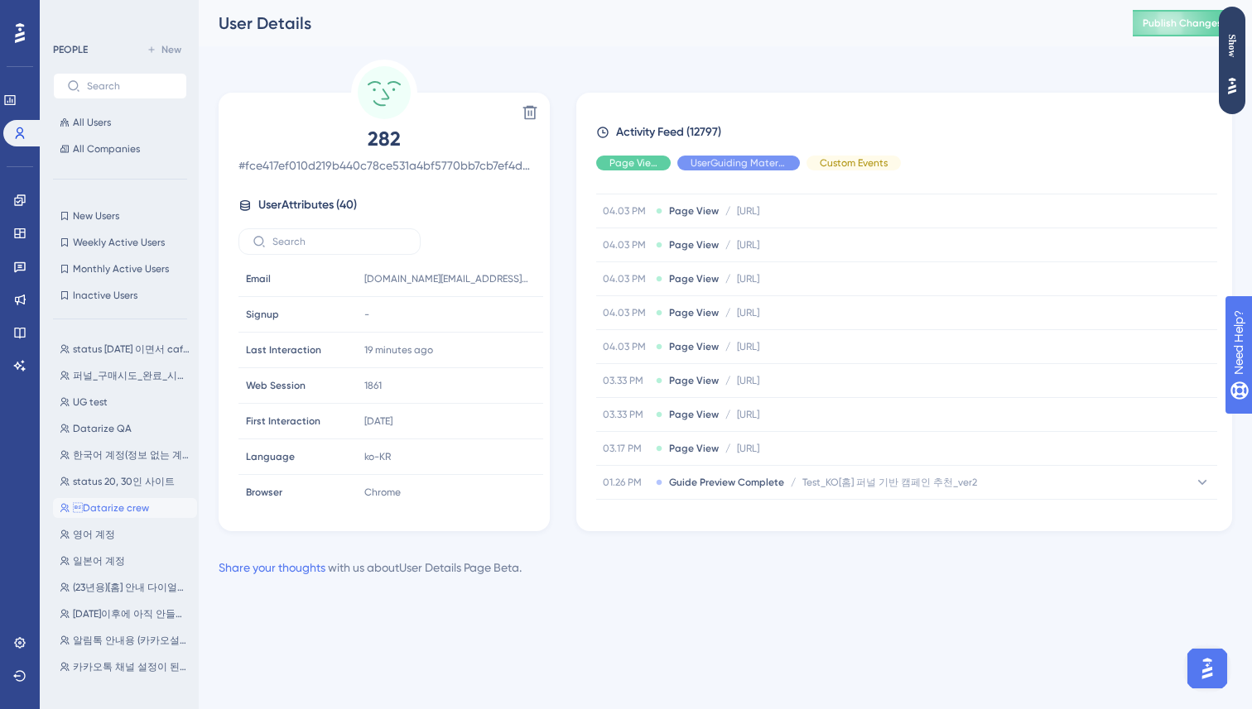
scroll to position [620, 0]
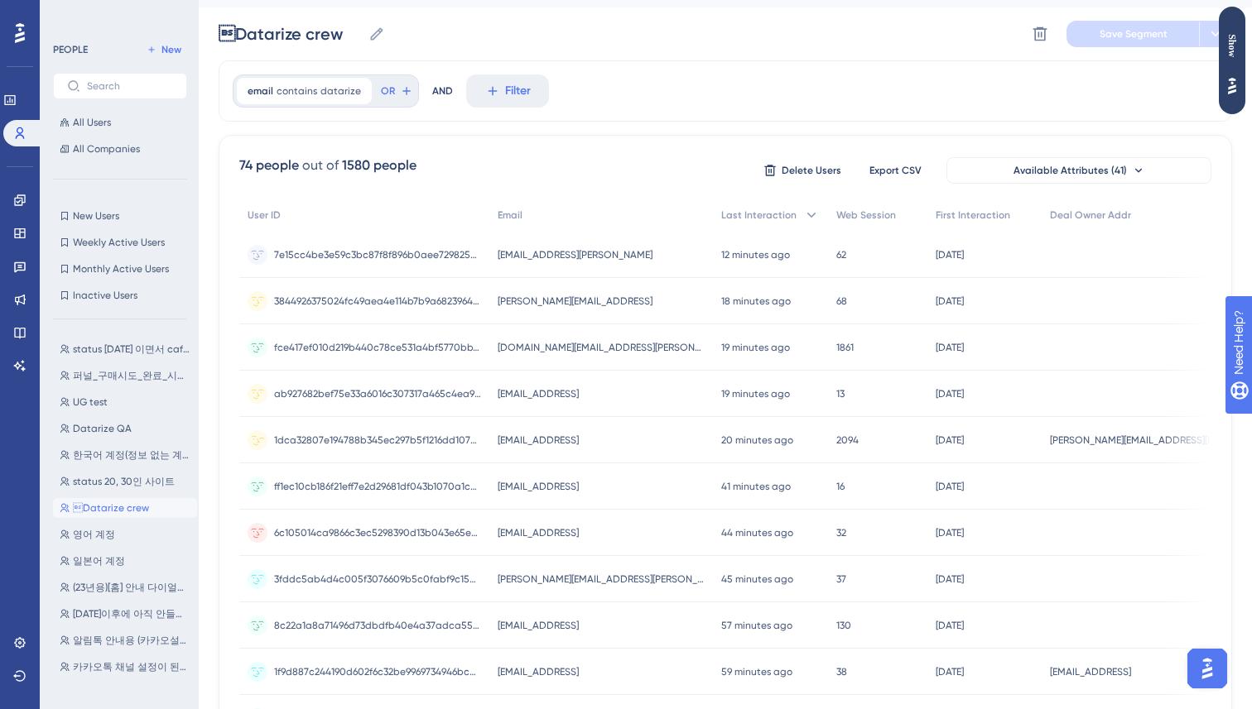
scroll to position [49, 0]
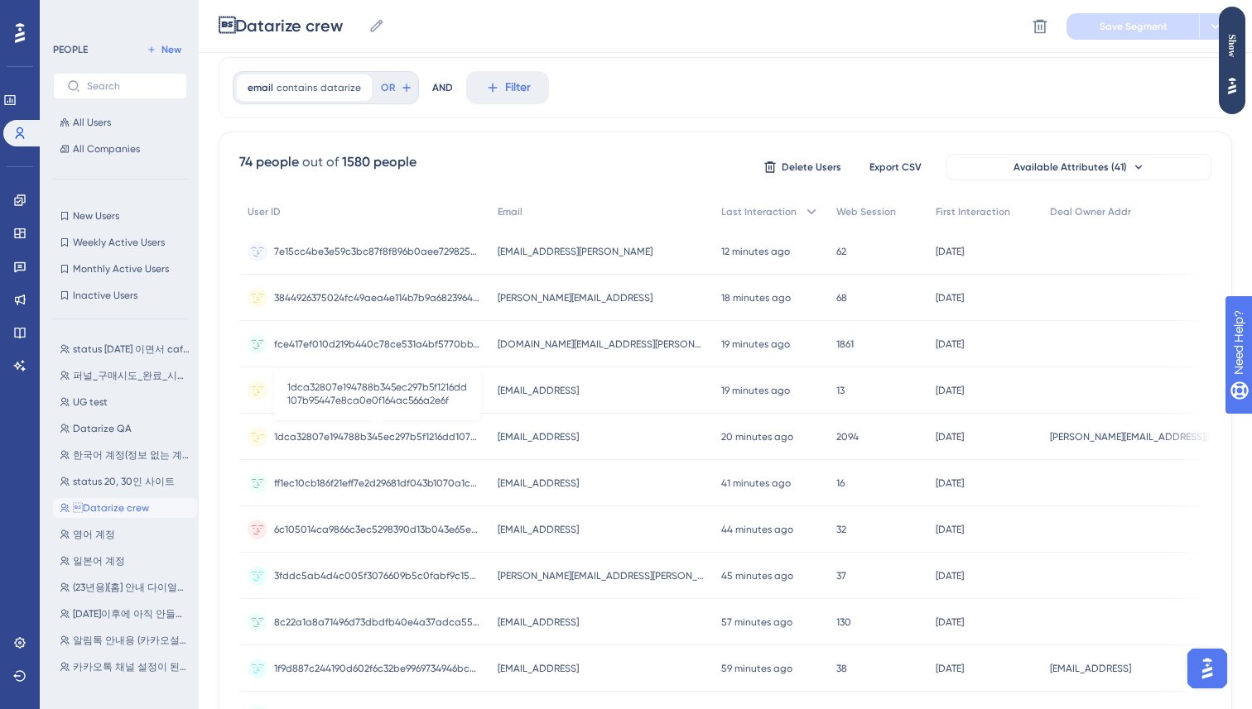
click at [369, 435] on span "1dca32807e194788b345ec297b5f1216dd107b95447e8ca0e0f164ac566a2e6f" at bounding box center [377, 436] width 207 height 13
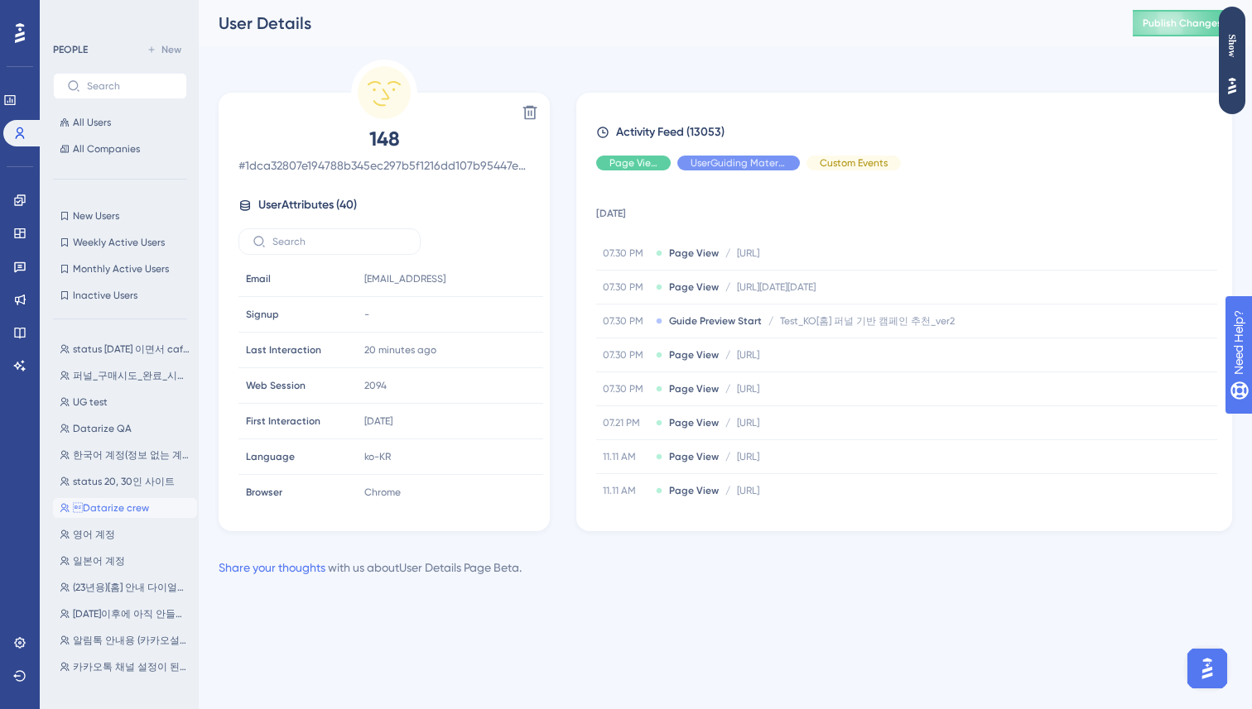
click at [660, 576] on div "Share your thoughts with us about User Details Page Beta ." at bounding box center [725, 568] width 1013 height 20
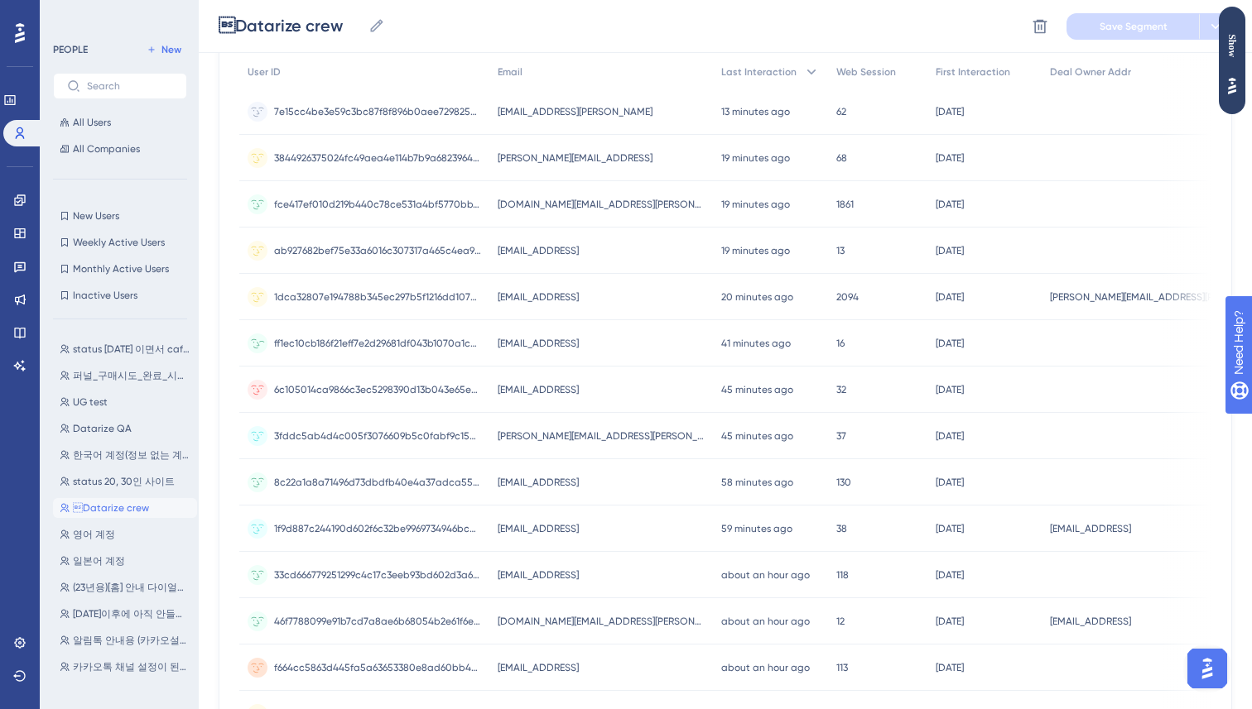
scroll to position [212, 0]
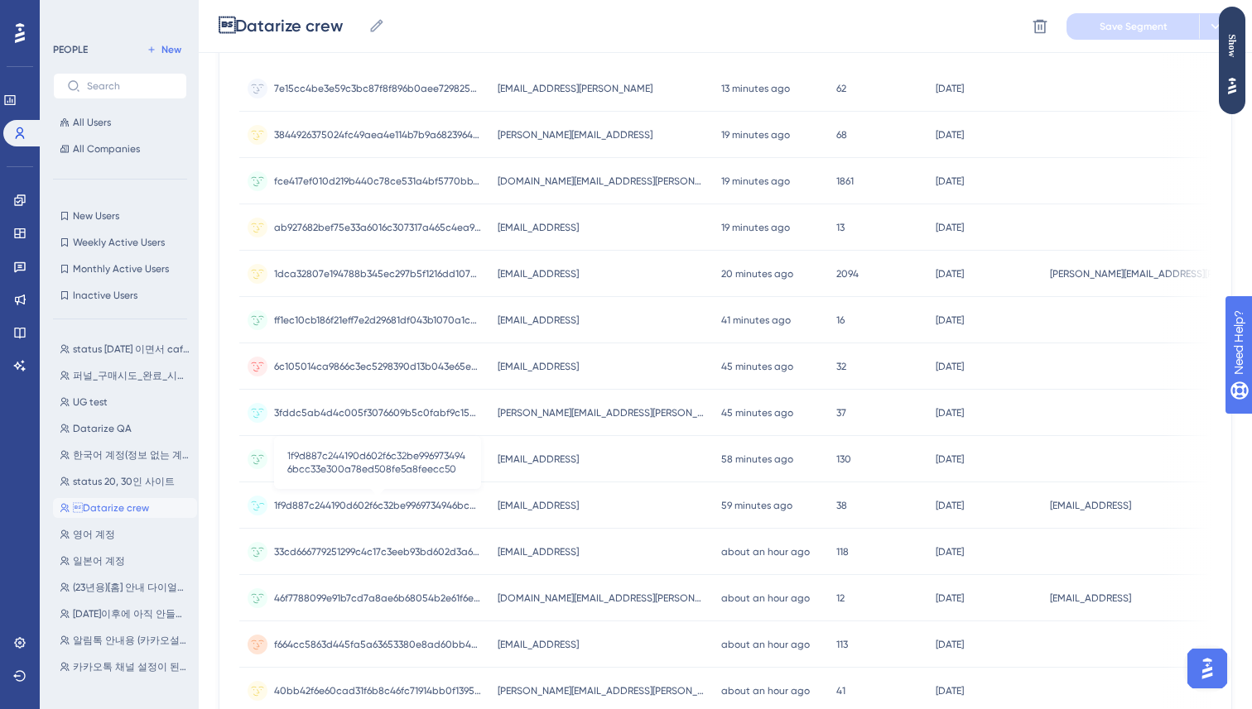
click at [386, 501] on span "1f9d887c244190d602f6c32be9969734946bcc33e300a78ed508fe5a8feecc50" at bounding box center [377, 505] width 207 height 13
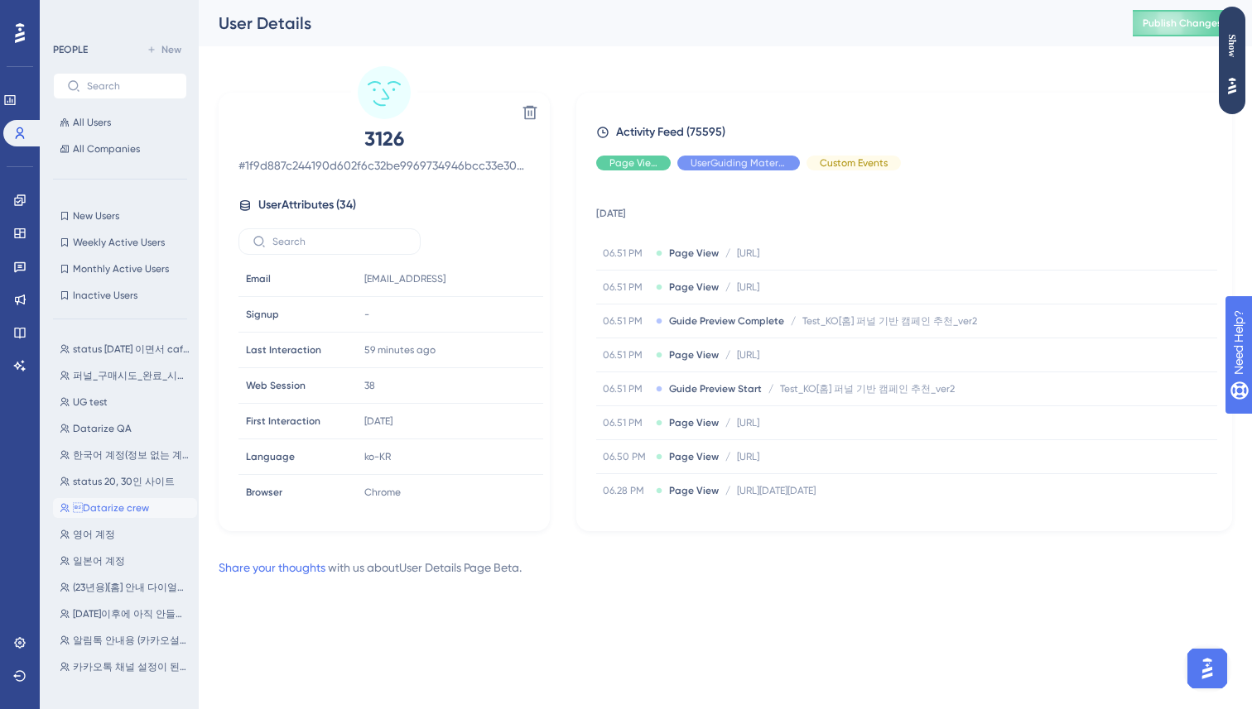
scroll to position [212, 0]
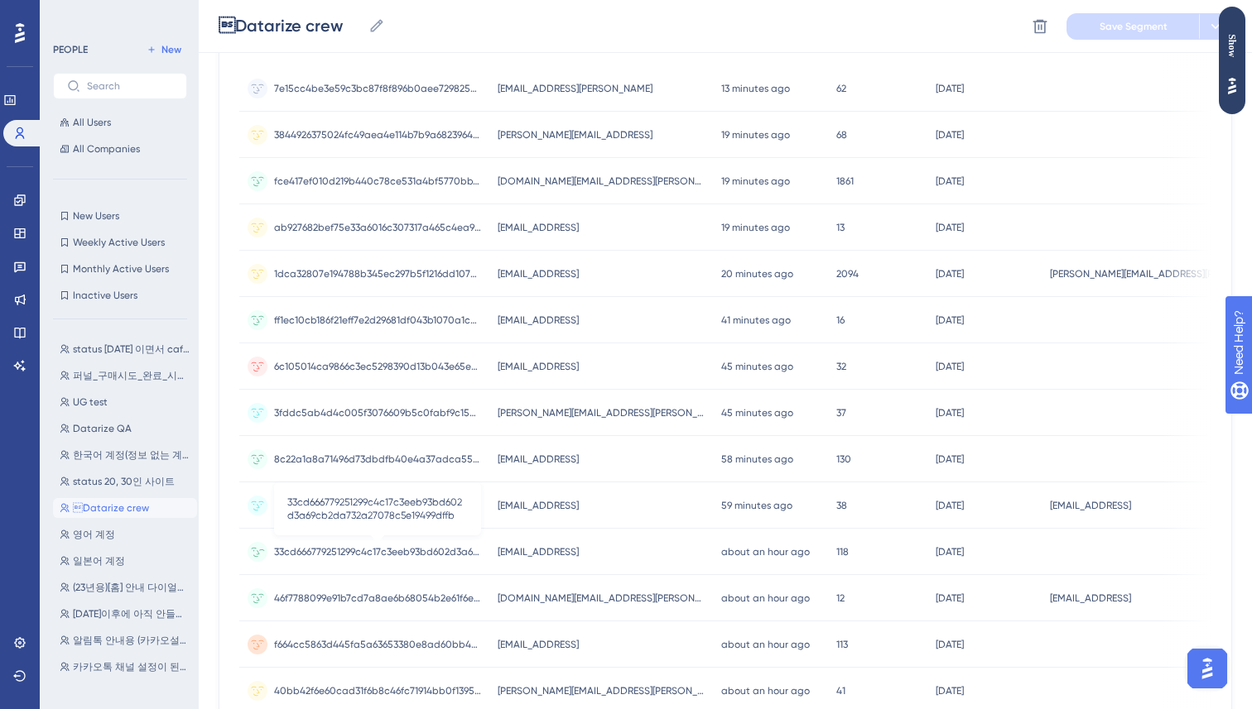
click at [404, 554] on span "33cd666779251299c4c17c3eeb93bd602d3a69cb2da732a27078c5e19499dffb" at bounding box center [377, 551] width 207 height 13
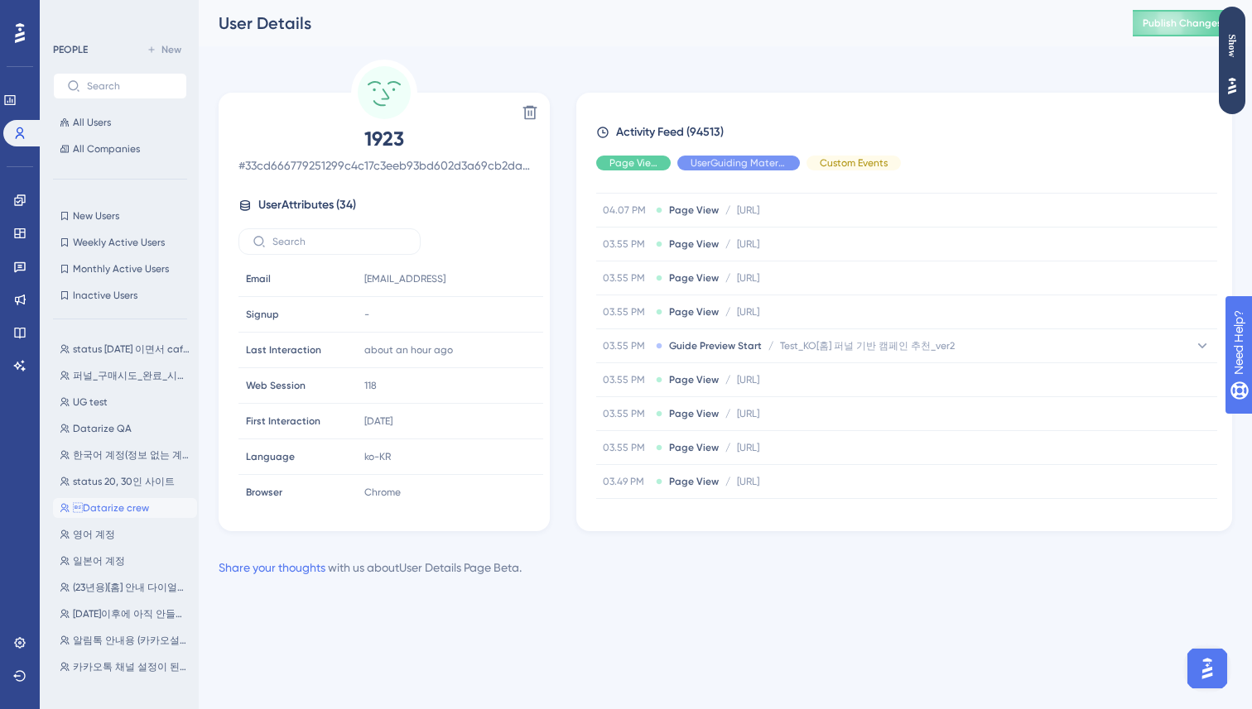
scroll to position [1502, 0]
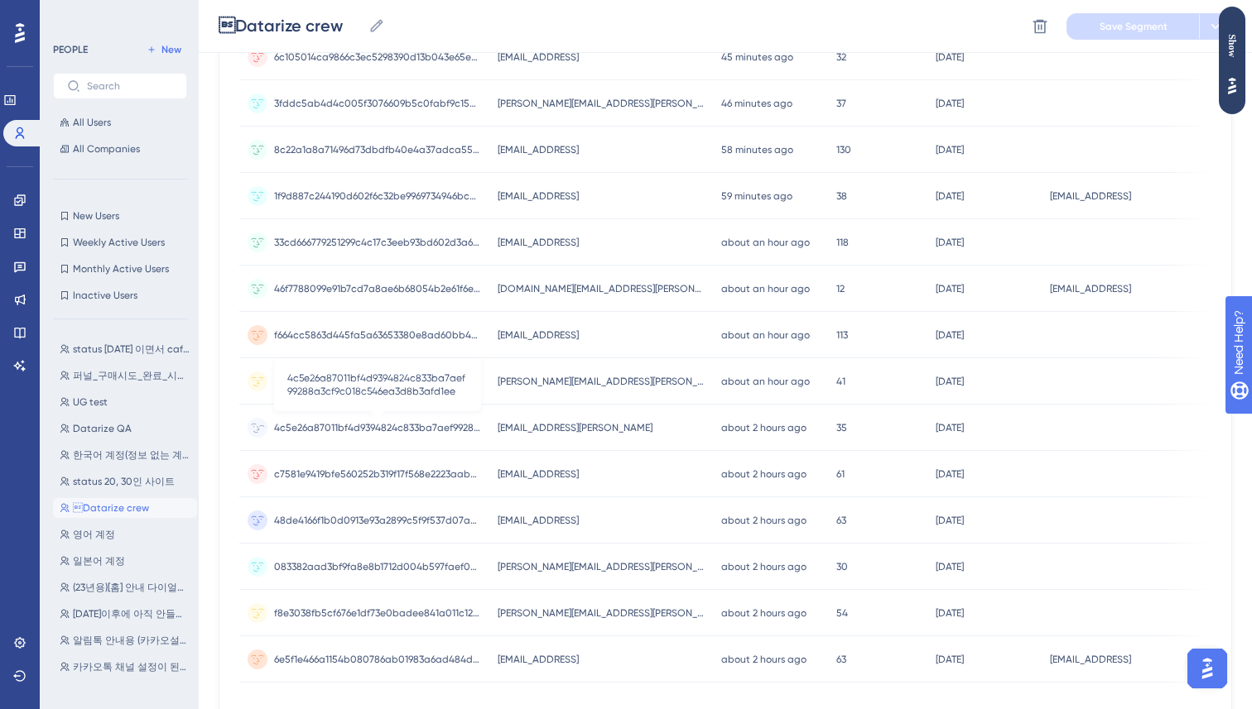
scroll to position [547, 0]
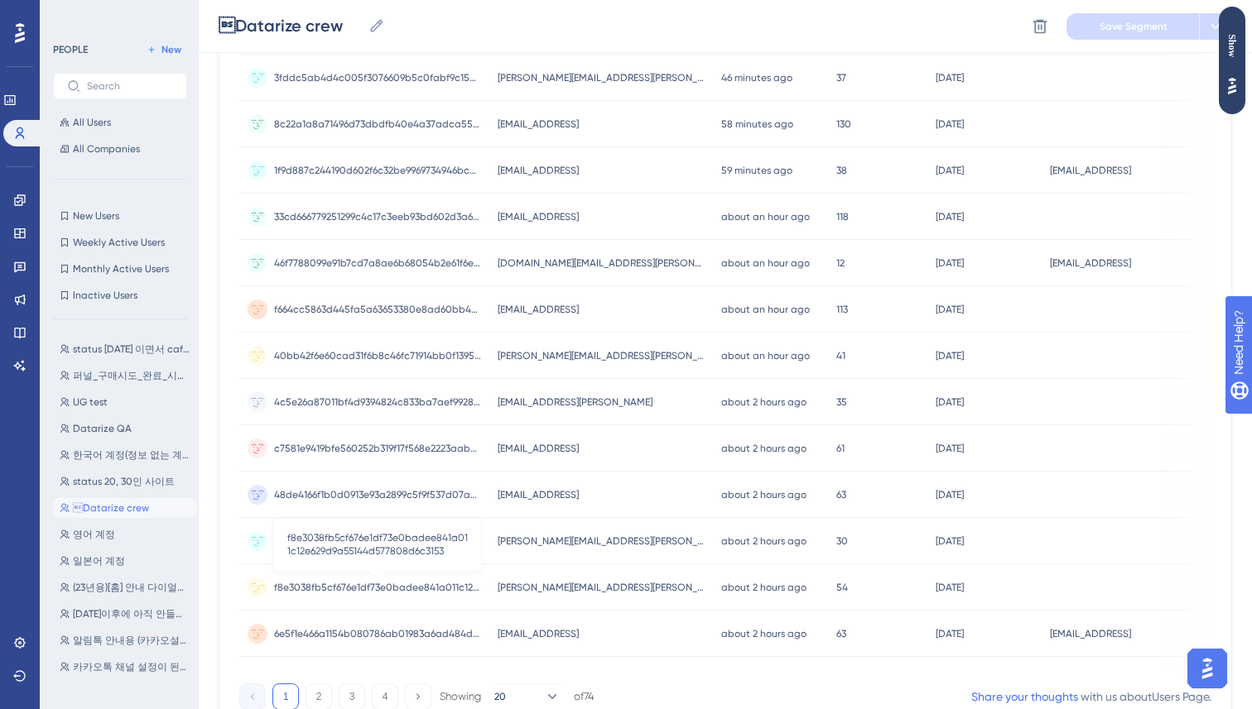
click at [364, 584] on span "f8e3038fb5cf676e1df73e0badee841a011c12e629d9a55144d577808d6c3153" at bounding box center [377, 587] width 207 height 13
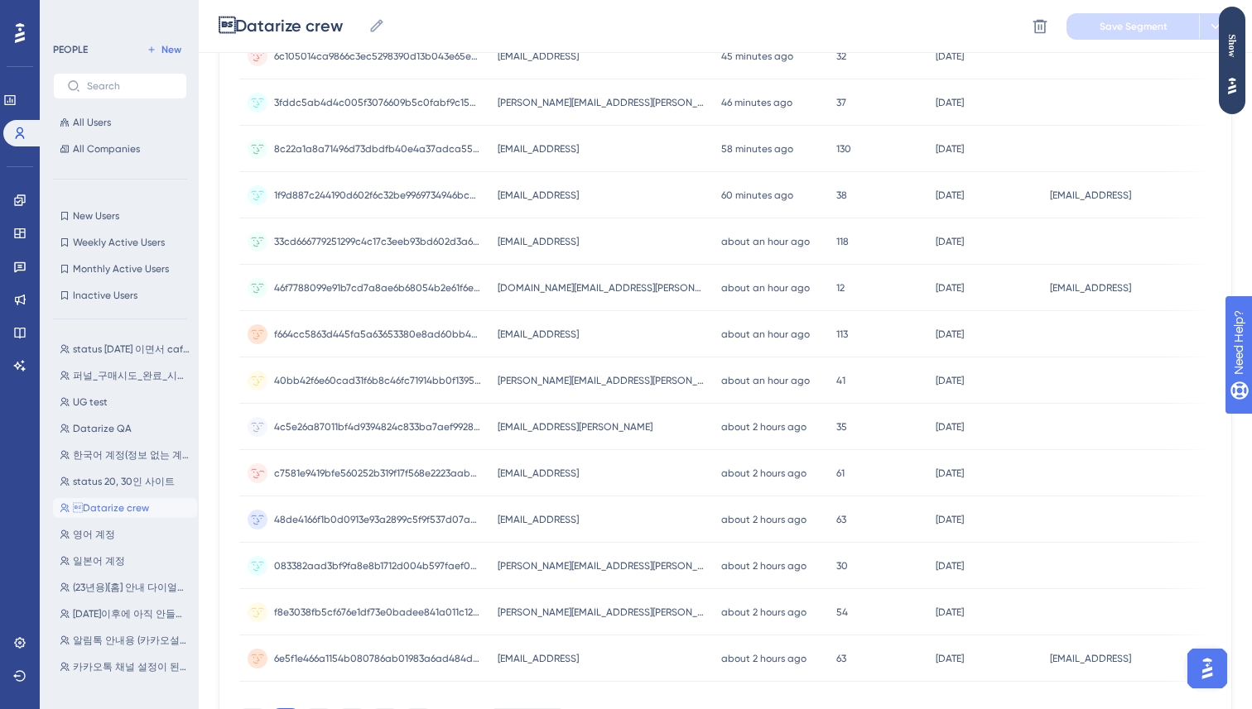
scroll to position [521, 0]
click at [452, 334] on span "f664cc5863d445fa5a63653380e8ad60bb4bb679f2a75a02b72c5aea9c93121d" at bounding box center [377, 335] width 207 height 13
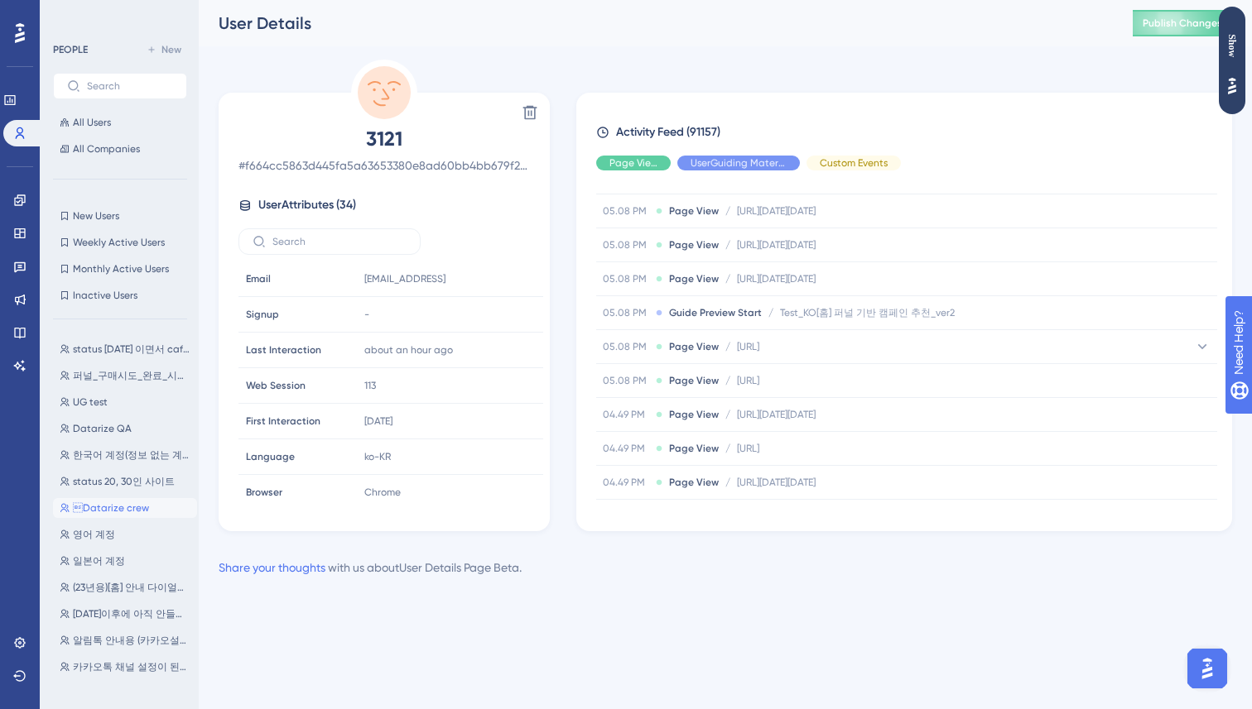
scroll to position [417, 0]
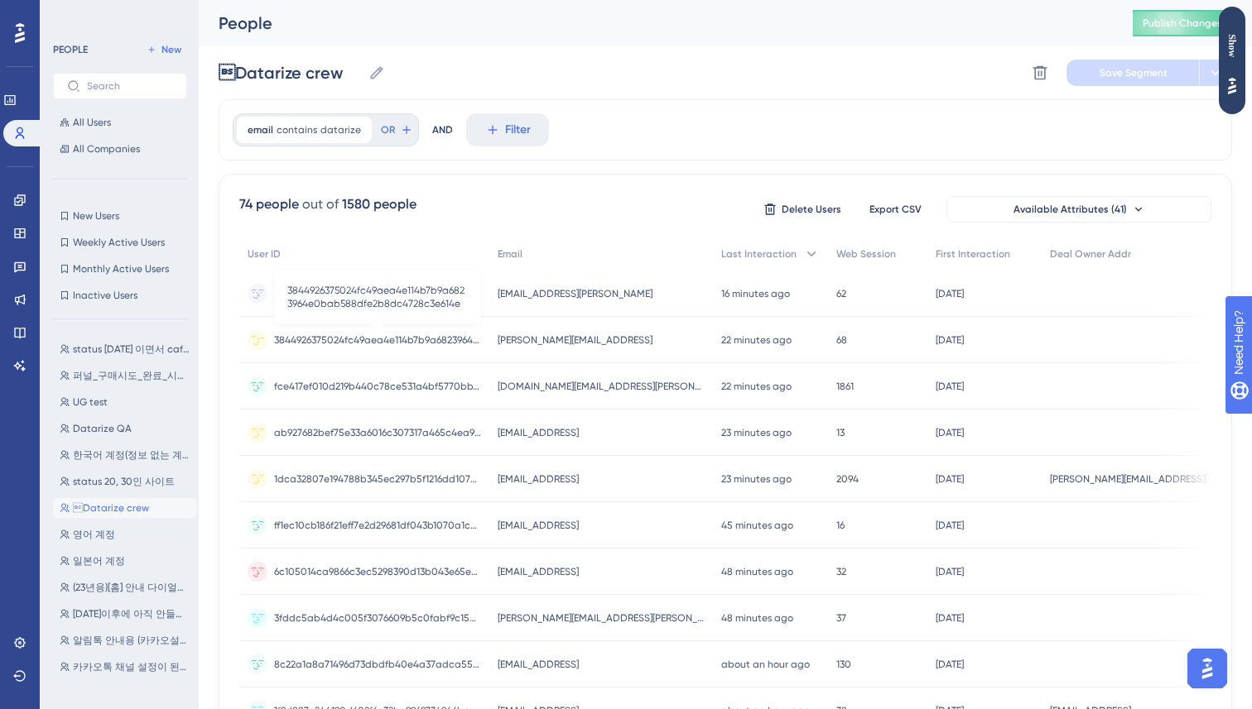
click at [368, 335] on span "3844926375024fc49aea4e114b7b9a6823964e0bab588dfe2b8dc4728c3e614e" at bounding box center [377, 340] width 207 height 13
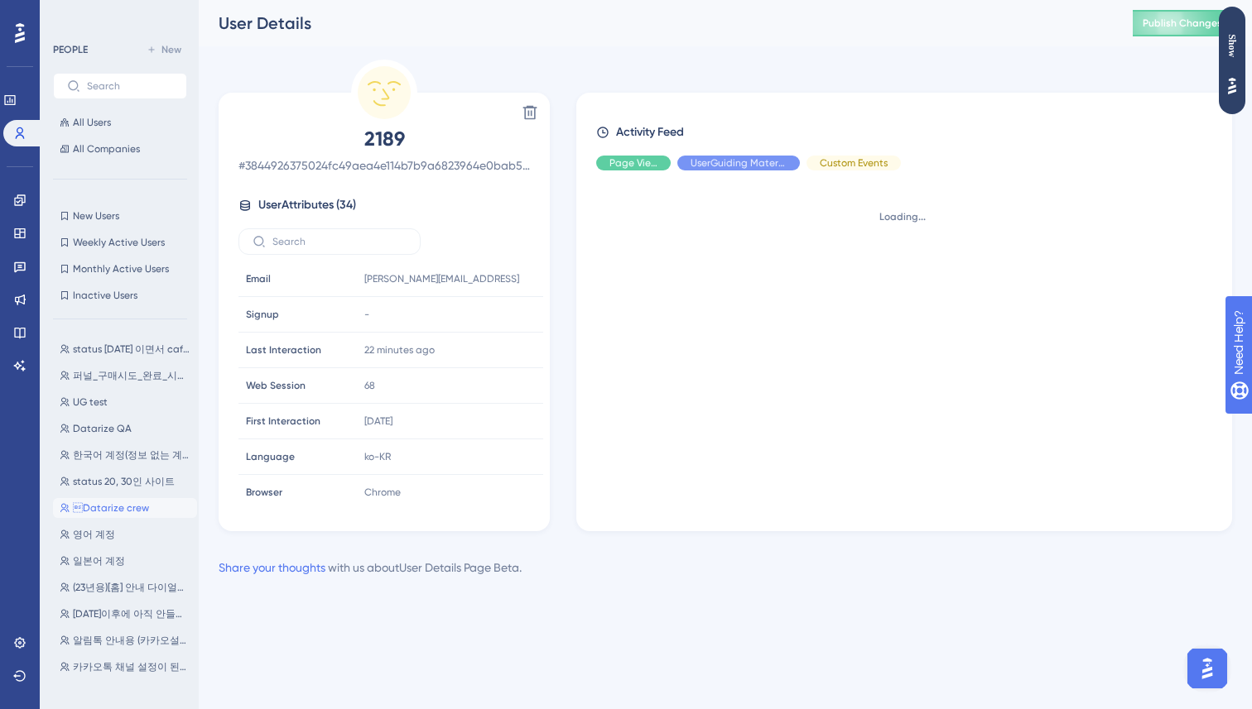
click at [567, 375] on div "Delete 2189 # 3844926375024fc49aea4e114b7b9a6823964e0bab588dfe2b8dc4728c3e614e …" at bounding box center [725, 296] width 1013 height 472
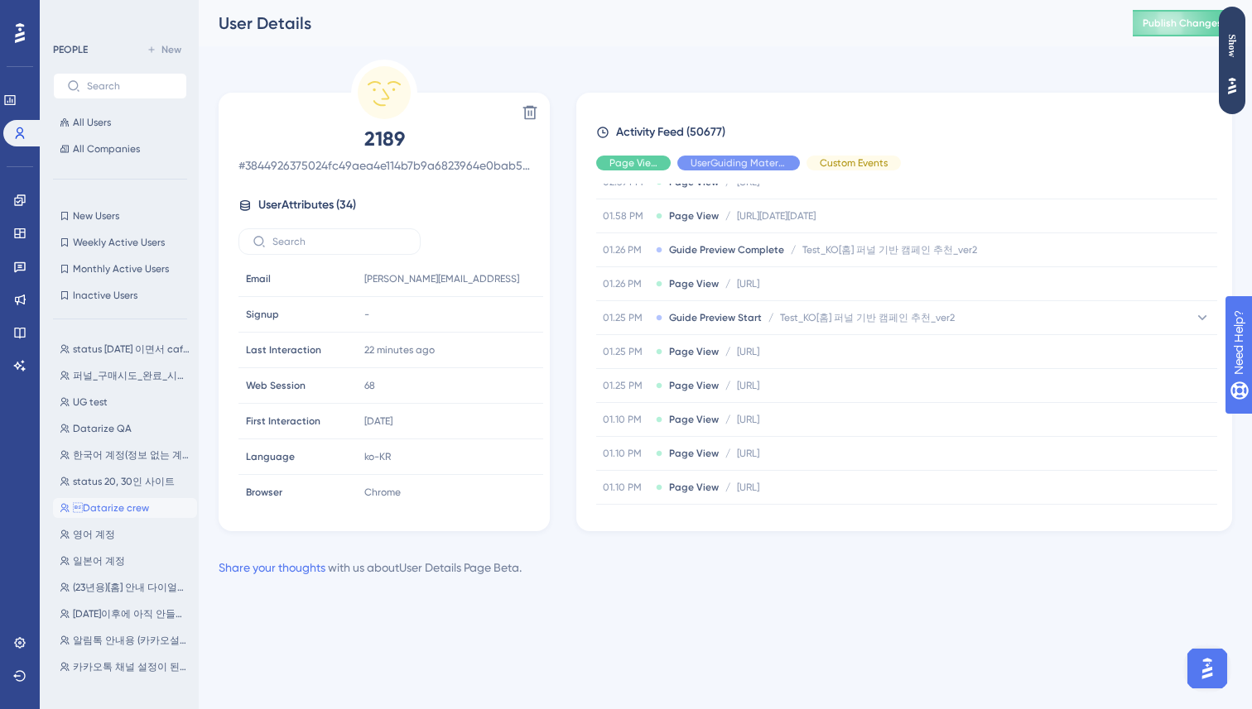
scroll to position [789, 0]
click at [604, 57] on div "Performance Users Engagement Widgets Feedback Product Updates Knowledge Base AI…" at bounding box center [725, 302] width 1053 height 604
click at [571, 64] on div "Delete 2189 # 3844926375024fc49aea4e114b7b9a6823964e0bab588dfe2b8dc4728c3e614e …" at bounding box center [725, 296] width 1013 height 472
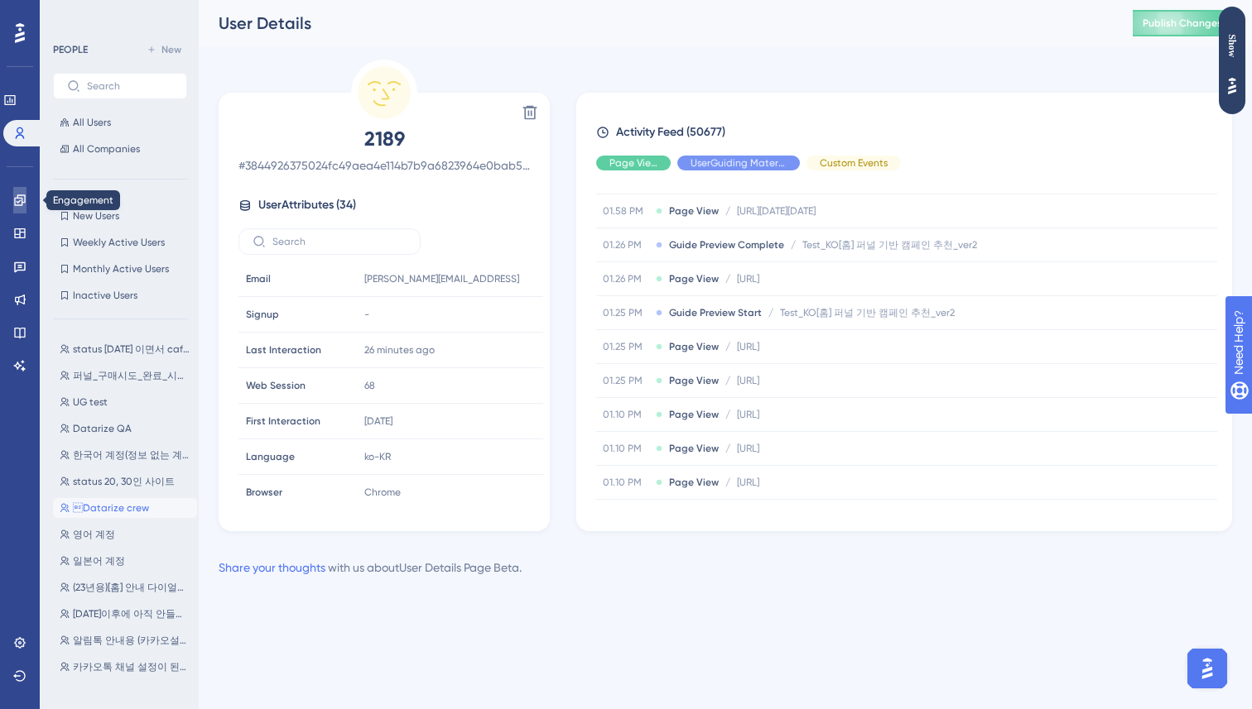
click at [19, 198] on icon at bounding box center [19, 200] width 11 height 11
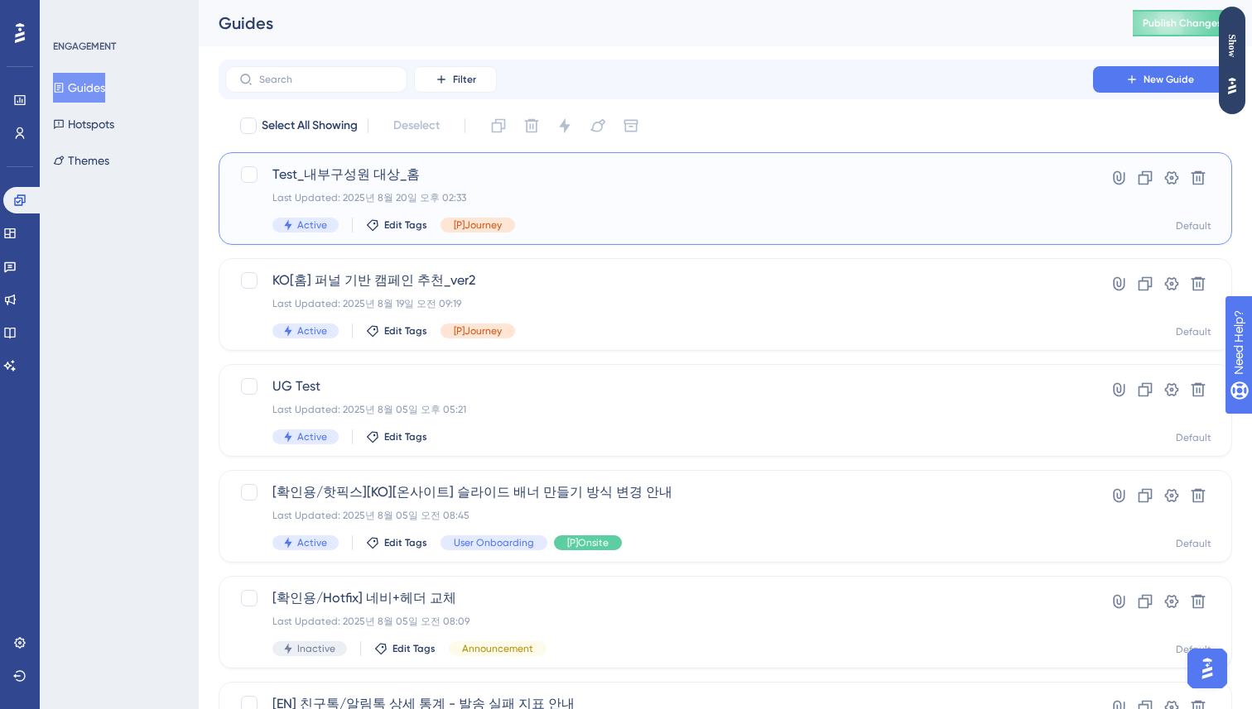
click at [682, 195] on div "Last Updated: 2025년 8월 20일 오후 02:33" at bounding box center [658, 197] width 773 height 13
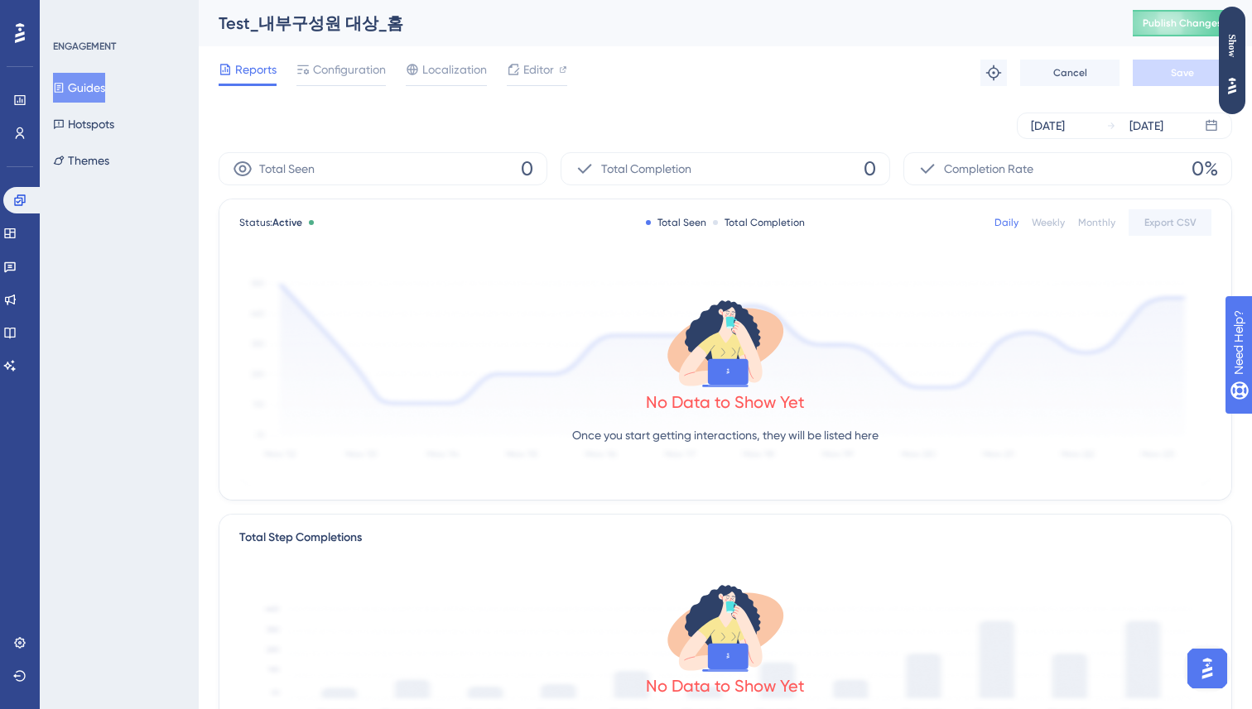
drag, startPoint x: 682, startPoint y: 195, endPoint x: 651, endPoint y: 223, distance: 42.2
click at [652, 222] on div "Total Seen 0 Total Completion 0 Completion Rate 0% Status: Active Total Seen To…" at bounding box center [725, 630] width 1013 height 957
click at [19, 132] on icon at bounding box center [19, 133] width 13 height 13
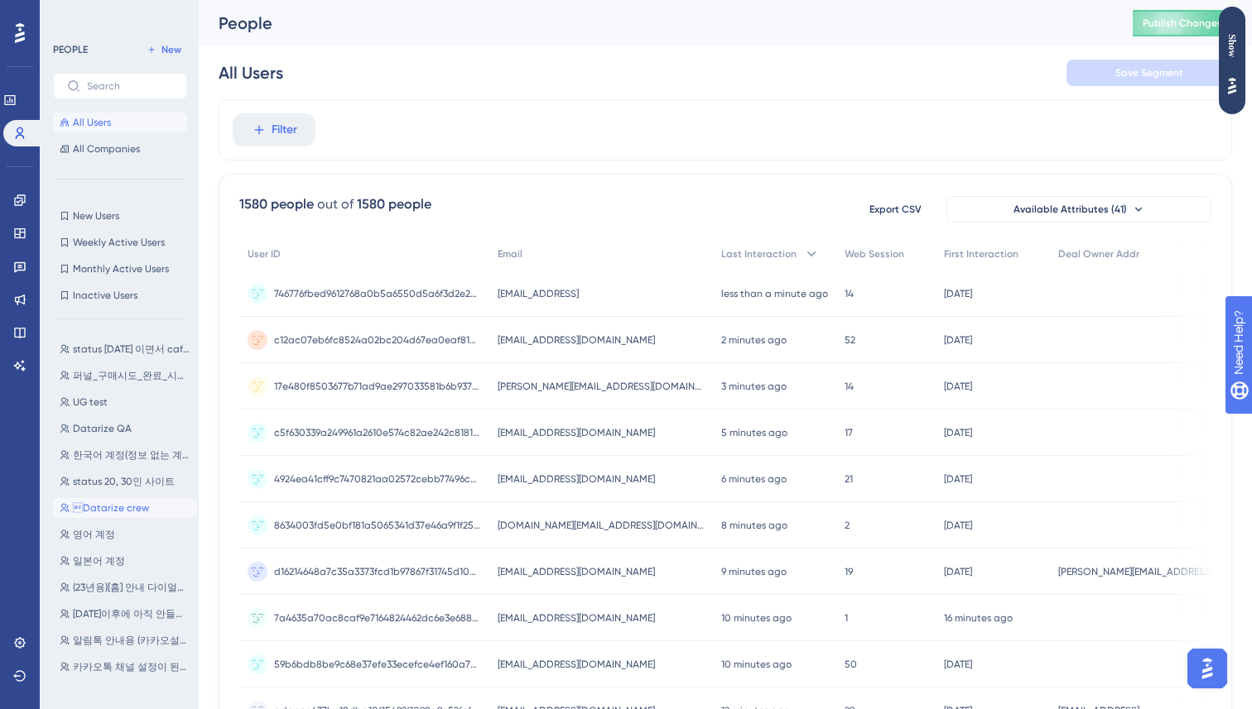
click at [101, 506] on span "Datarize crew" at bounding box center [111, 508] width 76 height 13
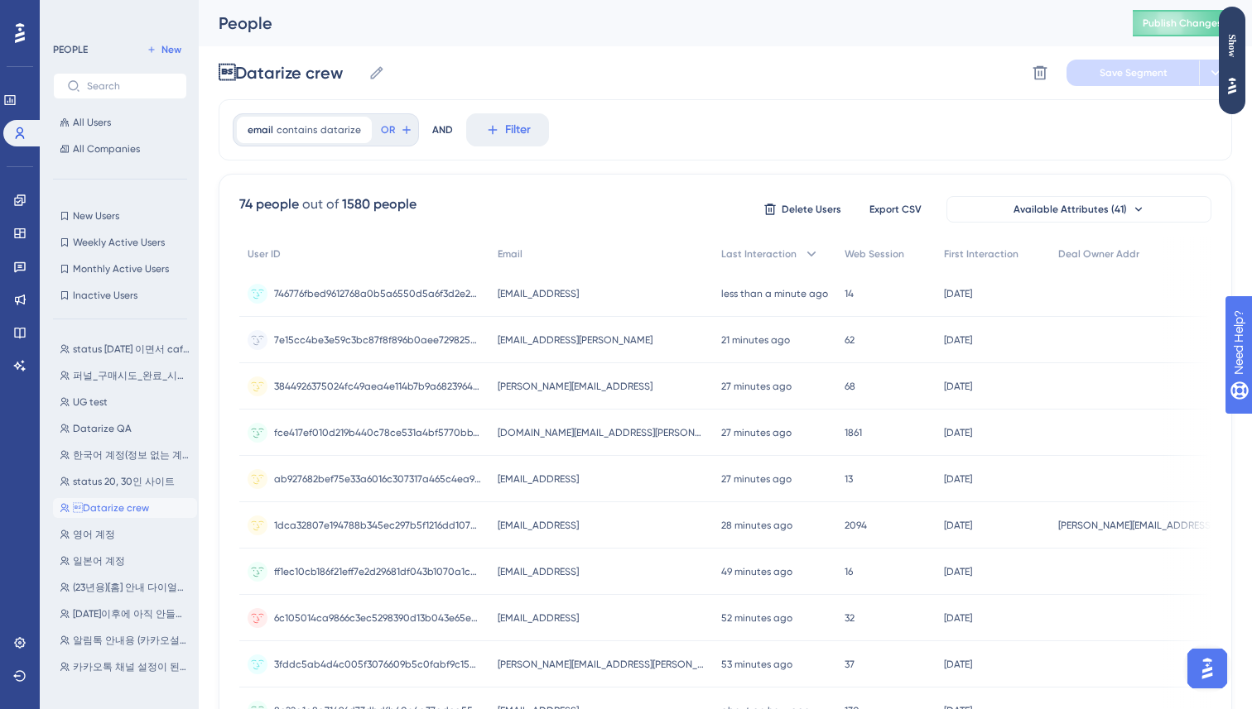
click at [727, 62] on div "Datarize crew Datarize crew Delete Segment Save Segment" at bounding box center [725, 72] width 1013 height 53
click at [656, 128] on div "email contains datarize datarize Remove OR AND Filter" at bounding box center [725, 129] width 1013 height 61
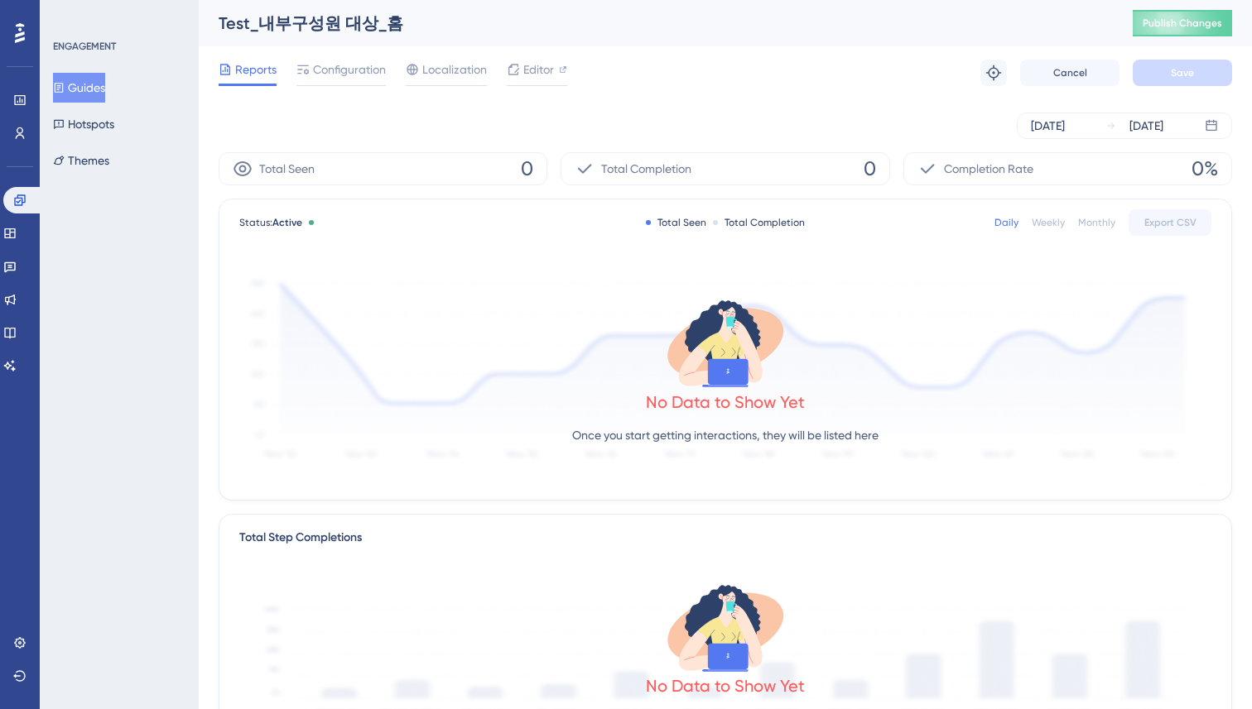
click at [684, 63] on div "Reports Configuration Localization Editor Troubleshoot Cancel Save" at bounding box center [725, 72] width 1013 height 53
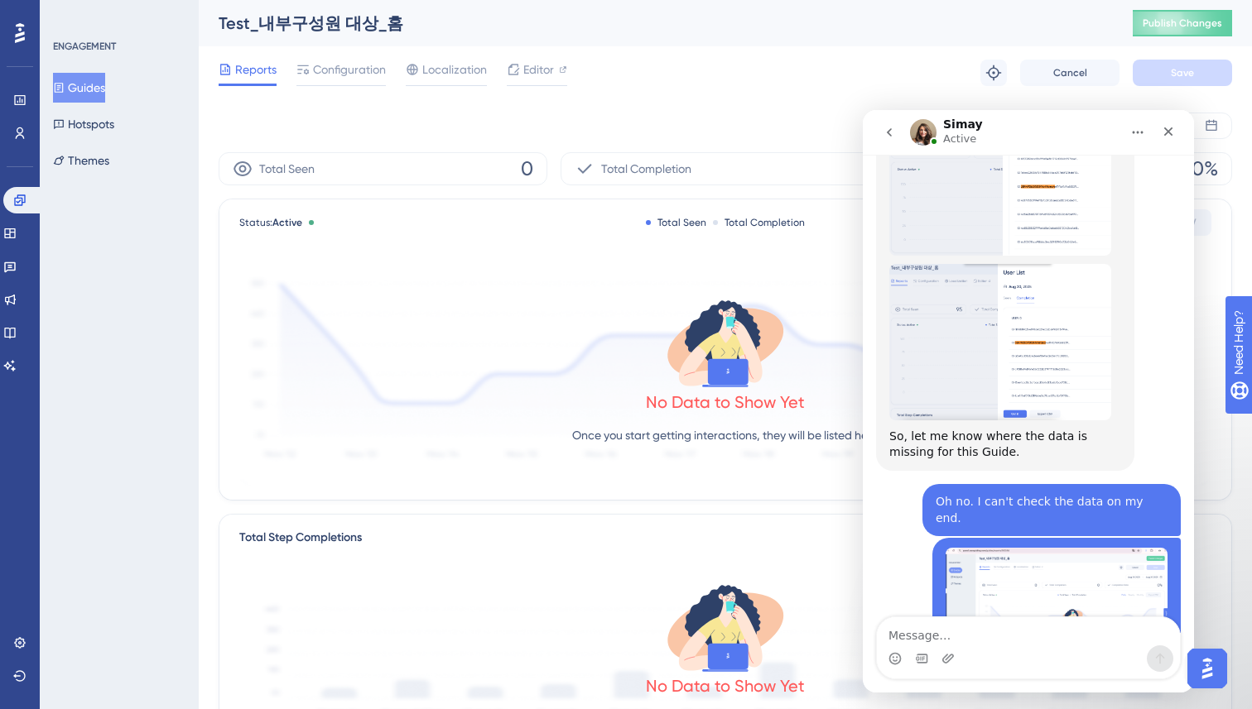
scroll to position [3099, 0]
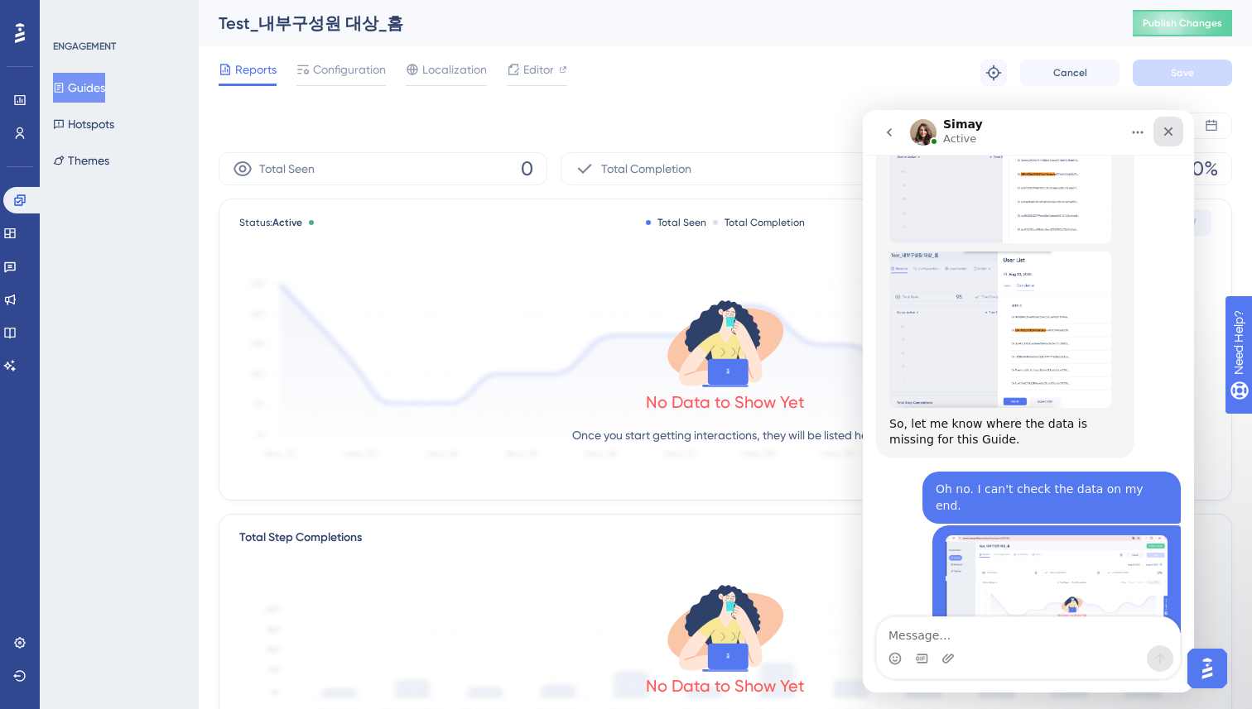
click at [1173, 135] on icon "Close" at bounding box center [1167, 131] width 13 height 13
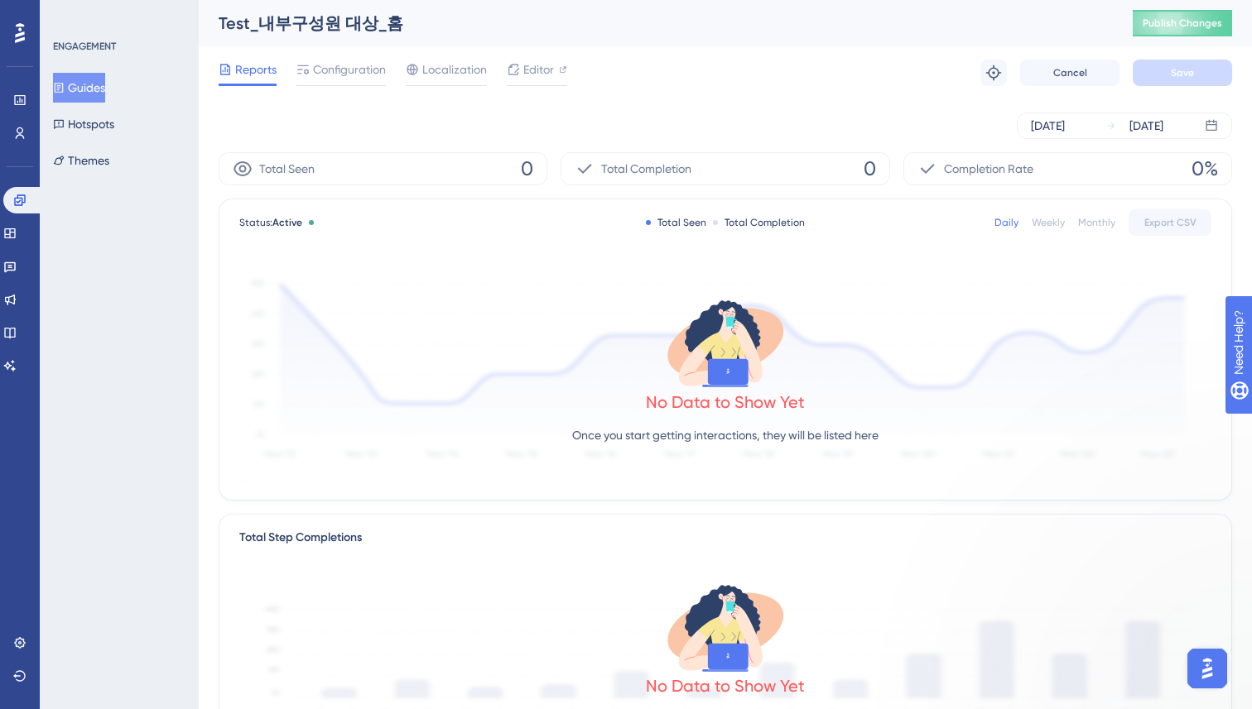
scroll to position [0, 0]
click at [1141, 130] on div "[DATE]" at bounding box center [1146, 126] width 34 height 20
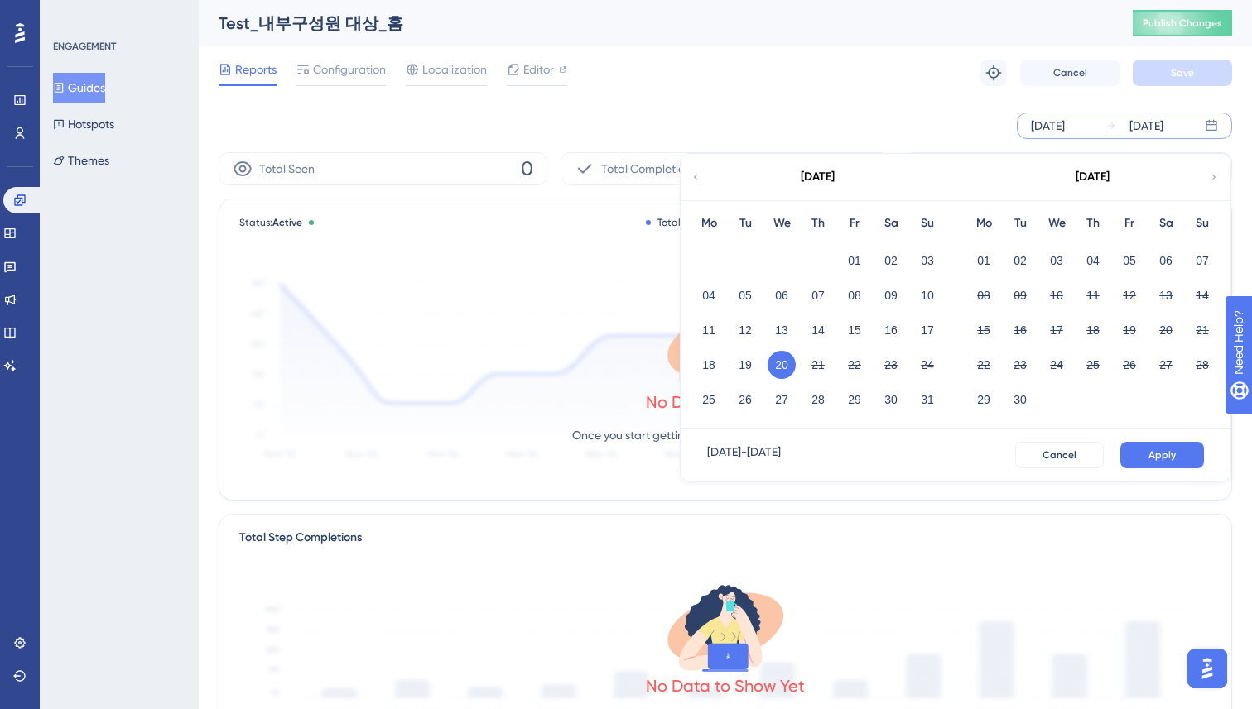
scroll to position [3099, 0]
click at [745, 371] on button "19" at bounding box center [745, 365] width 28 height 28
click at [1171, 451] on span "Apply" at bounding box center [1161, 455] width 27 height 13
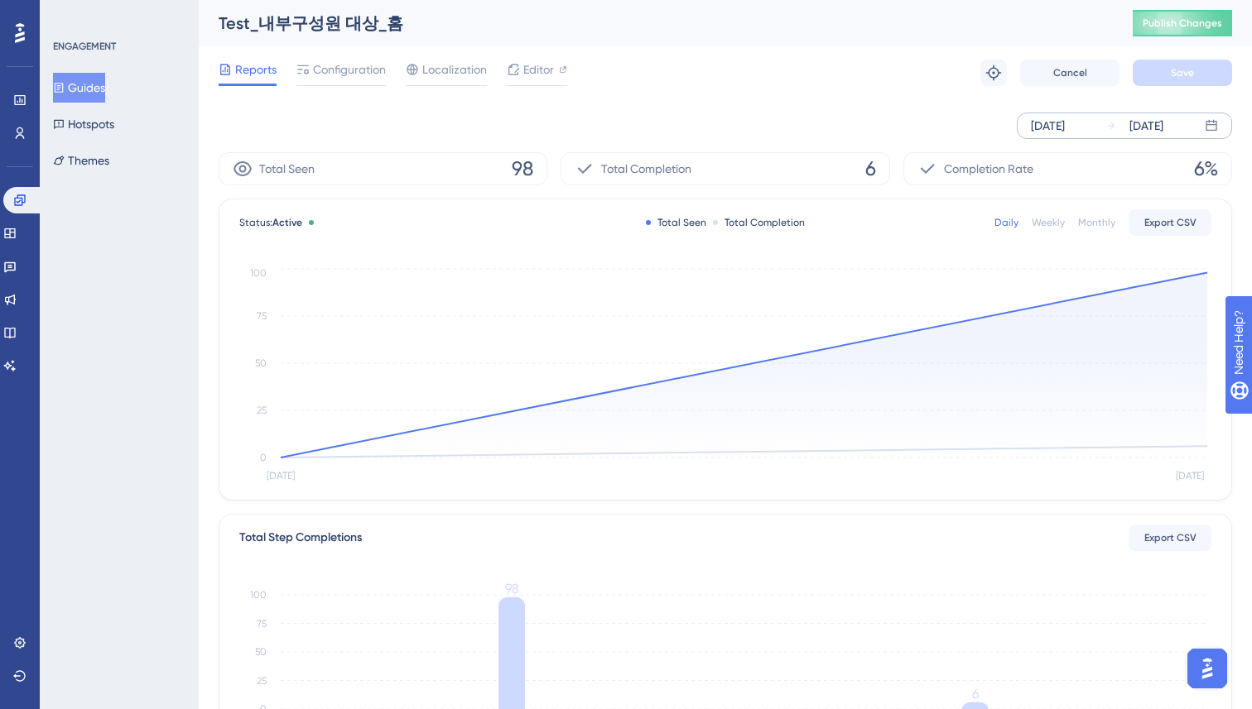
click at [727, 81] on div "Reports Configuration Localization Editor Troubleshoot Cancel Save" at bounding box center [725, 72] width 1013 height 53
click at [99, 89] on button "Guides" at bounding box center [79, 88] width 52 height 30
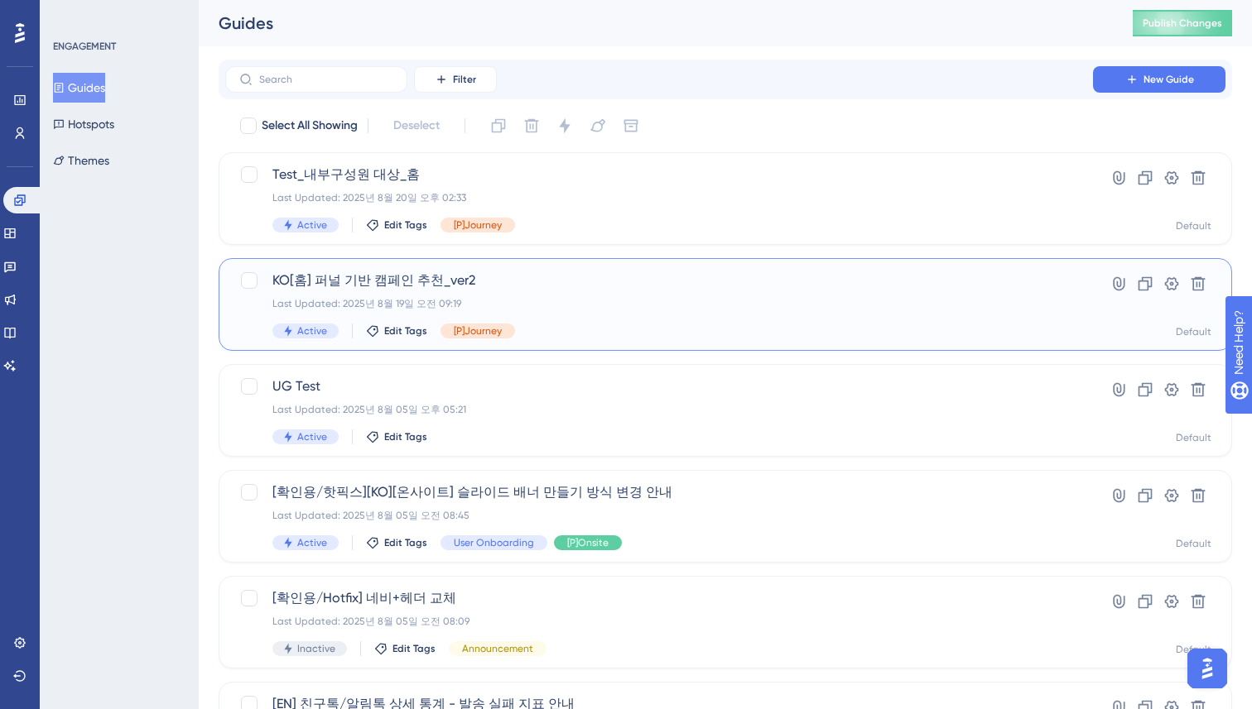
click at [573, 274] on span "KO[홈] 퍼널 기반 캠페인 추천_ver2" at bounding box center [658, 281] width 773 height 20
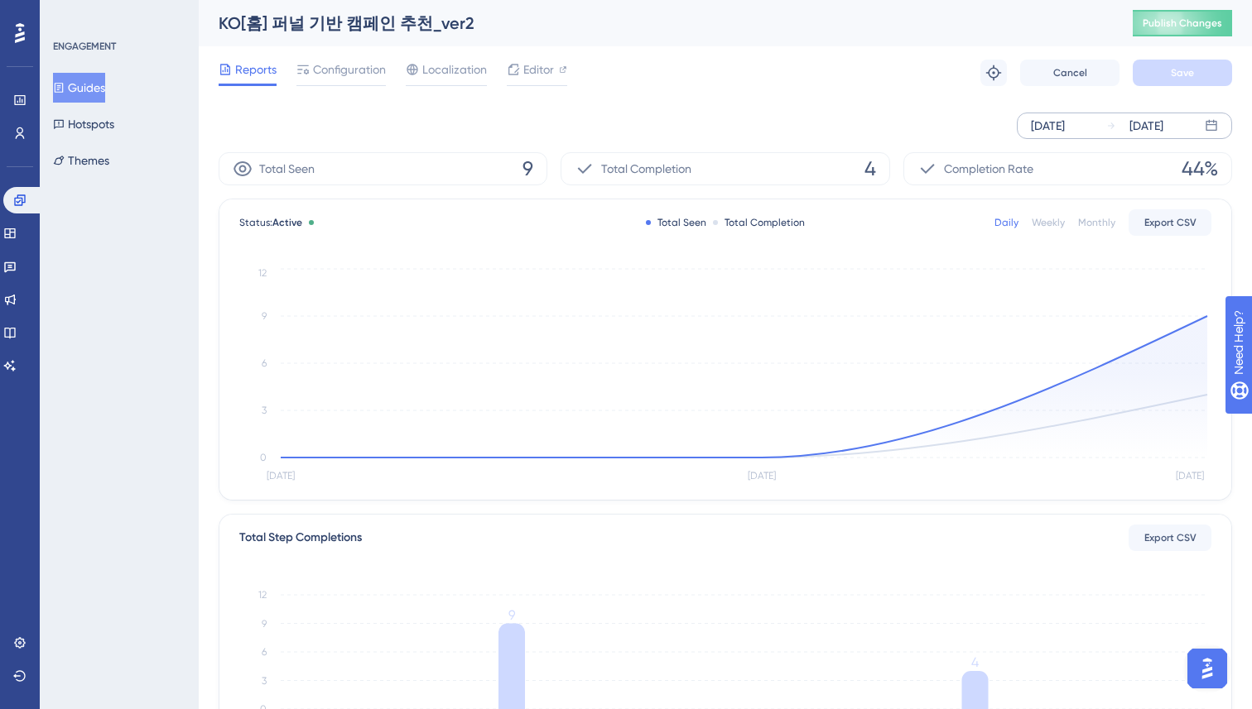
click at [1064, 122] on div "[DATE]" at bounding box center [1048, 126] width 34 height 20
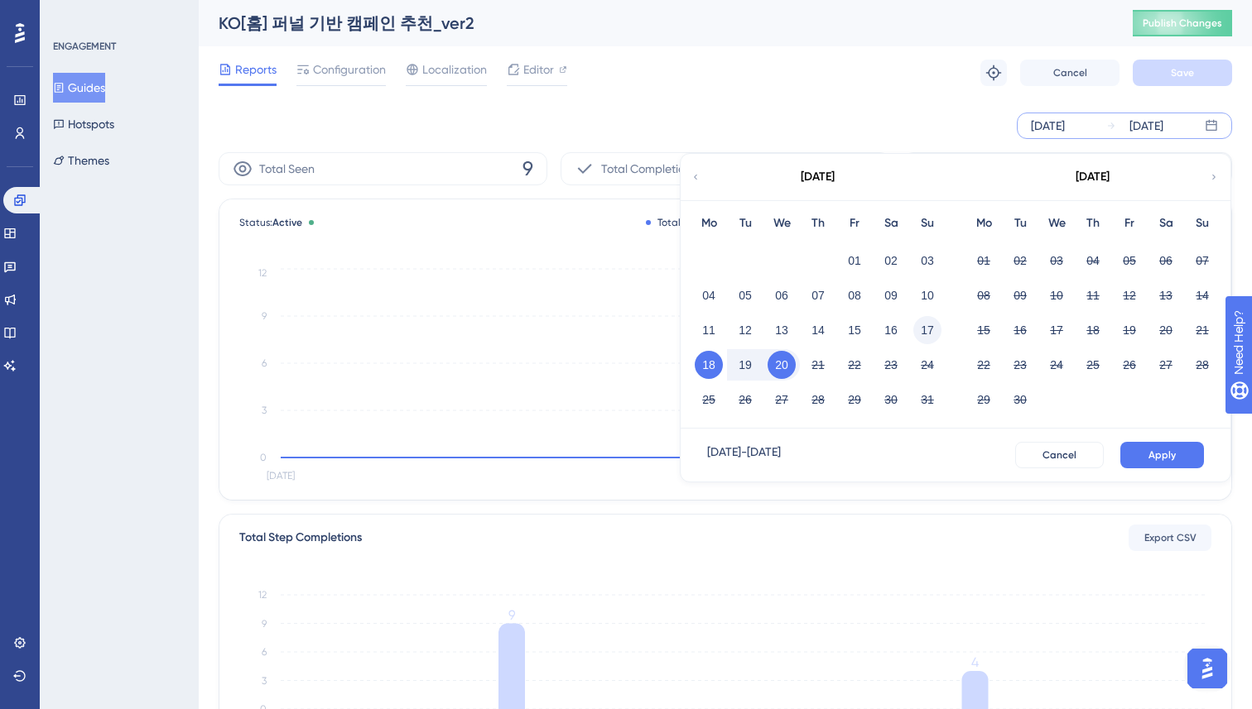
click at [933, 331] on button "17" at bounding box center [927, 330] width 28 height 28
click at [1162, 460] on span "Apply" at bounding box center [1161, 455] width 27 height 13
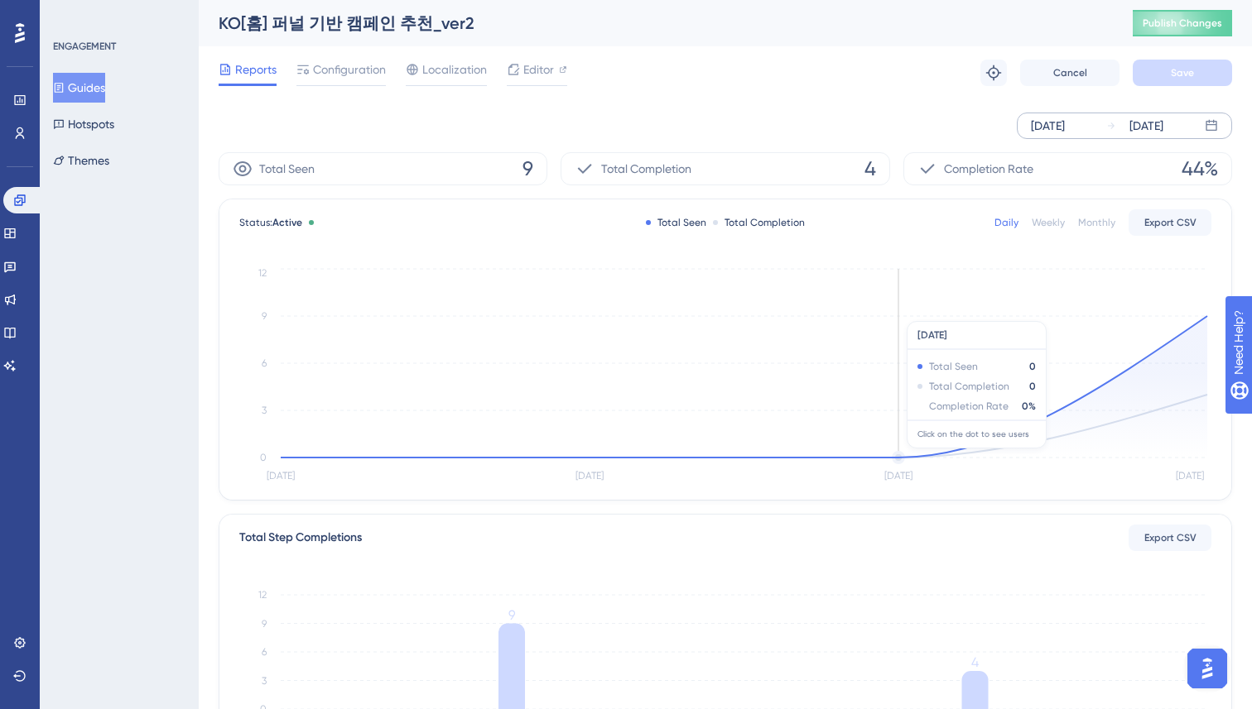
click at [899, 457] on icon at bounding box center [744, 387] width 926 height 142
click at [899, 454] on circle at bounding box center [898, 458] width 10 height 10
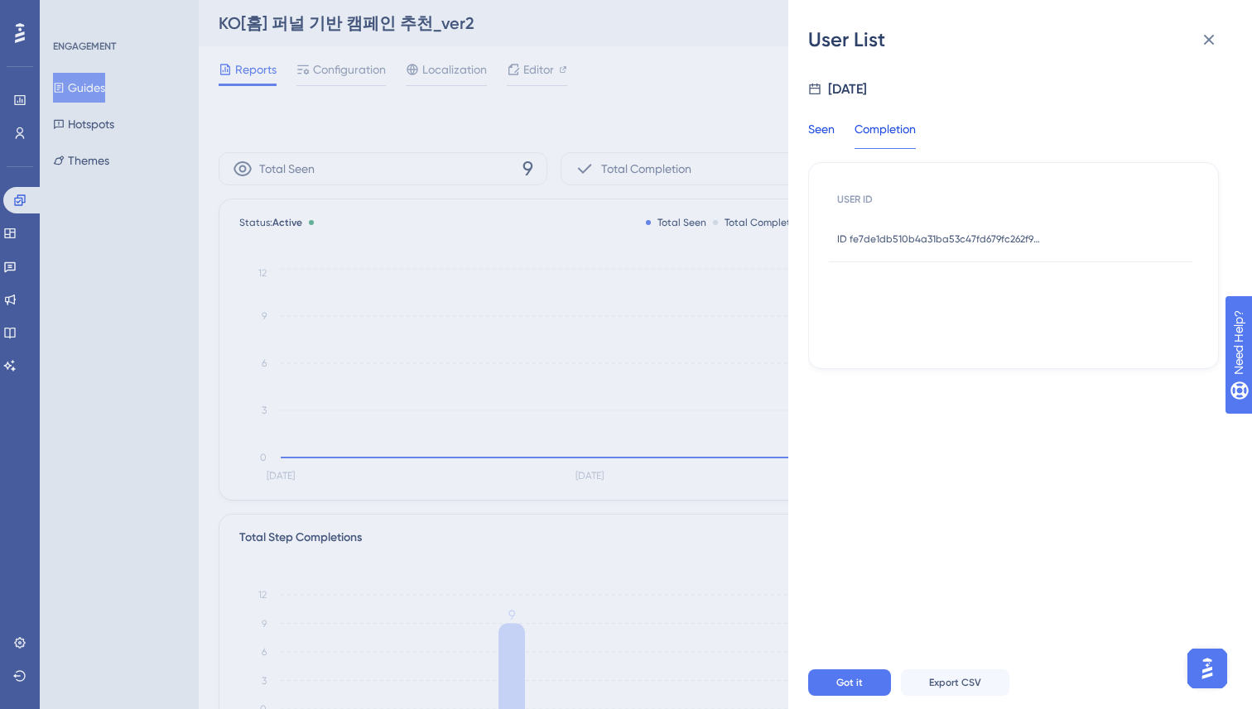
click at [827, 140] on div "Seen" at bounding box center [821, 134] width 26 height 30
click at [1209, 36] on icon at bounding box center [1209, 40] width 20 height 20
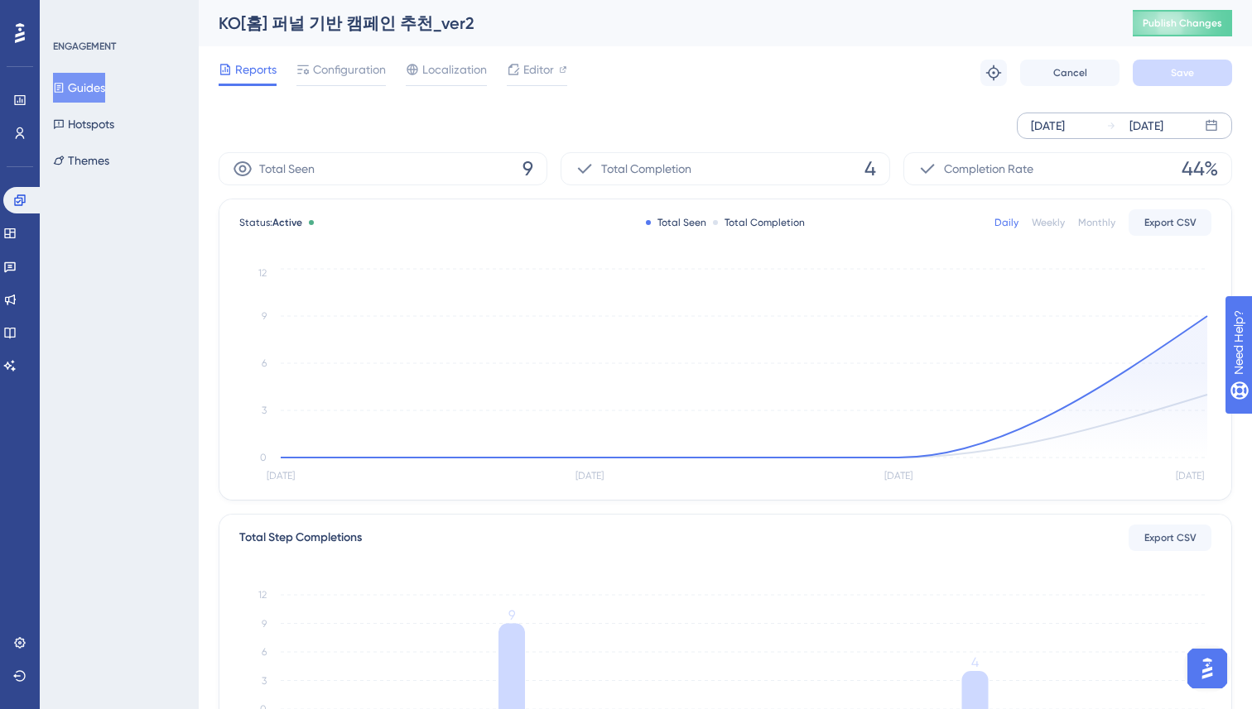
scroll to position [3356, 0]
click at [612, 82] on div "Reports Configuration Localization Editor Troubleshoot Cancel Save" at bounding box center [725, 72] width 1013 height 53
click at [1116, 129] on div "[DATE]" at bounding box center [1134, 126] width 57 height 20
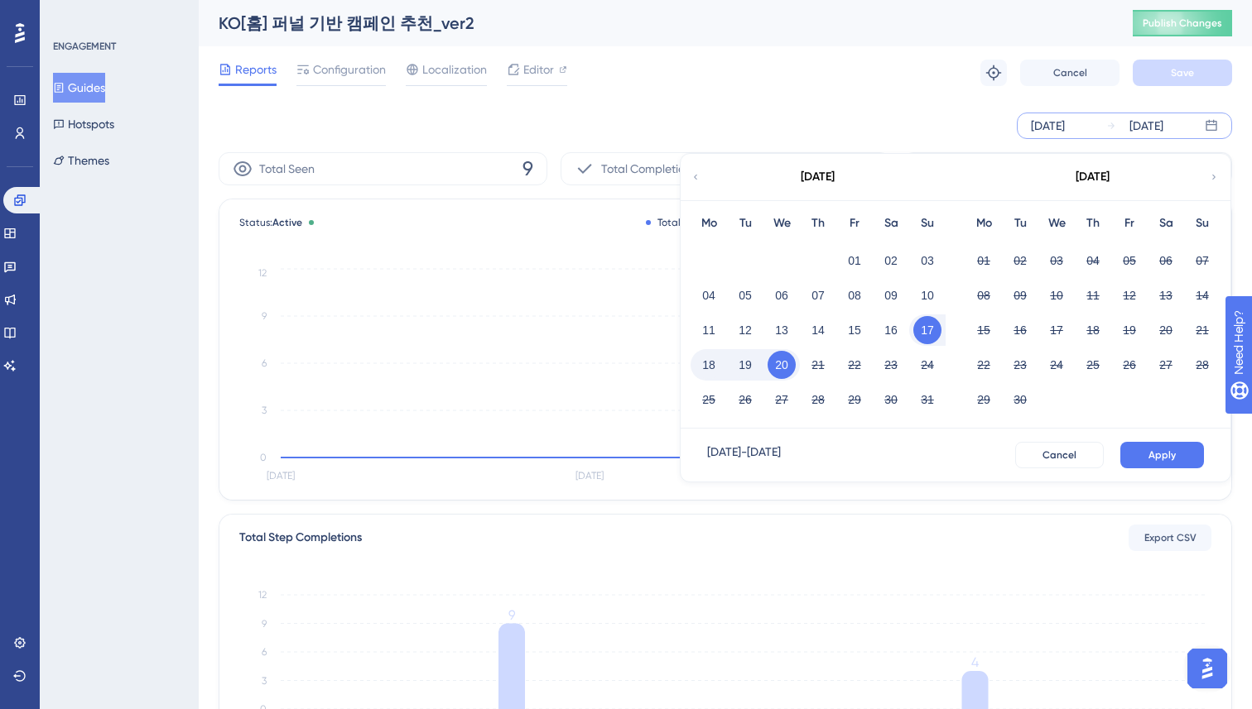
click at [782, 360] on button "20" at bounding box center [781, 365] width 28 height 28
click at [1157, 453] on span "Apply" at bounding box center [1161, 455] width 27 height 13
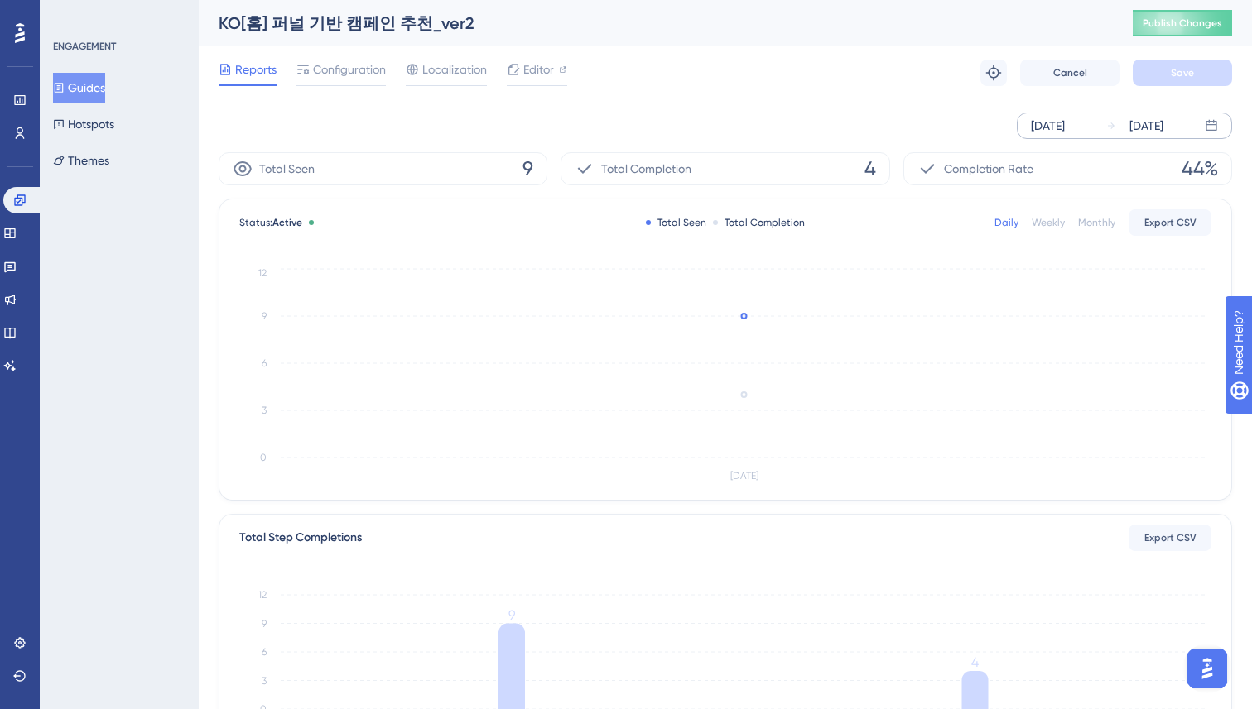
click at [834, 116] on div "[DATE] [DATE]" at bounding box center [725, 126] width 1013 height 26
click at [93, 87] on button "Guides" at bounding box center [79, 88] width 52 height 30
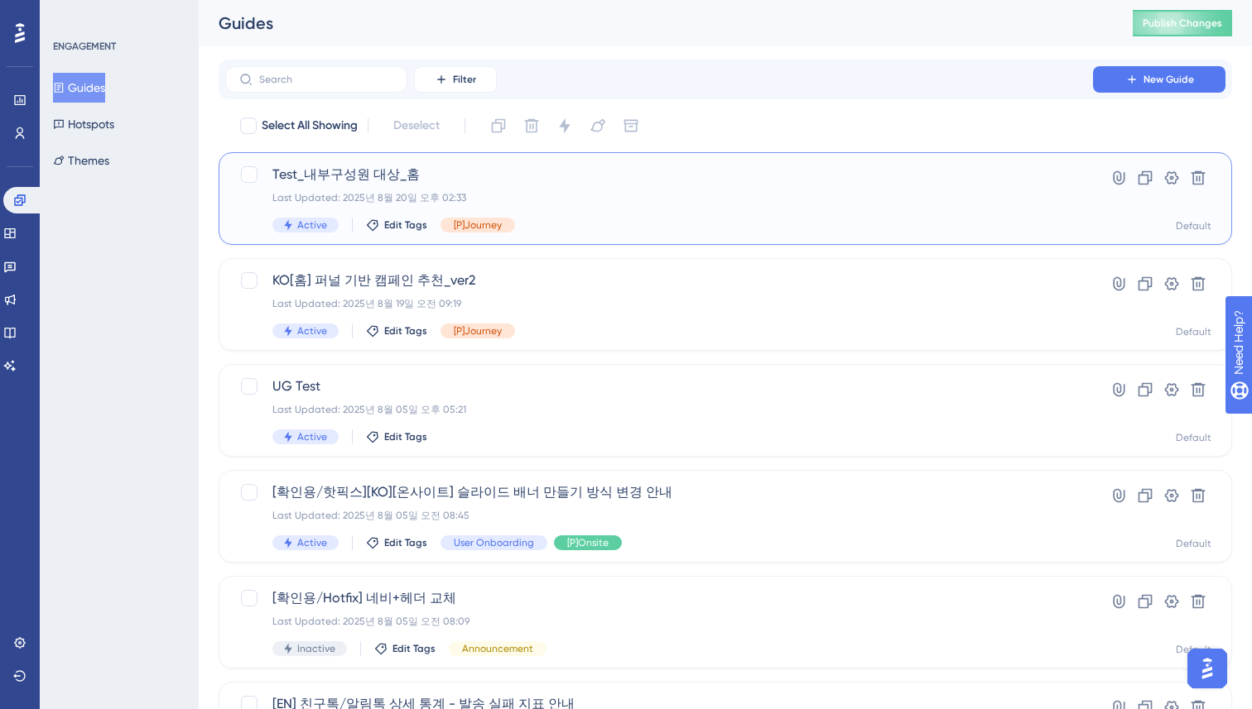
click at [606, 171] on span "Test_내부구성원 대상_홈" at bounding box center [658, 175] width 773 height 20
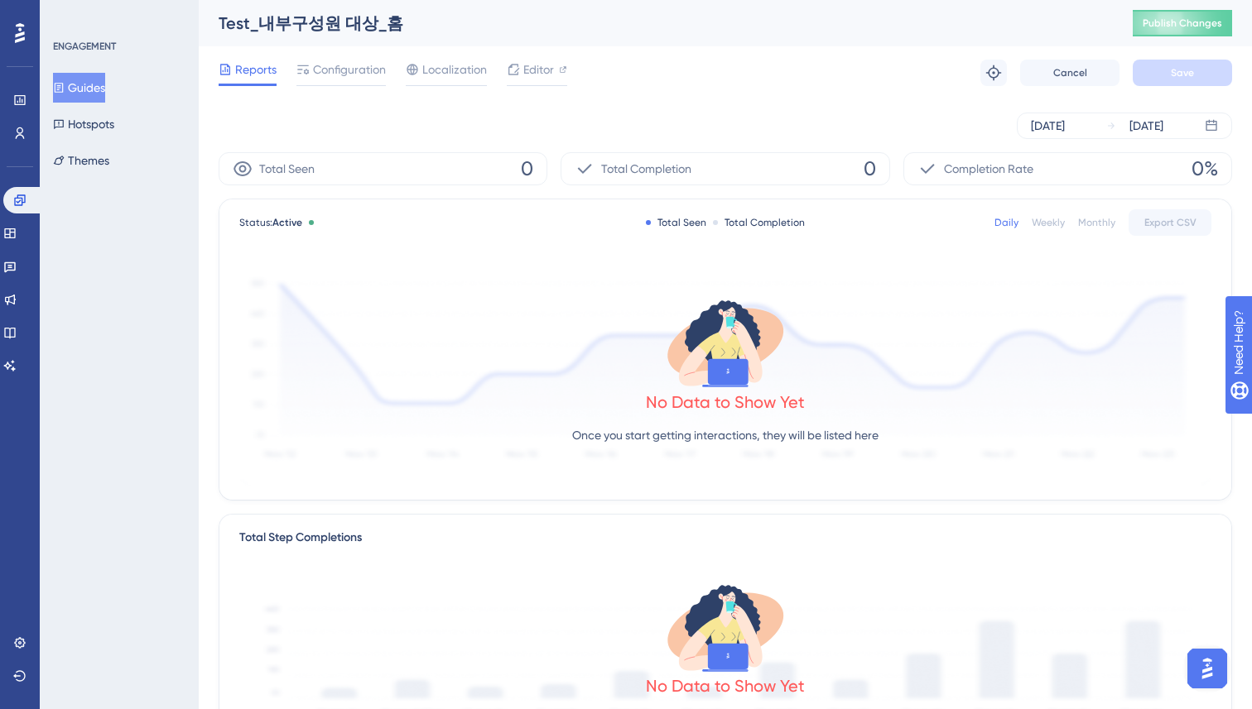
click at [622, 94] on div "Reports Configuration Localization Editor Troubleshoot Cancel Save" at bounding box center [725, 72] width 1013 height 53
click at [443, 142] on div "[DATE] [DATE]" at bounding box center [725, 125] width 1013 height 53
click at [1113, 123] on icon at bounding box center [1111, 126] width 10 height 10
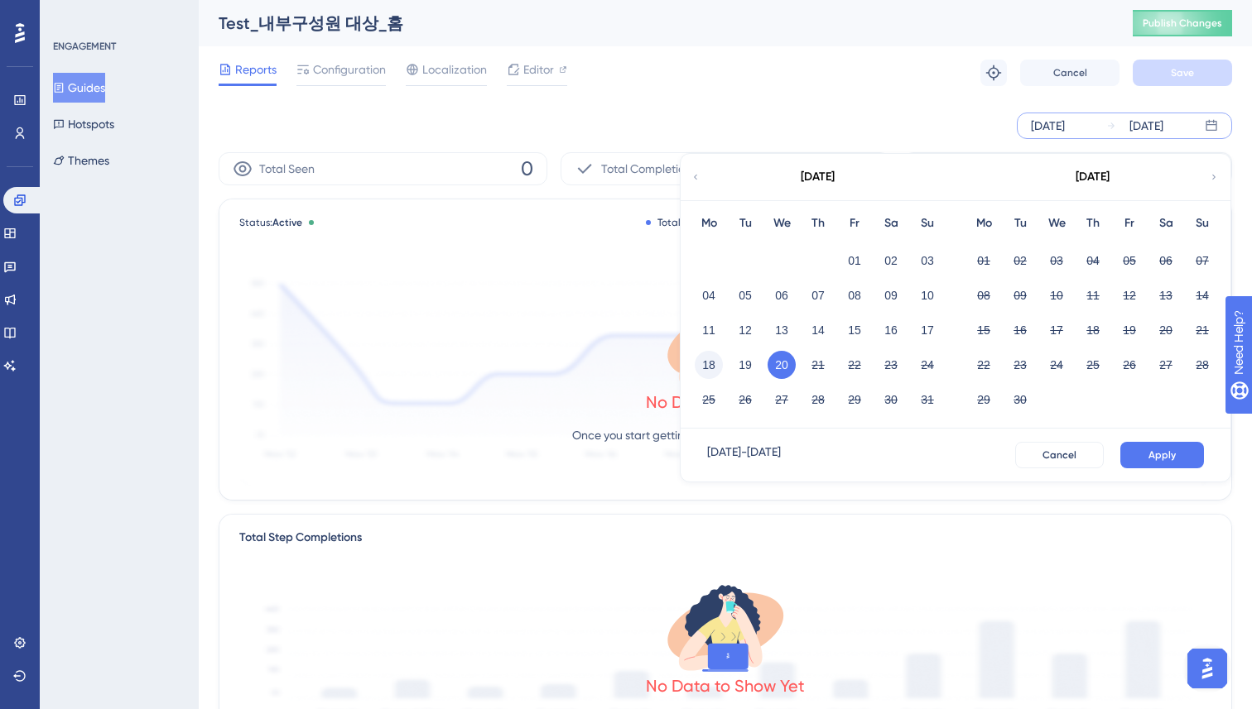
click at [708, 370] on button "18" at bounding box center [708, 365] width 28 height 28
click at [1190, 450] on button "Apply" at bounding box center [1162, 455] width 84 height 26
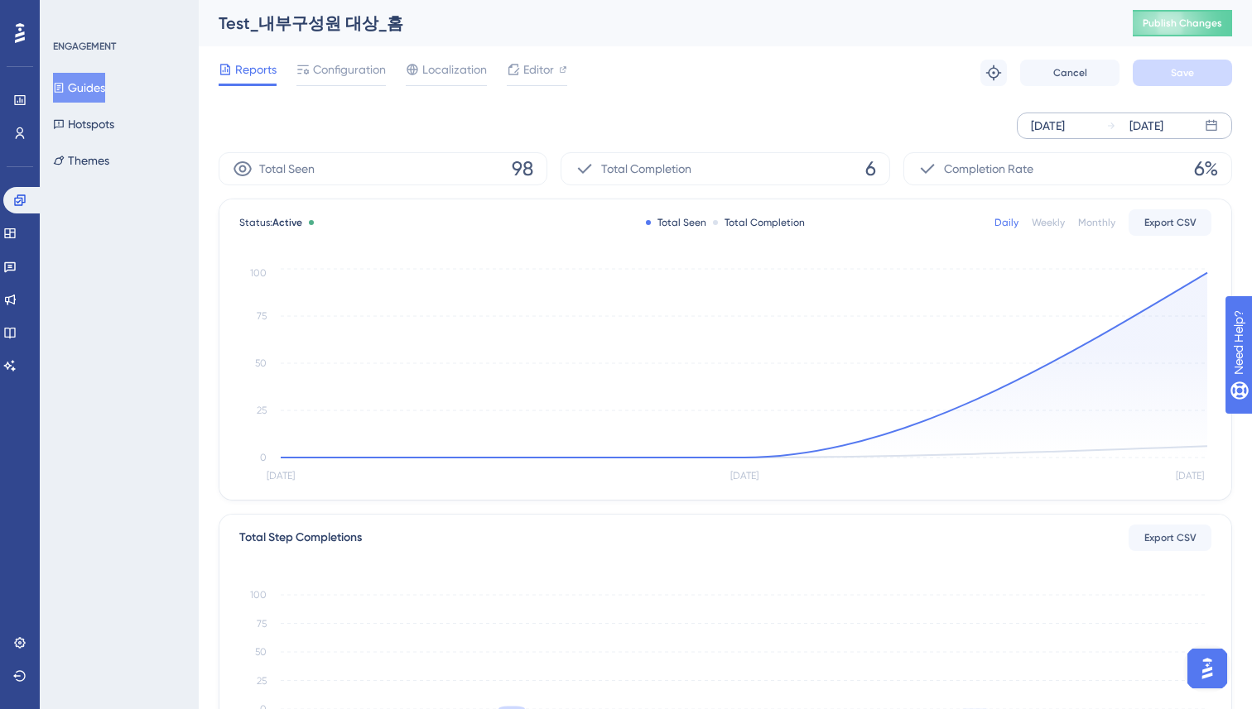
click at [822, 136] on div "[DATE] [DATE]" at bounding box center [725, 126] width 1013 height 26
click at [822, 112] on div "[DATE] [DATE]" at bounding box center [725, 125] width 1013 height 53
click at [827, 99] on div "[DATE] [DATE]" at bounding box center [725, 125] width 1013 height 53
click at [1144, 131] on div "[DATE]" at bounding box center [1146, 126] width 34 height 20
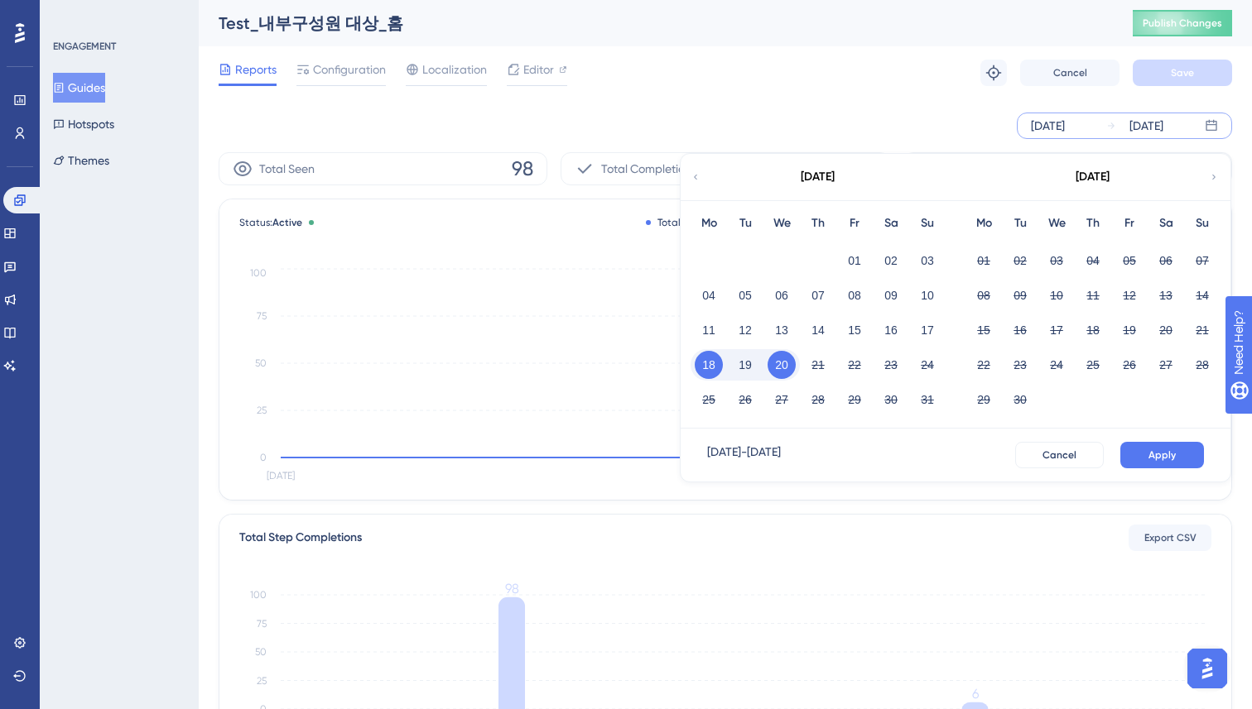
click at [786, 364] on button "20" at bounding box center [781, 365] width 28 height 28
click at [1167, 457] on span "Apply" at bounding box center [1161, 455] width 27 height 13
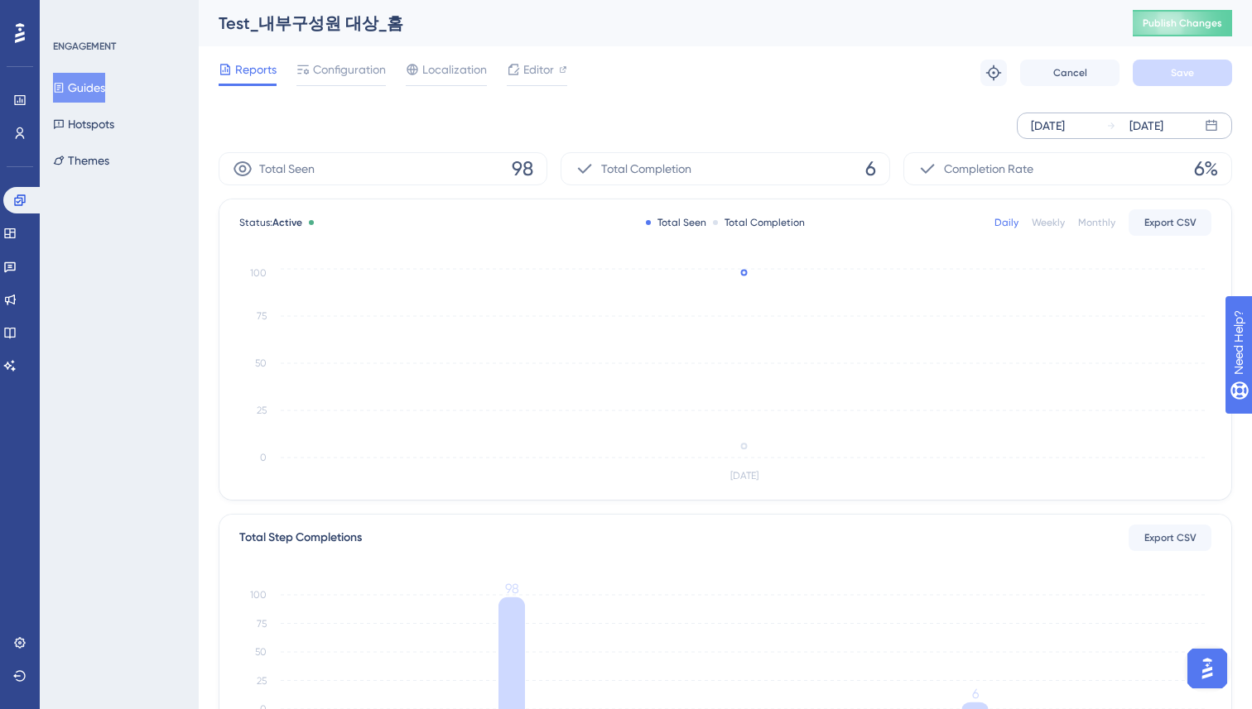
click at [755, 104] on div "[DATE] [DATE]" at bounding box center [725, 125] width 1013 height 53
click at [239, 113] on div "[DATE] [DATE]" at bounding box center [725, 126] width 1013 height 26
click at [94, 85] on button "Guides" at bounding box center [79, 88] width 52 height 30
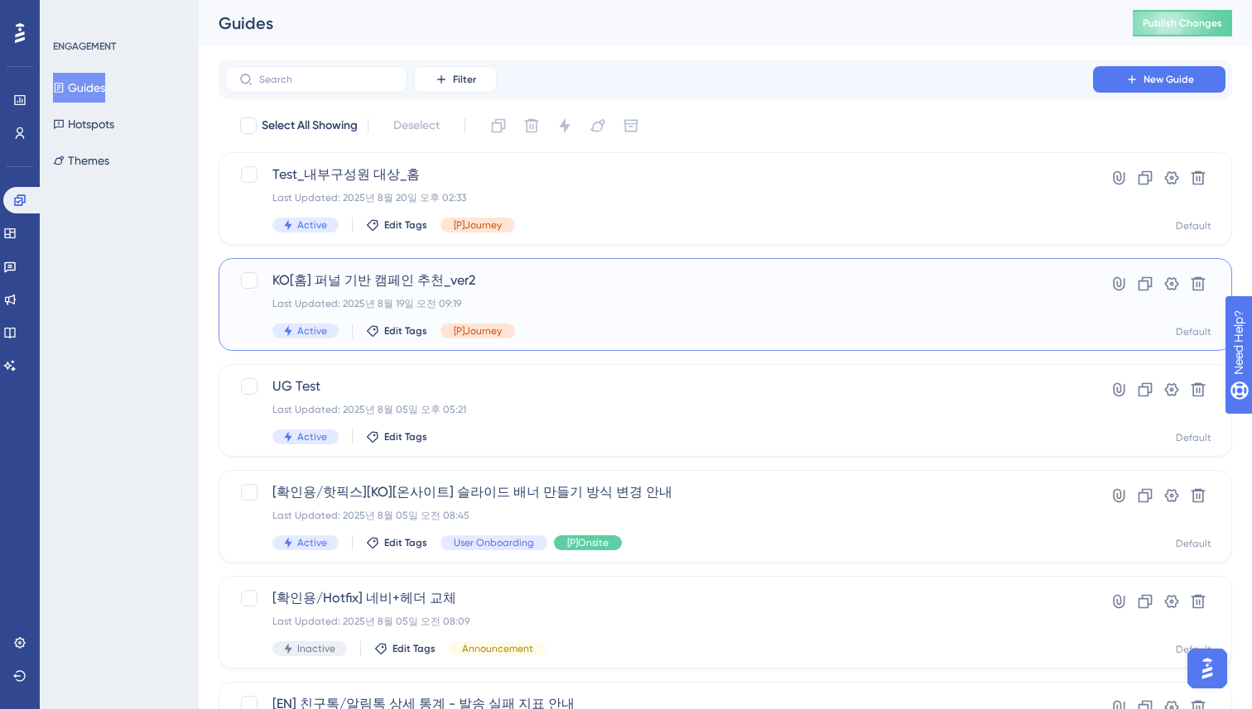
click at [616, 306] on div "Last Updated: 2025년 8월 19일 오전 09:19" at bounding box center [658, 303] width 773 height 13
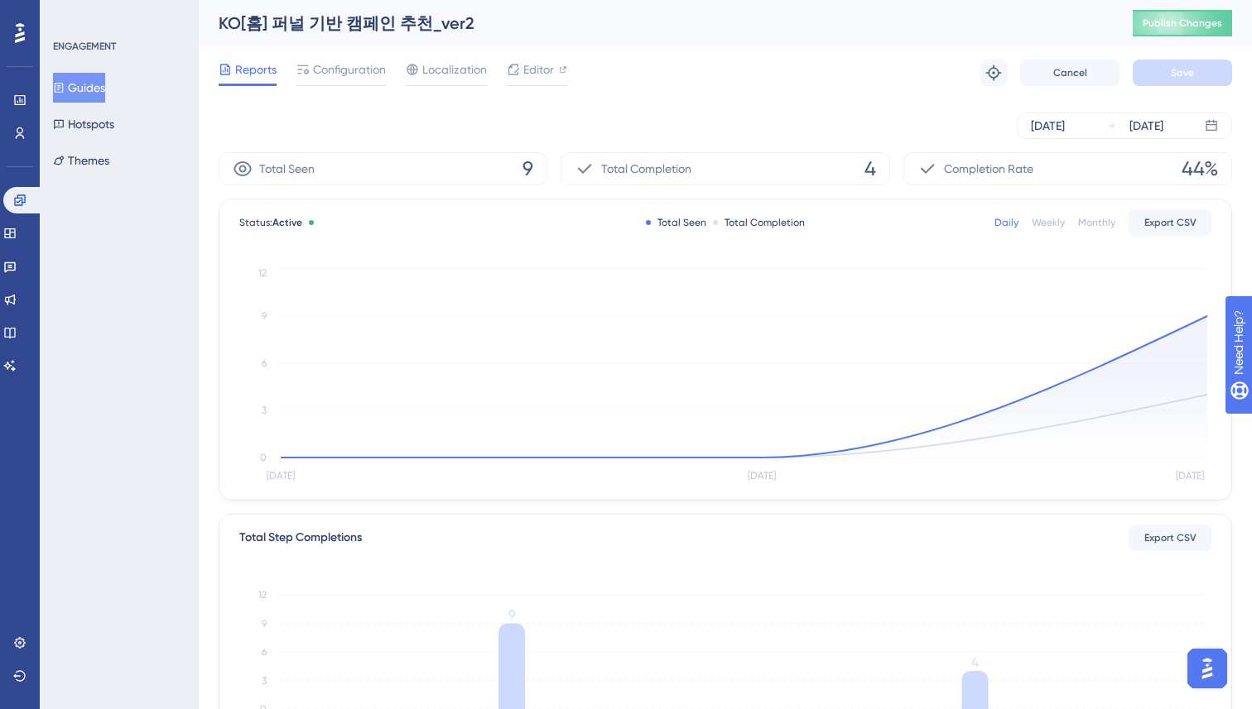
scroll to position [3573, 0]
click at [743, 80] on div "Reports Configuration Localization Editor Troubleshoot Cancel Save" at bounding box center [725, 72] width 1013 height 53
click at [95, 74] on button "Guides" at bounding box center [79, 88] width 52 height 30
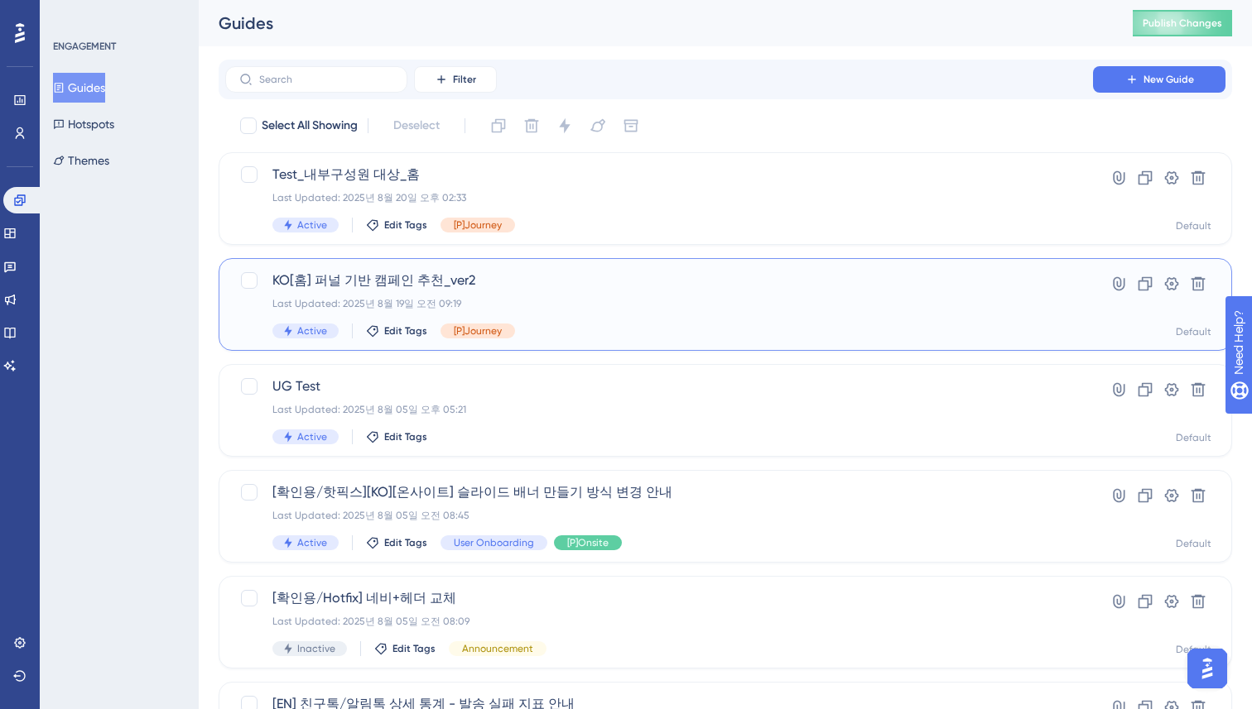
click at [521, 296] on div "KO[홈] 퍼널 기반 캠페인 추천_ver2 Last Updated: 2025년 8월 19일 오전 09:19 Active Edit Tags [P…" at bounding box center [658, 305] width 773 height 68
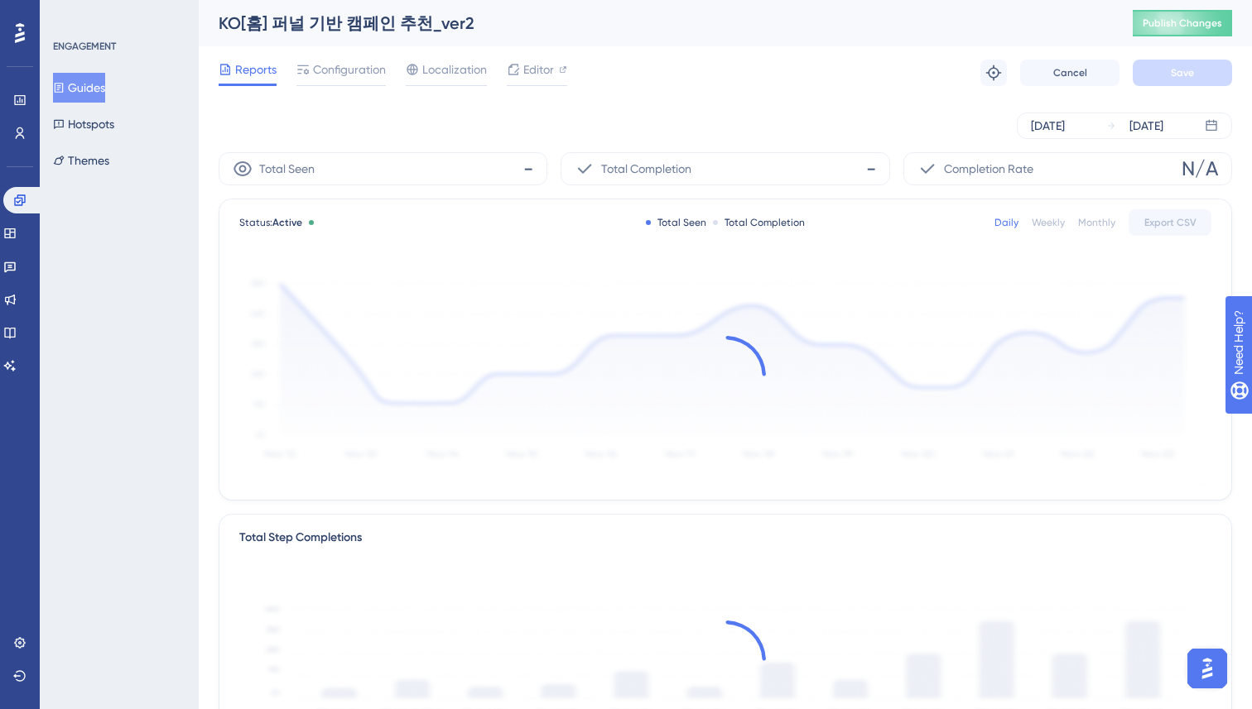
click at [90, 81] on button "Guides" at bounding box center [79, 88] width 52 height 30
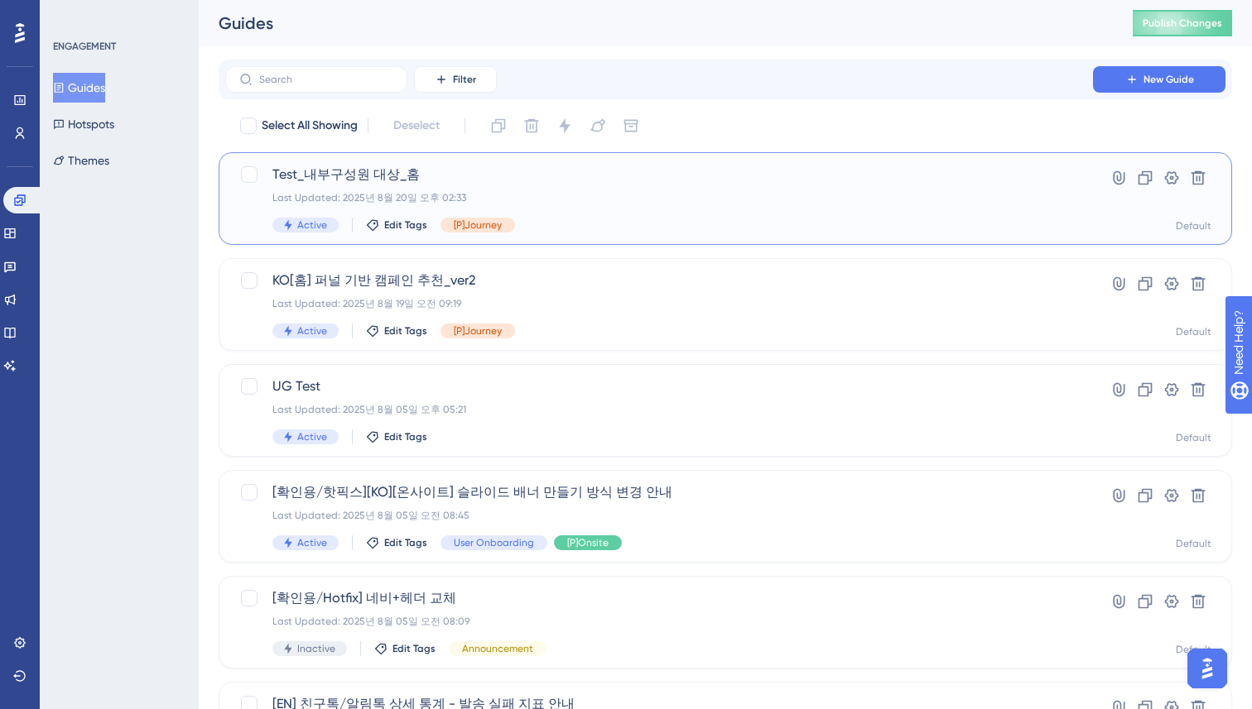
click at [649, 185] on div "Test_내부구성원 대상_홈 Last Updated: 2025년 8월 20일 오후 02:33 Active Edit Tags [P]Journey" at bounding box center [658, 199] width 773 height 68
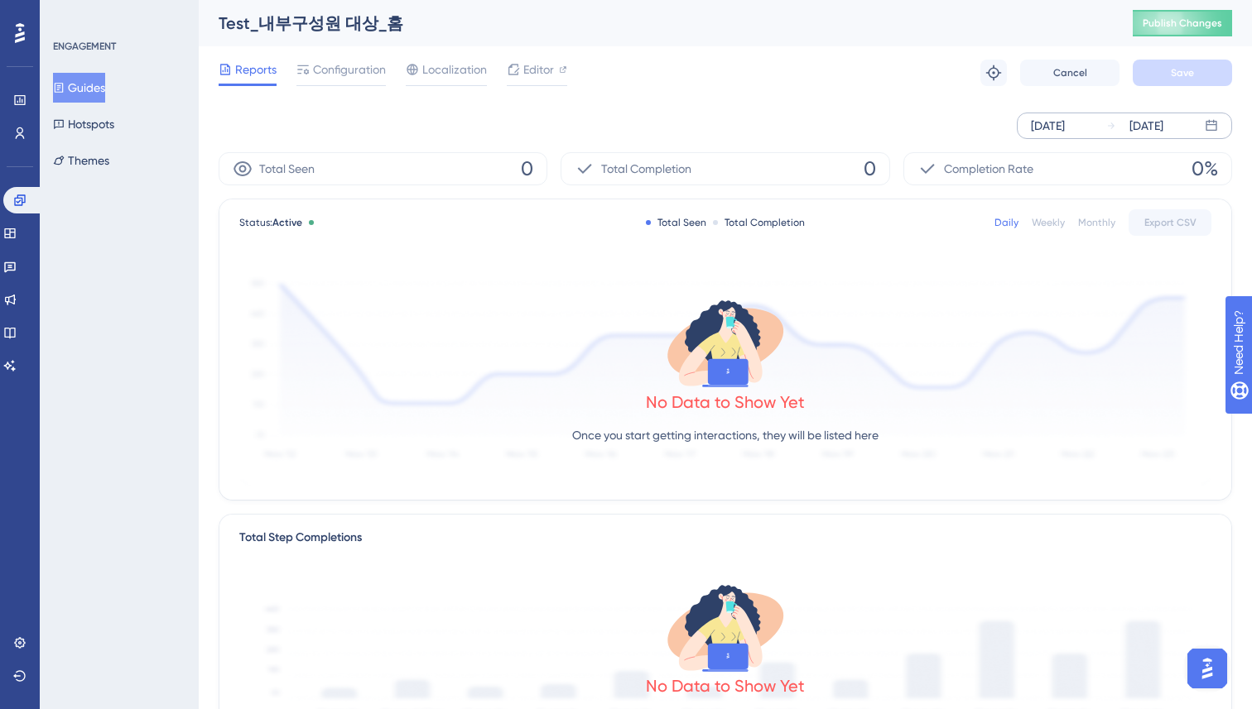
click at [1116, 123] on div "[DATE]" at bounding box center [1134, 126] width 57 height 20
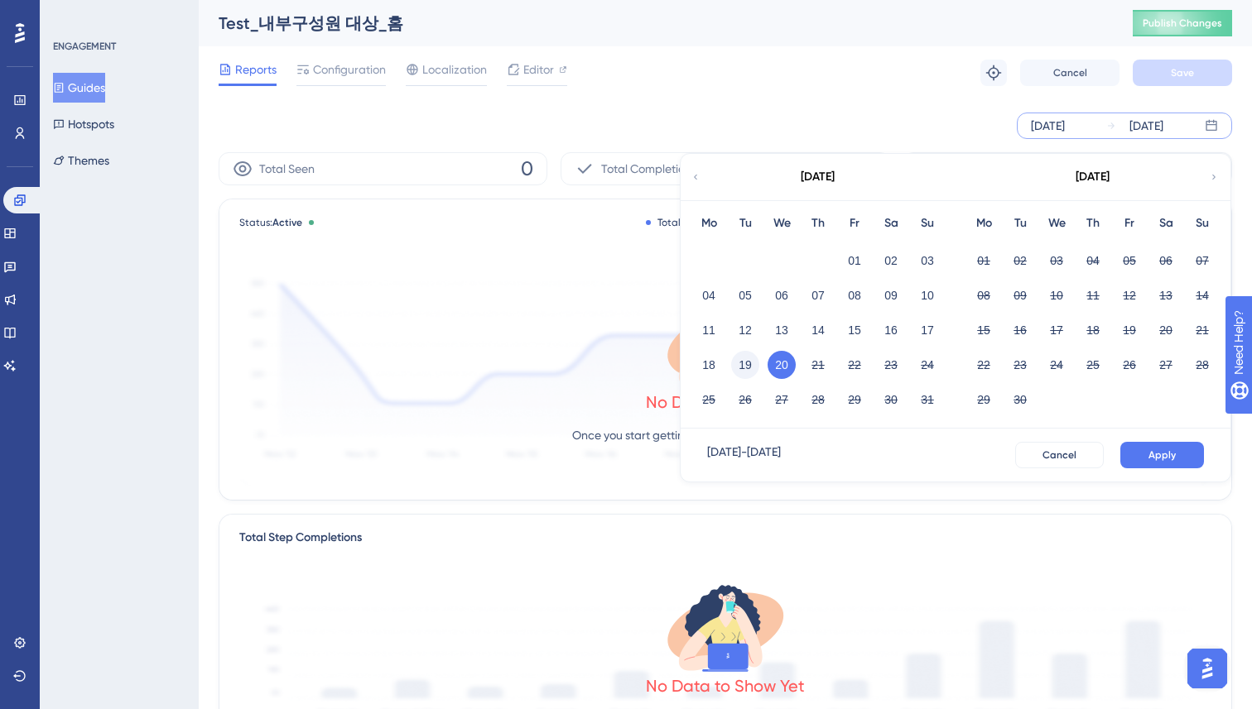
click at [747, 365] on button "19" at bounding box center [745, 365] width 28 height 28
click at [1182, 457] on button "Apply" at bounding box center [1162, 455] width 84 height 26
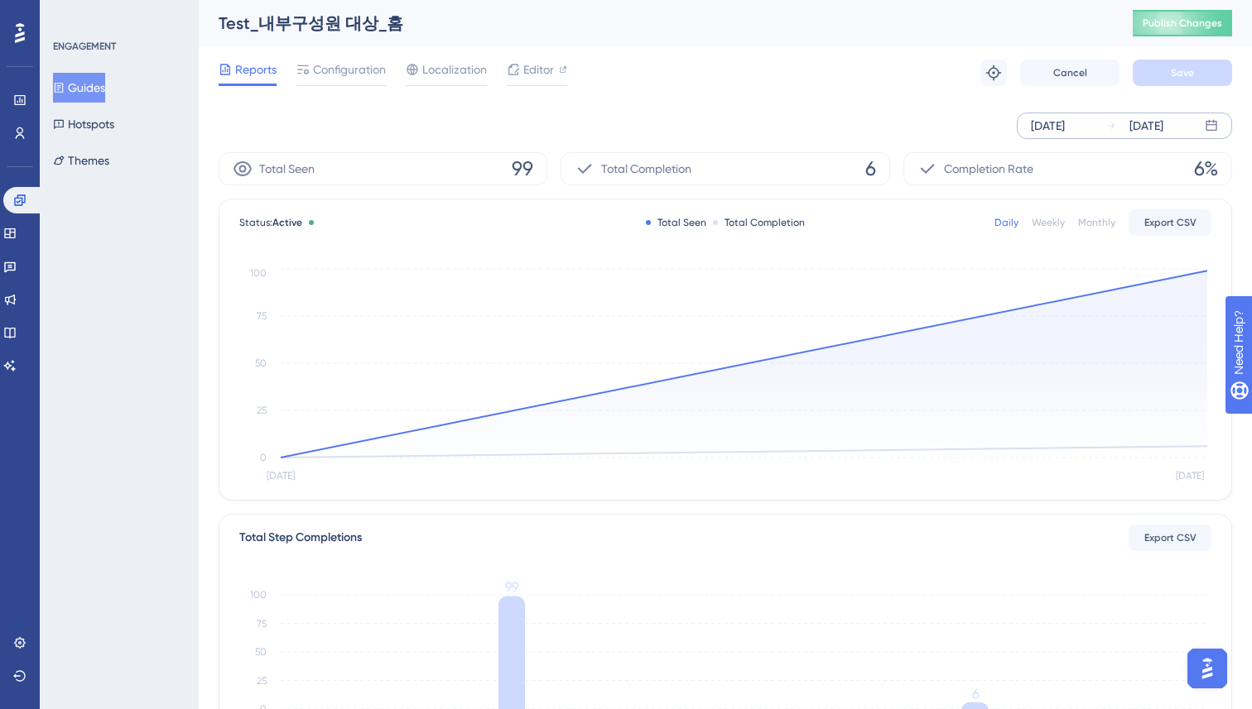
click at [1135, 118] on div "[DATE]" at bounding box center [1146, 126] width 34 height 20
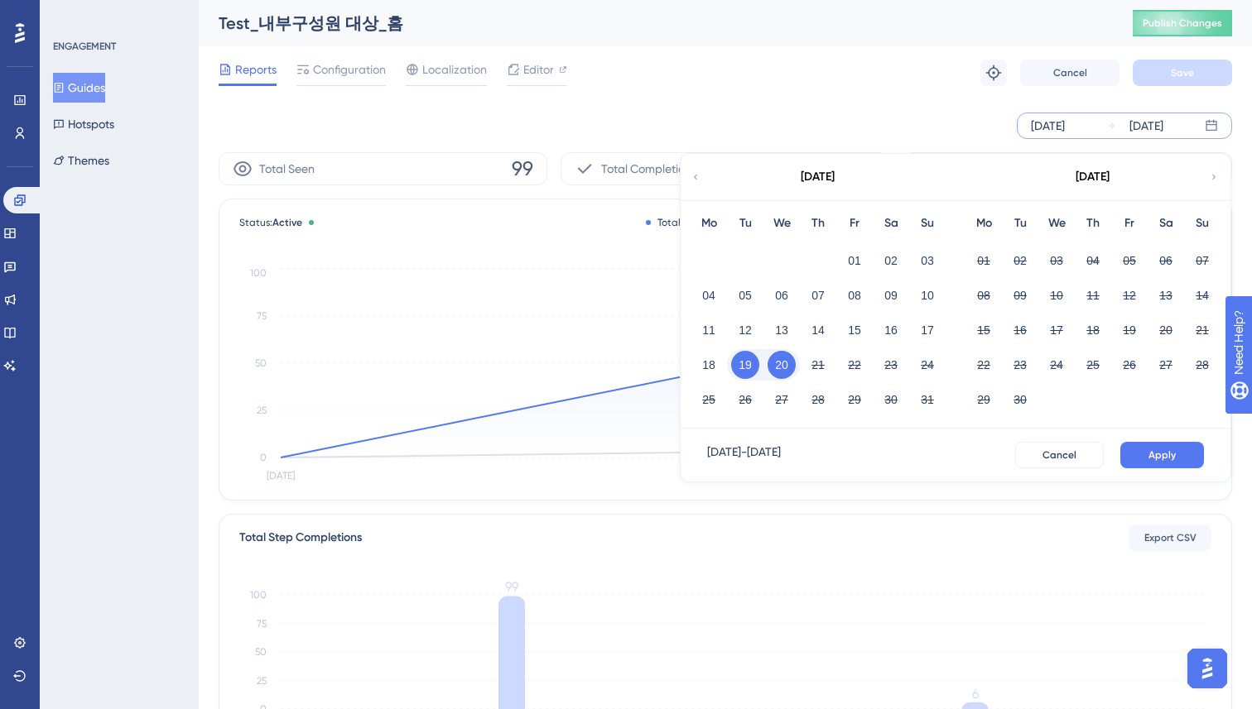
click at [777, 363] on button "20" at bounding box center [781, 365] width 28 height 28
click at [1170, 465] on button "Apply" at bounding box center [1162, 455] width 84 height 26
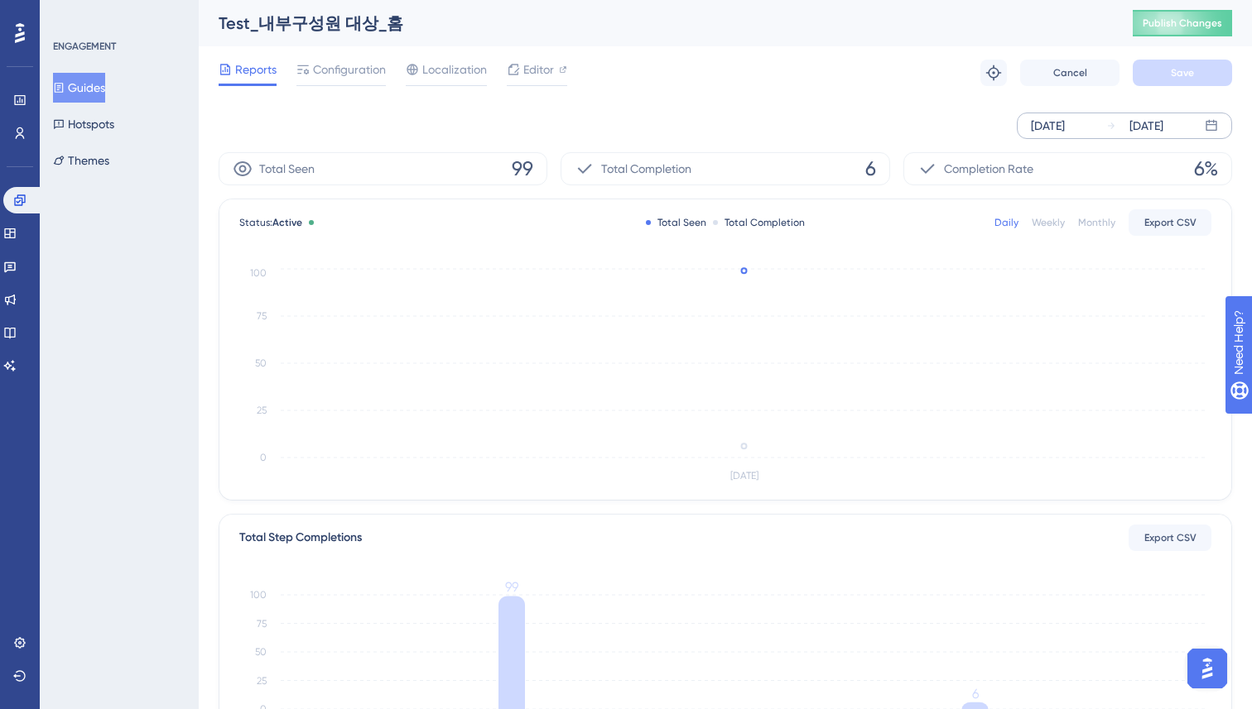
click at [1108, 120] on div "[DATE]" at bounding box center [1134, 126] width 57 height 20
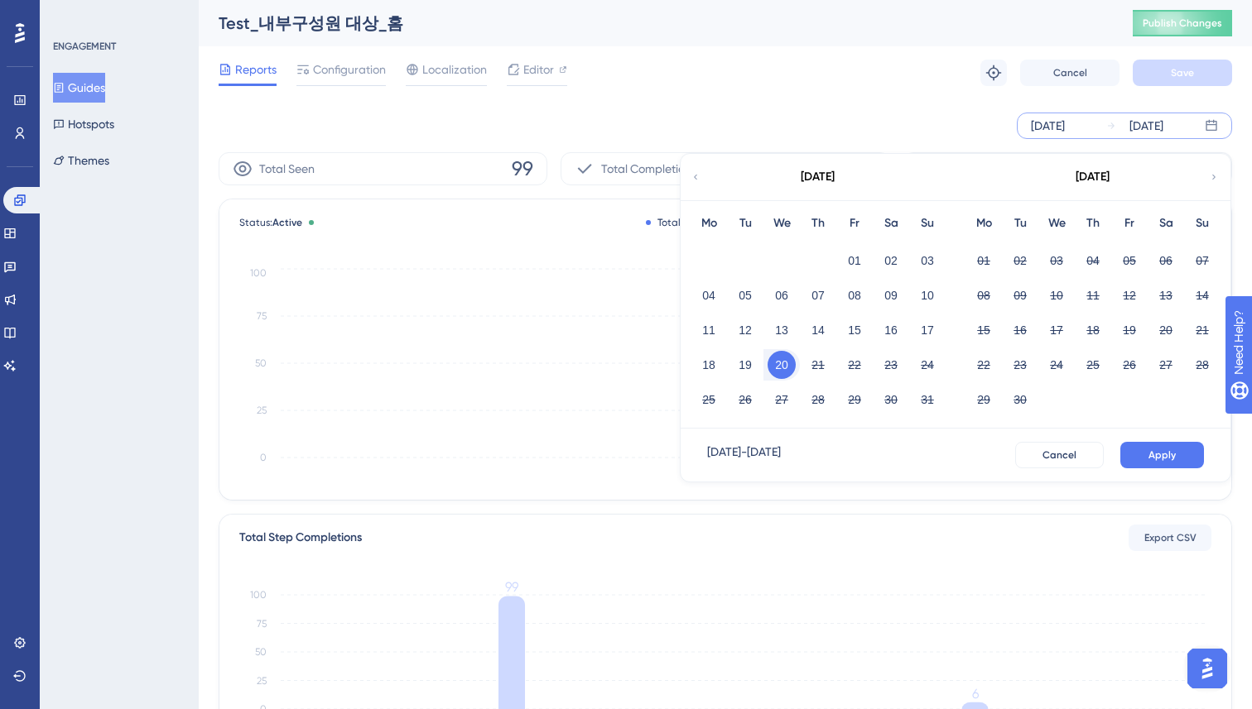
click at [783, 61] on div "Reports Configuration Localization Editor Troubleshoot Cancel Save" at bounding box center [725, 72] width 1013 height 53
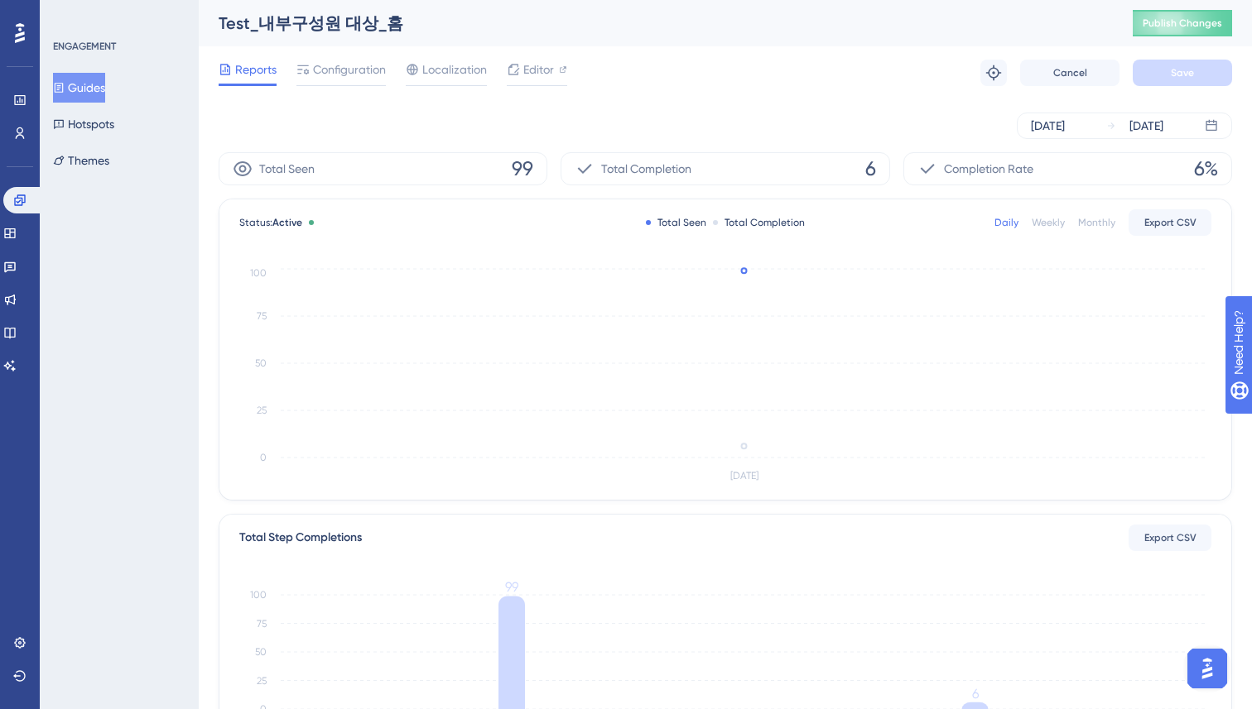
click at [91, 95] on button "Guides" at bounding box center [79, 88] width 52 height 30
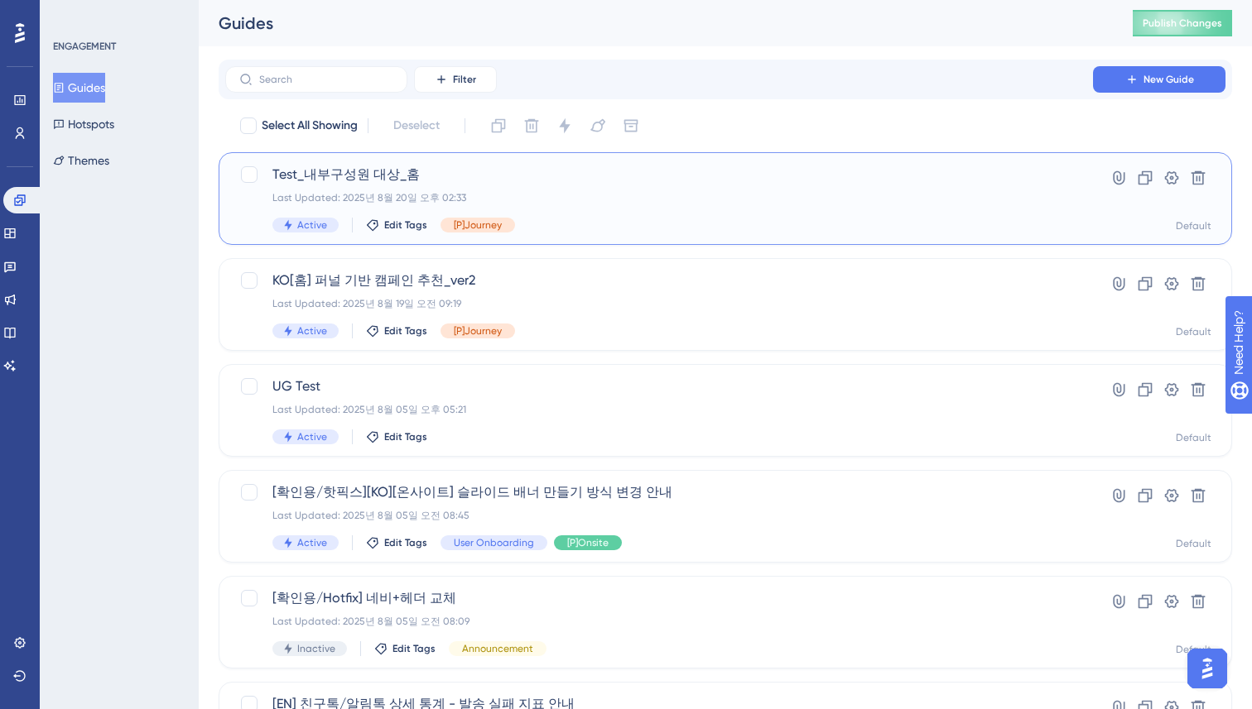
click at [631, 176] on span "Test_내부구성원 대상_홈" at bounding box center [658, 175] width 773 height 20
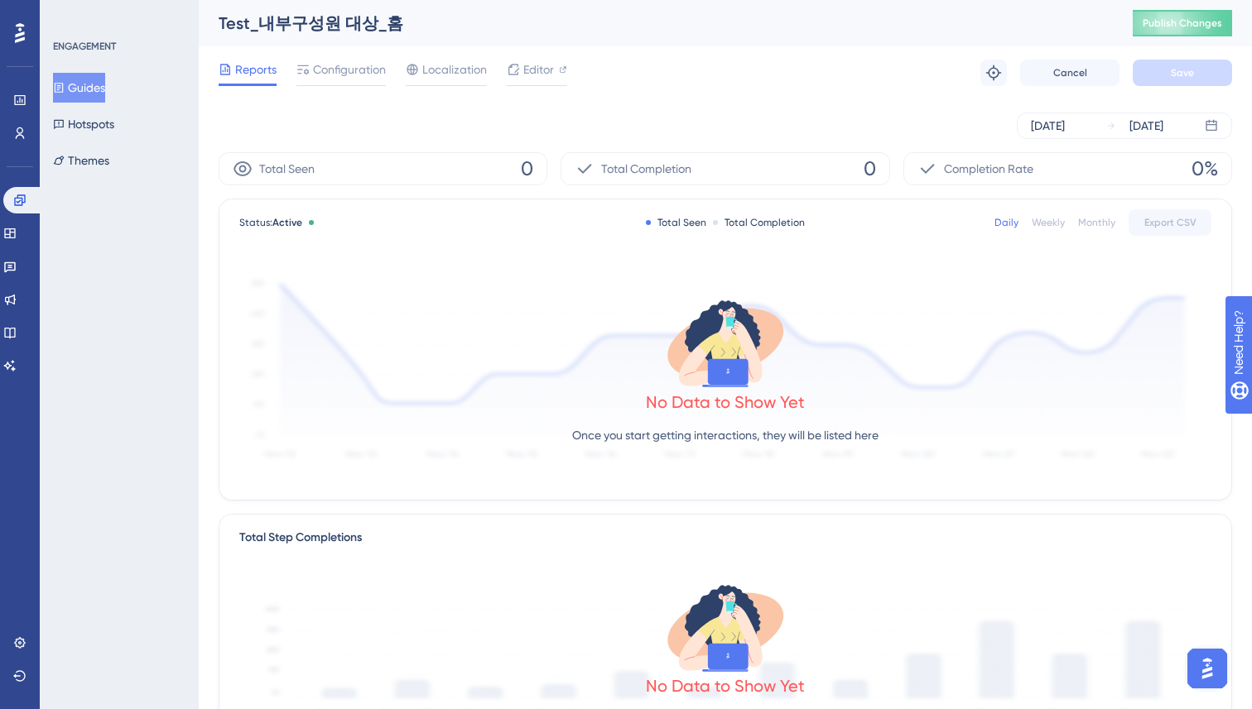
click at [836, 100] on div "[DATE] [DATE]" at bounding box center [725, 125] width 1013 height 53
click at [349, 141] on div "[DATE] [DATE]" at bounding box center [725, 125] width 1013 height 53
click at [1134, 131] on div "[DATE]" at bounding box center [1146, 126] width 34 height 20
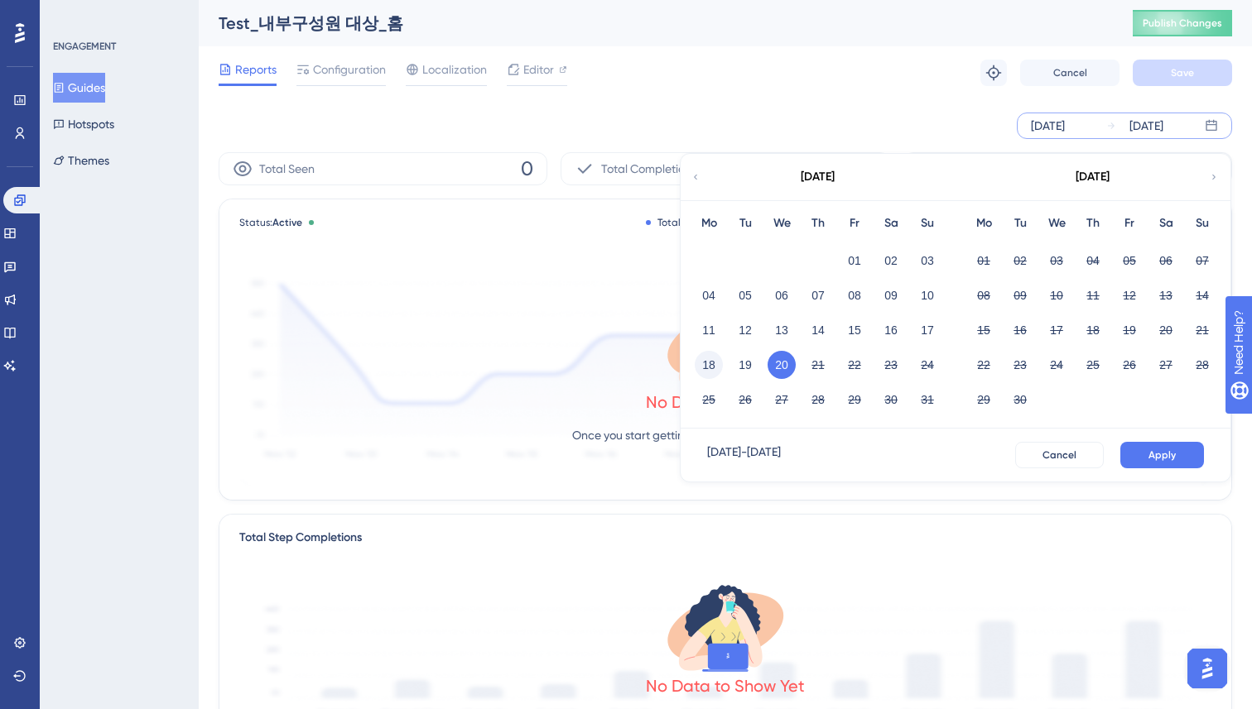
click at [707, 365] on button "18" at bounding box center [708, 365] width 28 height 28
click at [1161, 458] on span "Apply" at bounding box center [1161, 455] width 27 height 13
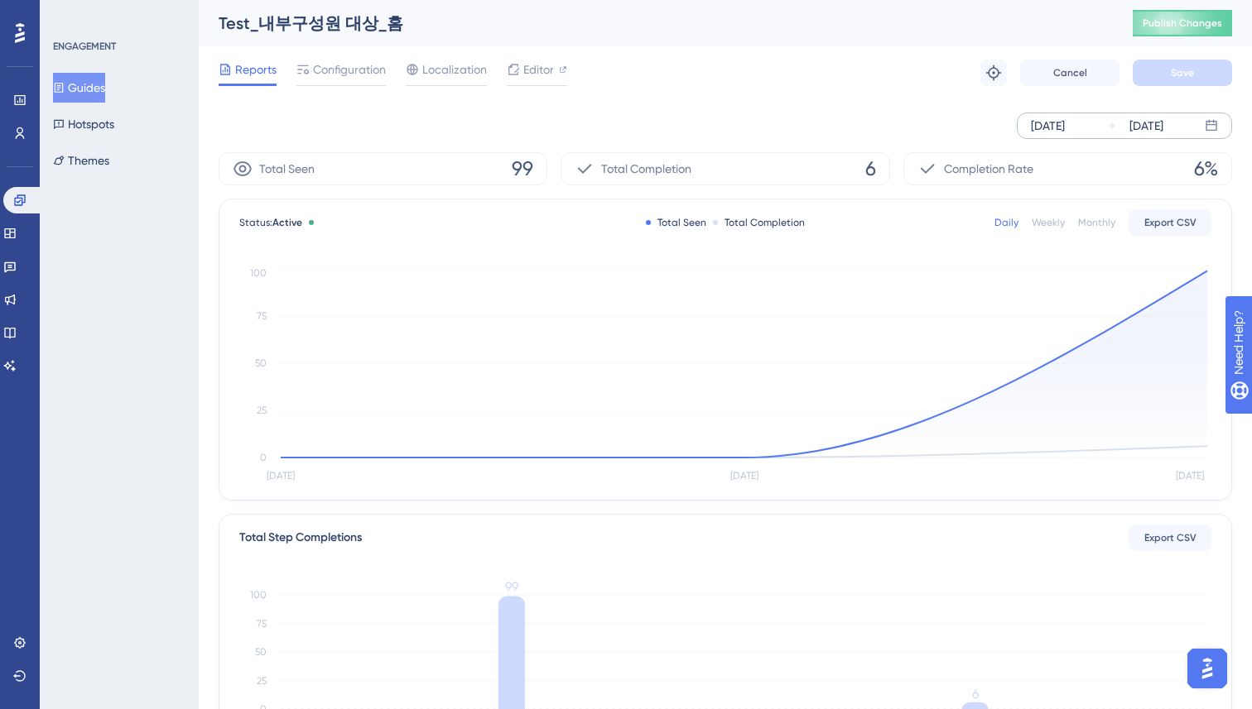
click at [1144, 127] on div "[DATE]" at bounding box center [1146, 126] width 34 height 20
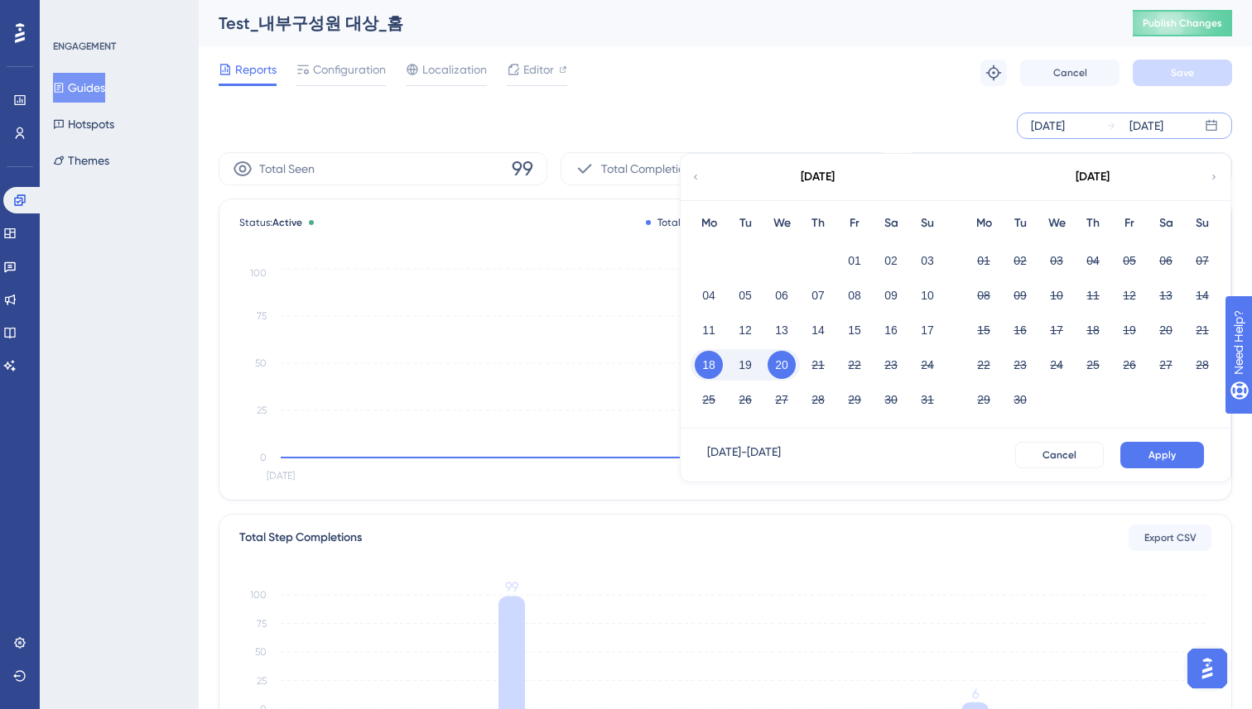
click at [784, 369] on button "20" at bounding box center [781, 365] width 28 height 28
click at [783, 368] on button "20" at bounding box center [781, 365] width 28 height 28
click at [1141, 454] on button "Apply" at bounding box center [1162, 455] width 84 height 26
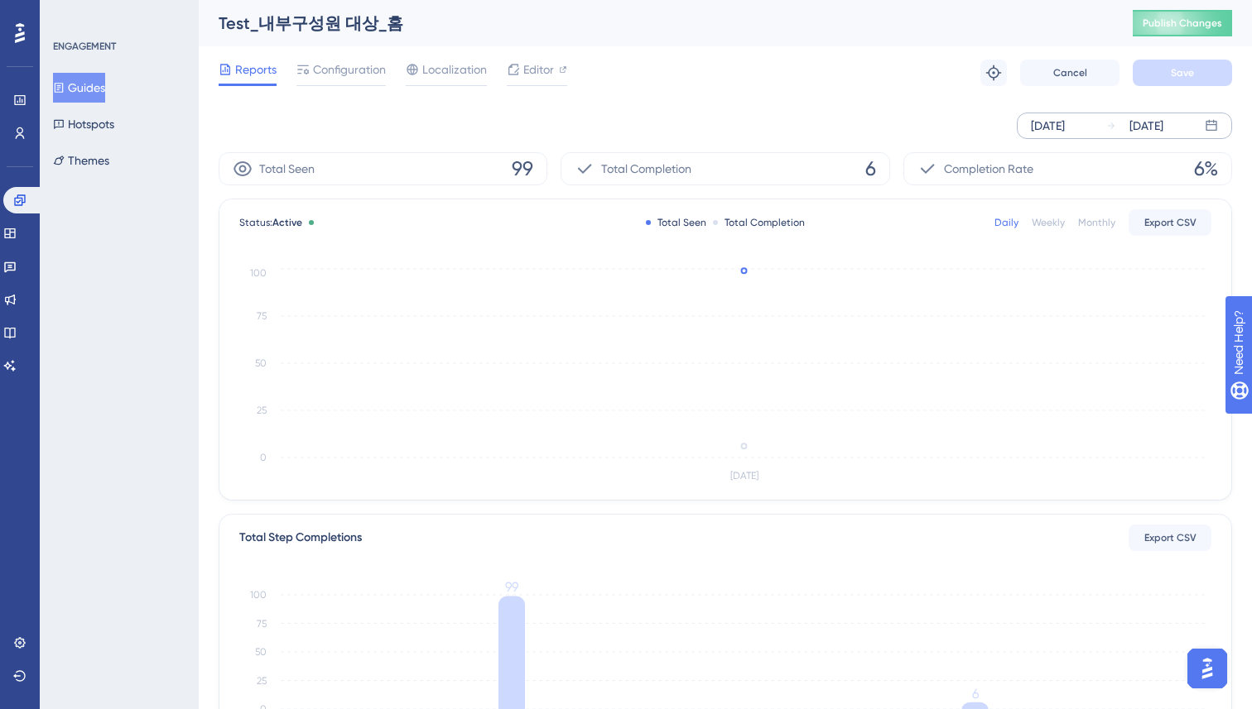
click at [694, 60] on div "Reports Configuration Localization Editor Troubleshoot Cancel Save" at bounding box center [725, 72] width 1013 height 53
click at [100, 82] on button "Guides" at bounding box center [79, 88] width 52 height 30
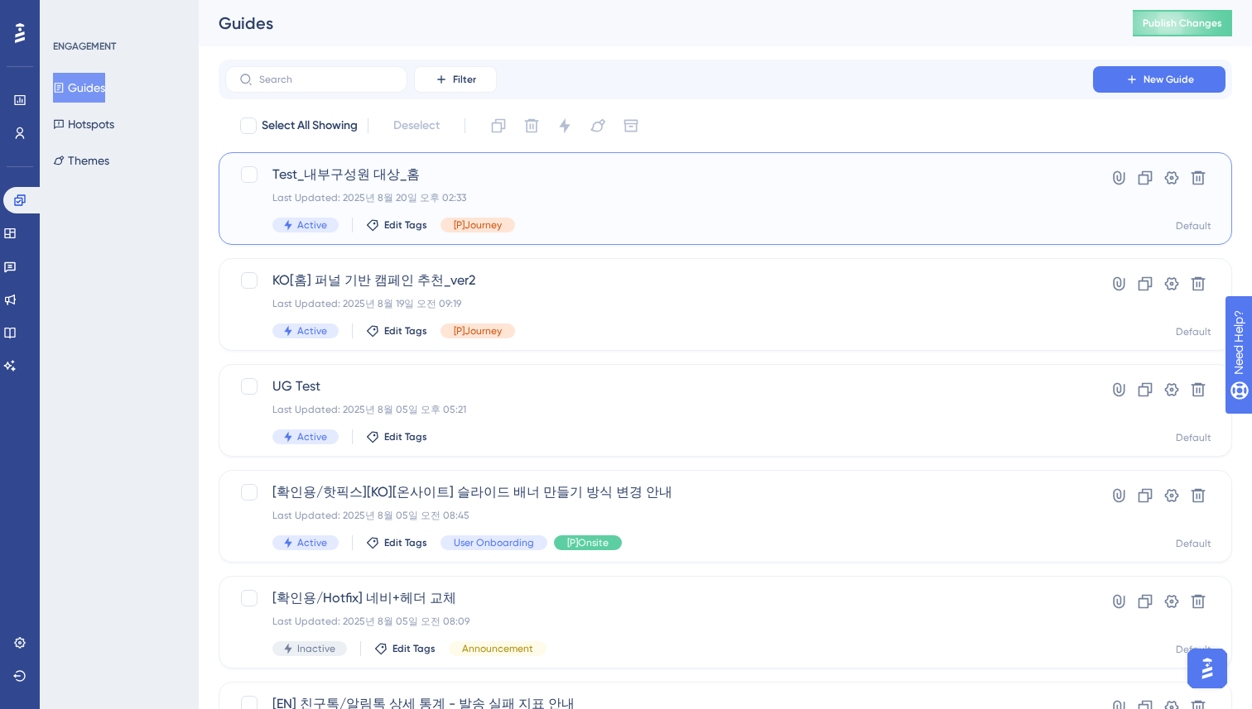
click at [737, 197] on div "Last Updated: 2025년 8월 20일 오후 02:33" at bounding box center [658, 197] width 773 height 13
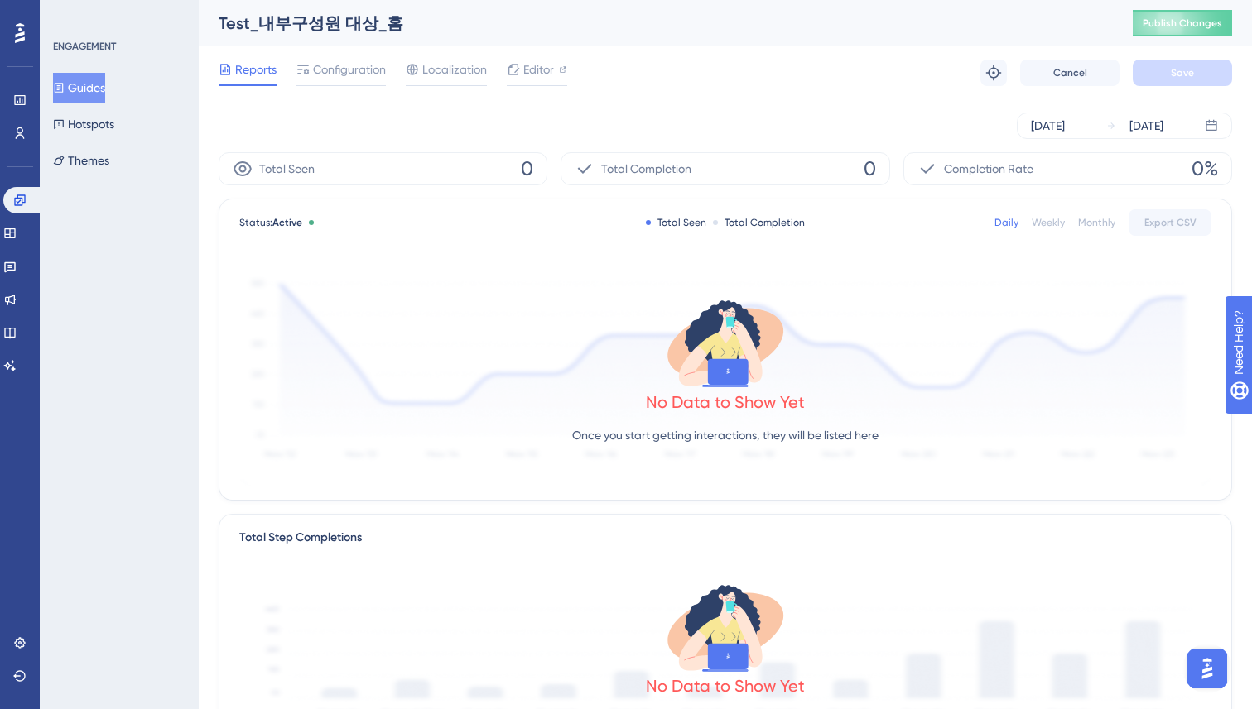
click at [859, 73] on div "Reports Configuration Localization Editor Troubleshoot Cancel Save" at bounding box center [725, 72] width 1013 height 53
click at [1123, 122] on div "[DATE]" at bounding box center [1134, 126] width 57 height 20
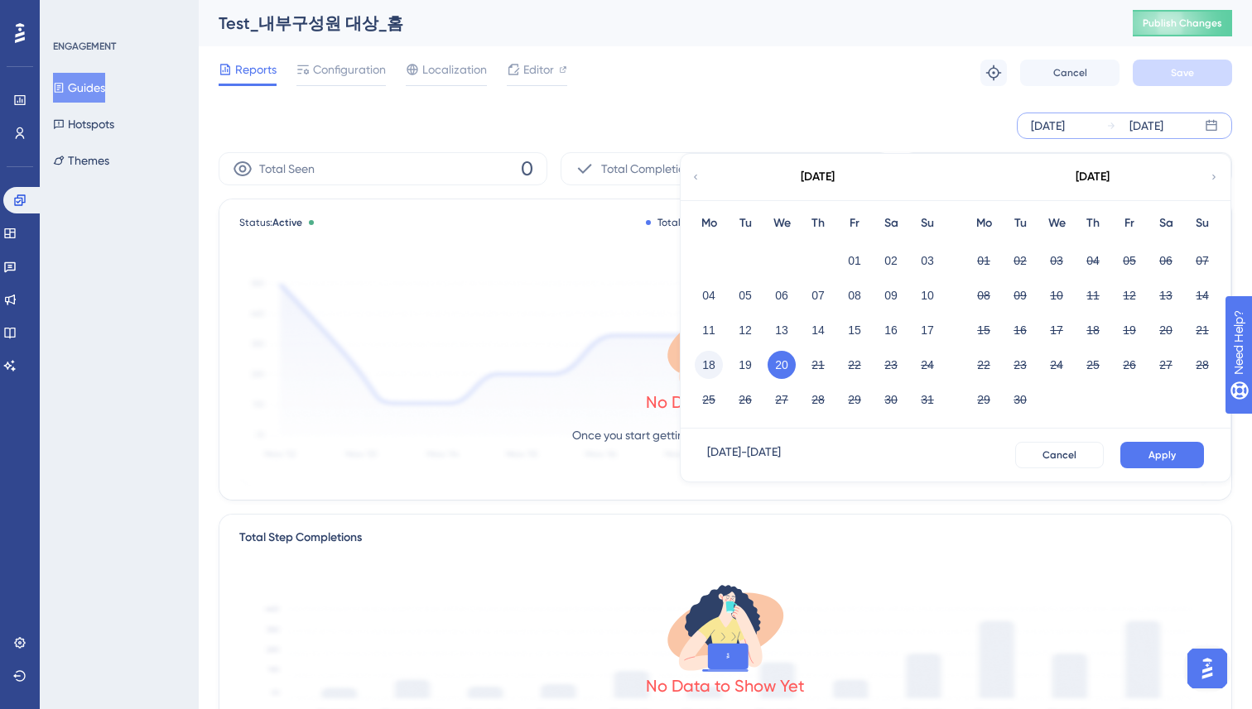
click at [712, 372] on button "18" at bounding box center [708, 365] width 28 height 28
click at [1125, 460] on button "Apply" at bounding box center [1162, 455] width 84 height 26
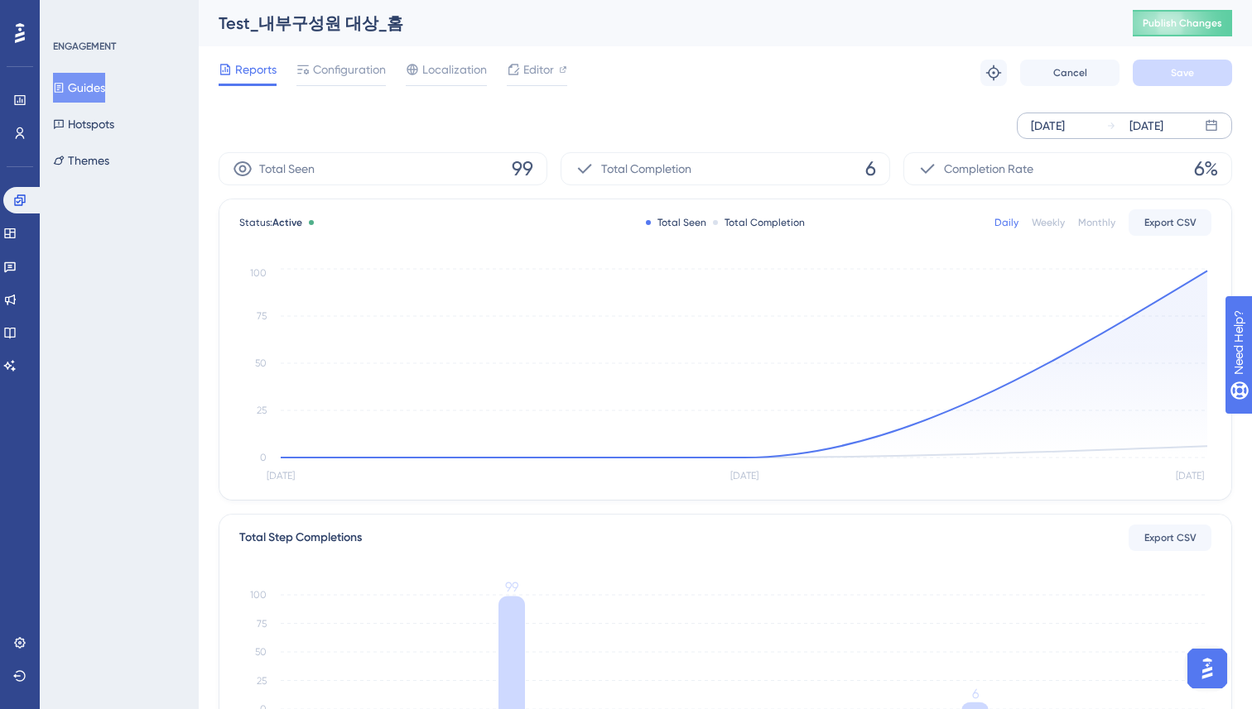
click at [1112, 129] on icon at bounding box center [1111, 126] width 10 height 10
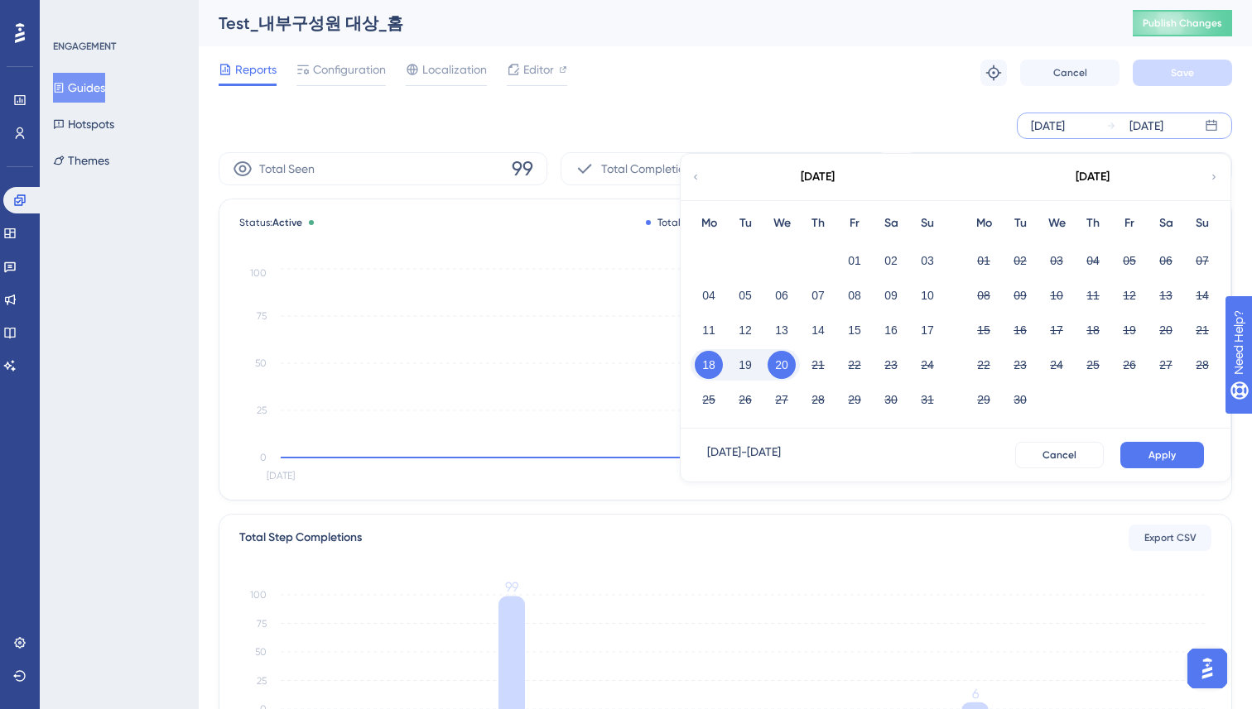
click at [776, 363] on button "20" at bounding box center [781, 365] width 28 height 28
click at [1136, 452] on button "Apply" at bounding box center [1162, 455] width 84 height 26
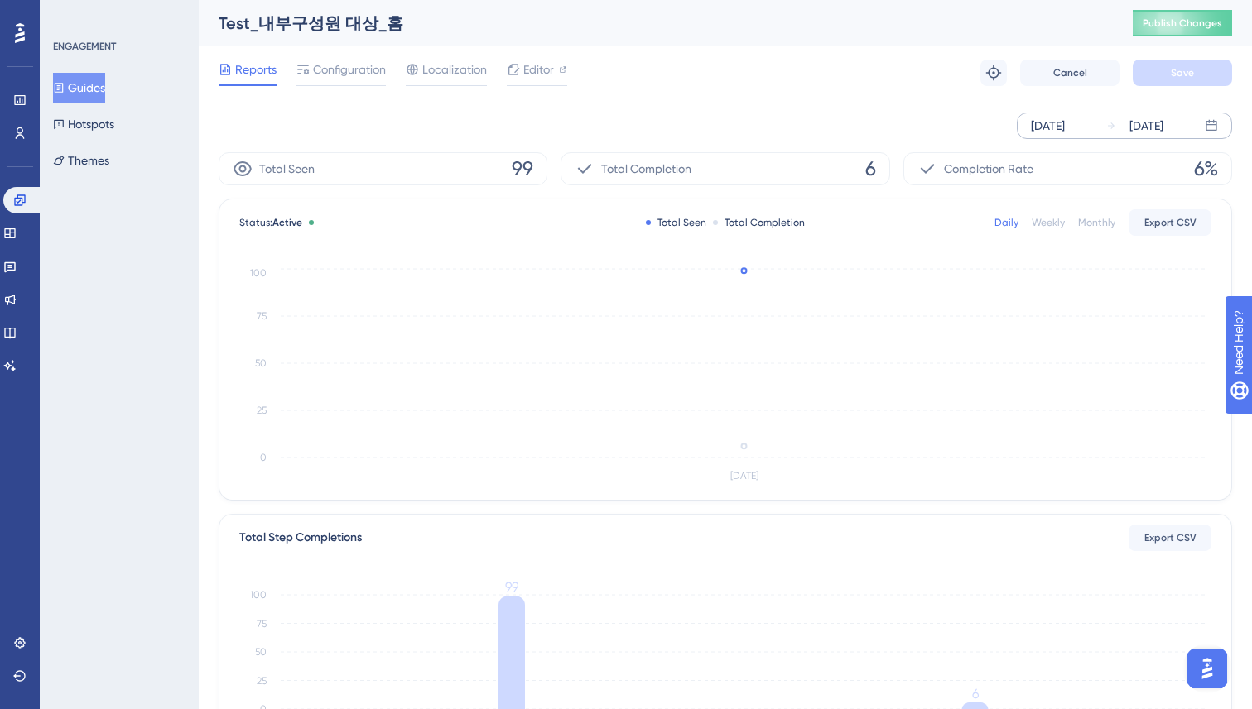
scroll to position [3725, 0]
